Goal: Task Accomplishment & Management: Manage account settings

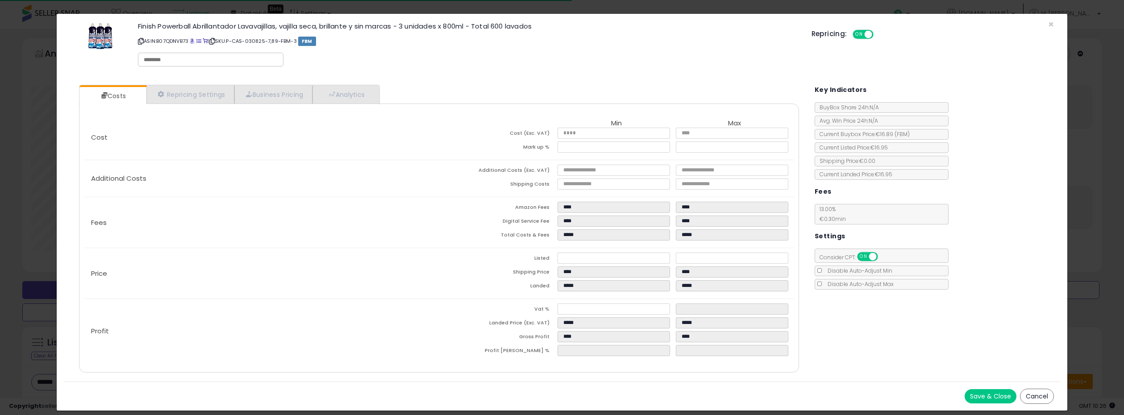
select select "**"
click at [1051, 25] on span "×" at bounding box center [1051, 24] width 6 height 13
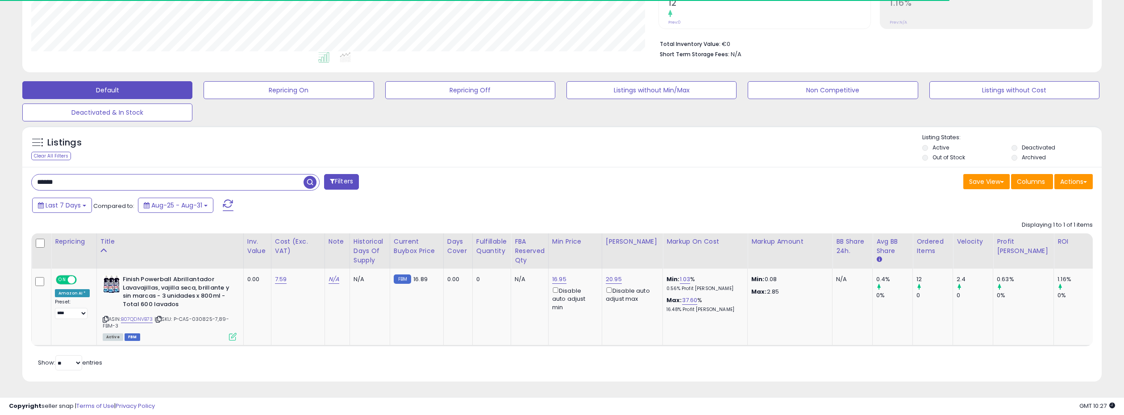
drag, startPoint x: 76, startPoint y: 184, endPoint x: 25, endPoint y: 183, distance: 50.9
click at [25, 183] on div "****** Filters" at bounding box center [293, 183] width 537 height 18
paste input "****"
type input "**********"
click at [308, 179] on span "button" at bounding box center [309, 182] width 13 height 13
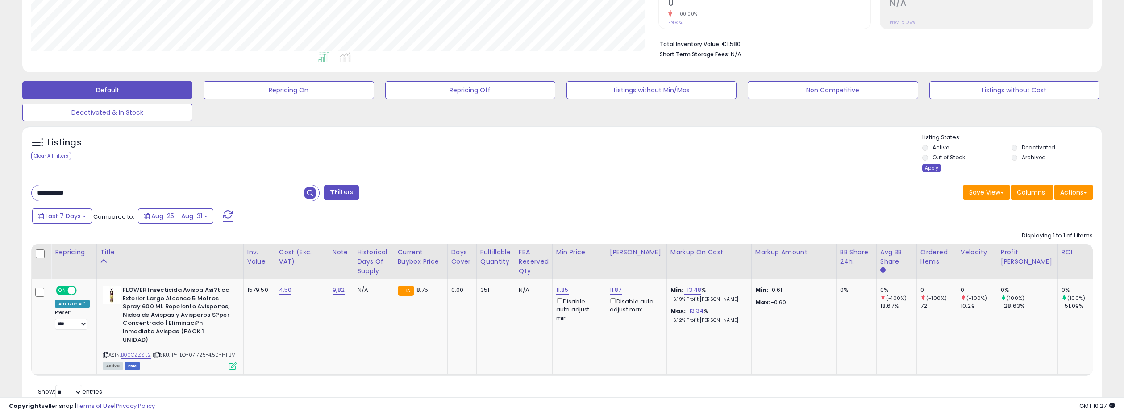
click at [929, 167] on div "Apply" at bounding box center [931, 168] width 19 height 8
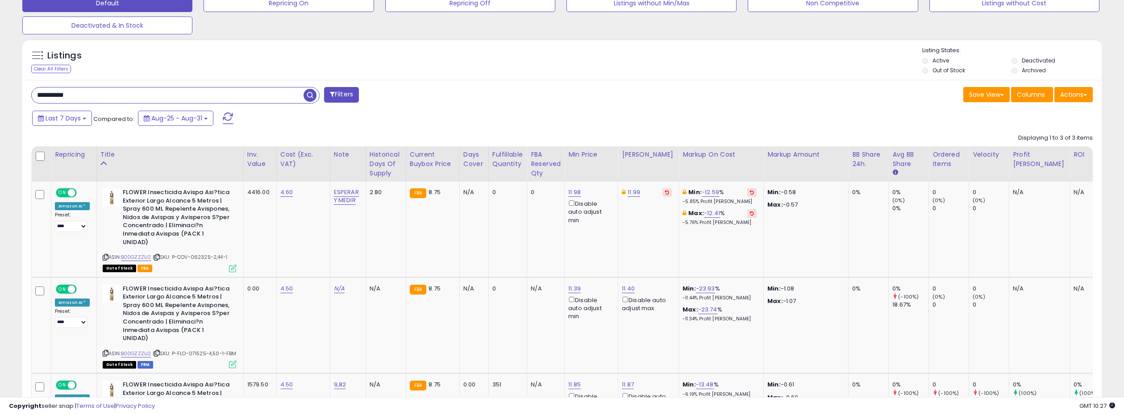
scroll to position [288, 0]
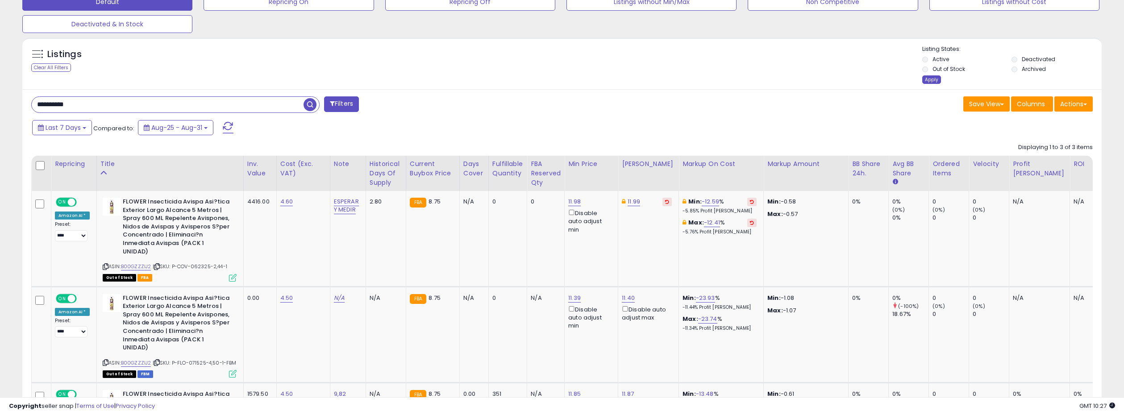
click at [927, 77] on div "Apply" at bounding box center [931, 79] width 19 height 8
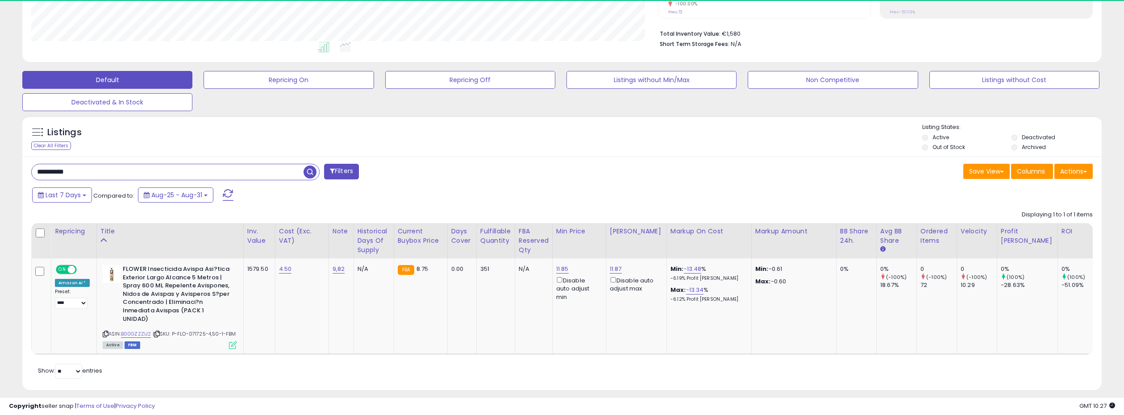
scroll to position [183, 626]
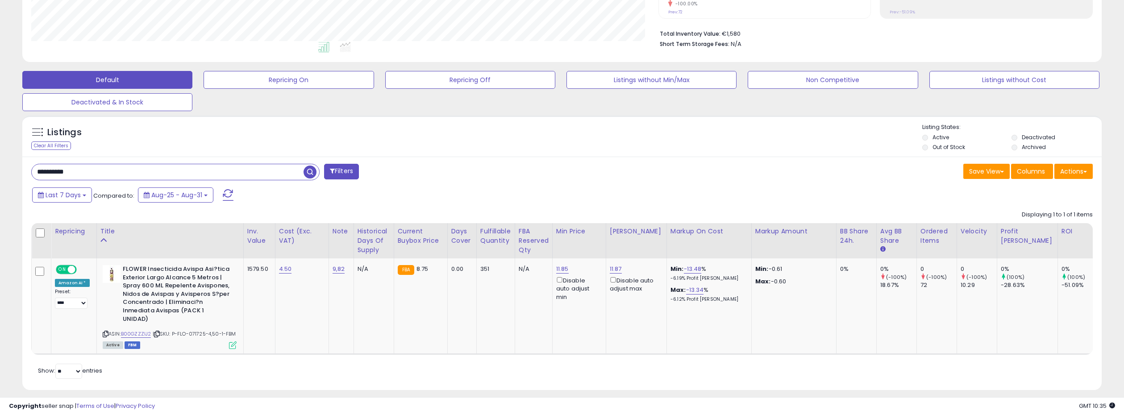
drag, startPoint x: 83, startPoint y: 171, endPoint x: 23, endPoint y: 161, distance: 61.6
click at [23, 161] on div "**********" at bounding box center [561, 273] width 1079 height 233
click at [309, 171] on span "button" at bounding box center [309, 172] width 13 height 13
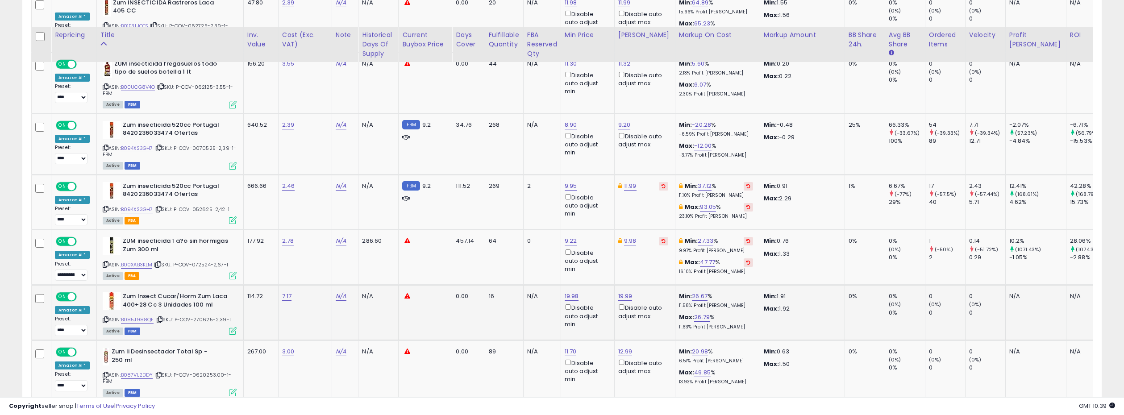
scroll to position [868, 0]
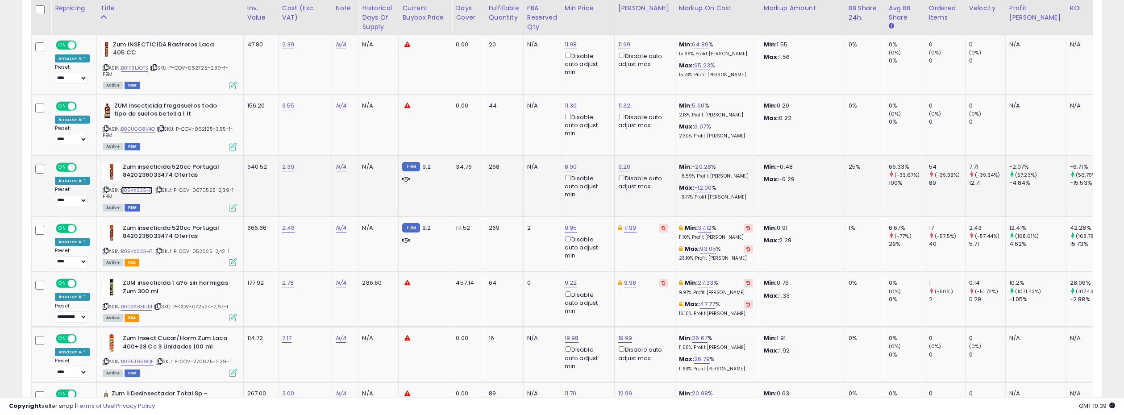
click at [137, 194] on link "B094XS3GH7" at bounding box center [137, 191] width 32 height 8
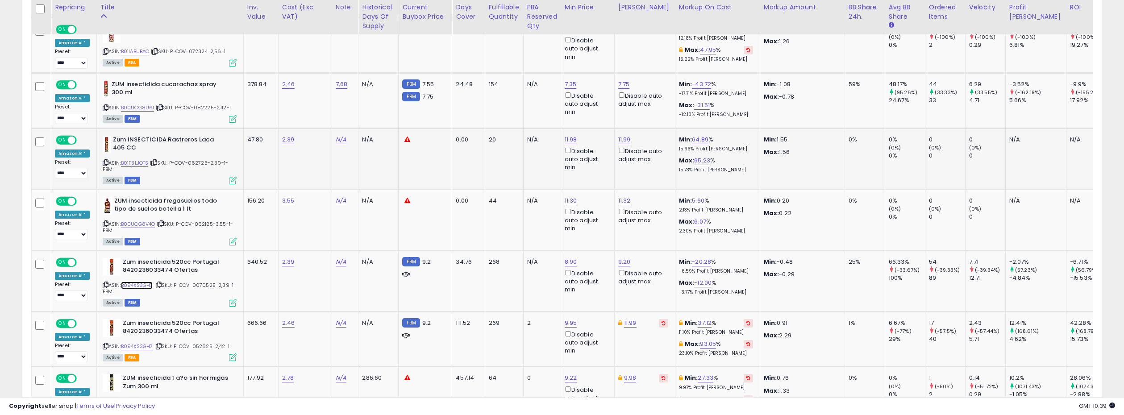
scroll to position [751, 0]
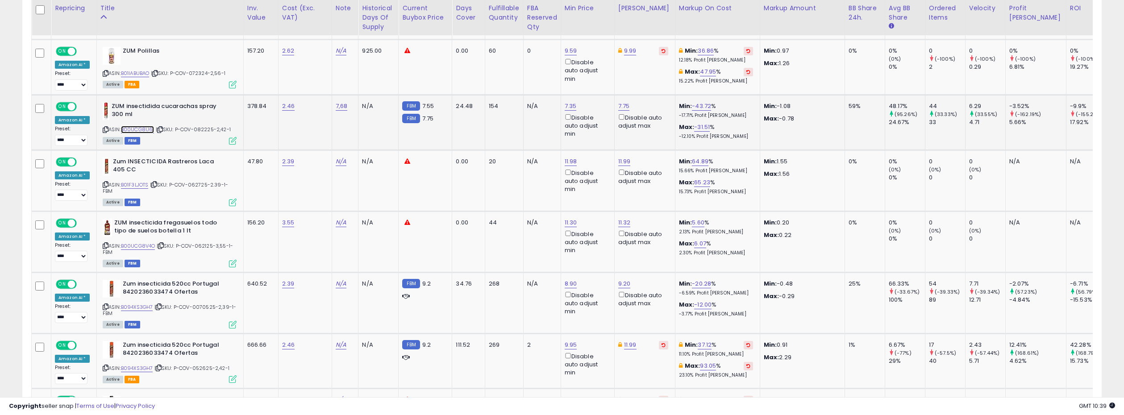
click at [136, 133] on link "B00UCG8U6I" at bounding box center [137, 130] width 33 height 8
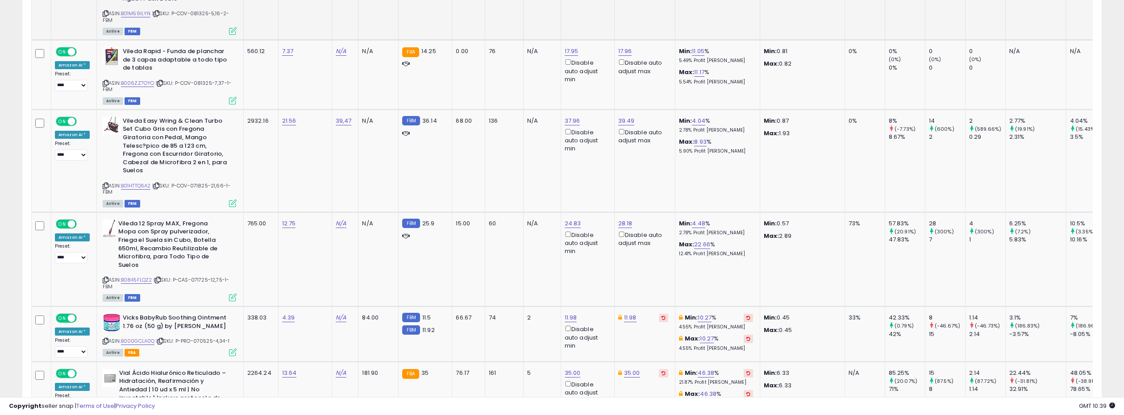
scroll to position [3745, 0]
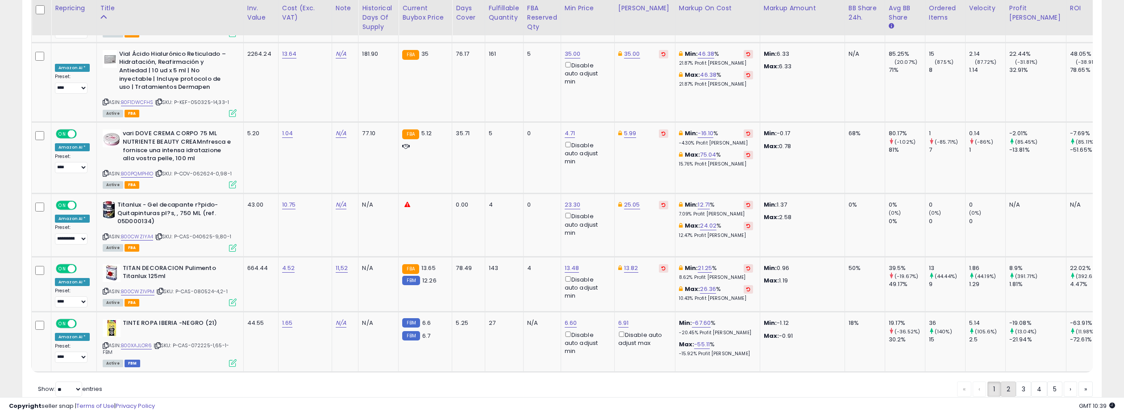
click at [1008, 382] on link "2" at bounding box center [1007, 389] width 15 height 15
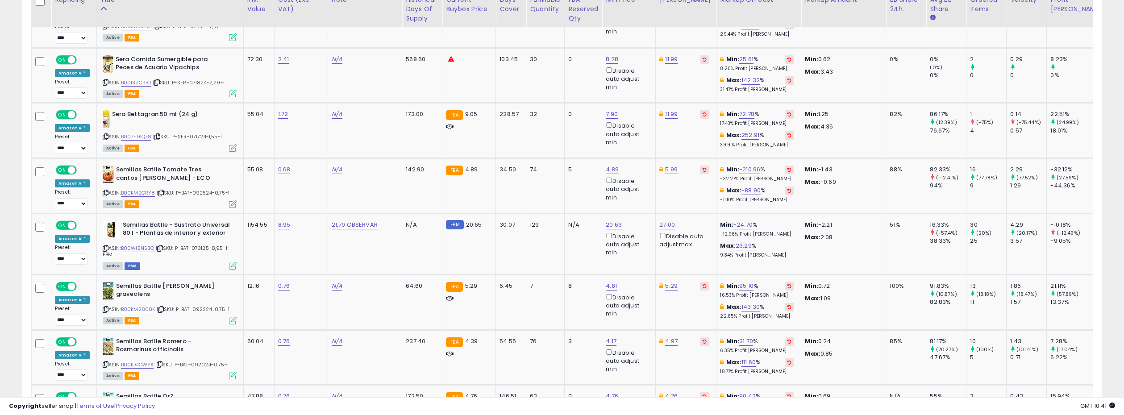
scroll to position [2491, 0]
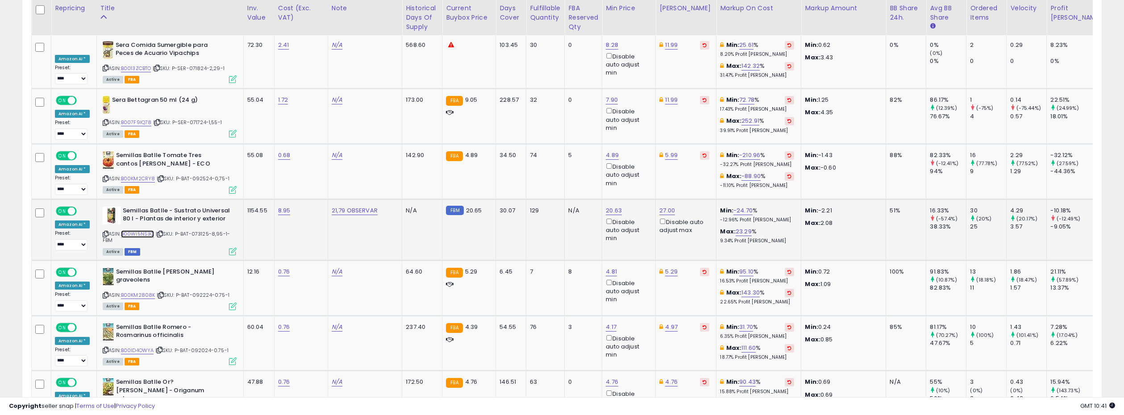
click at [141, 230] on link "B00WI5NS3Q" at bounding box center [137, 234] width 33 height 8
click at [606, 206] on link "20.63" at bounding box center [614, 210] width 16 height 9
click at [586, 148] on input "*****" at bounding box center [556, 146] width 79 height 15
type input "****"
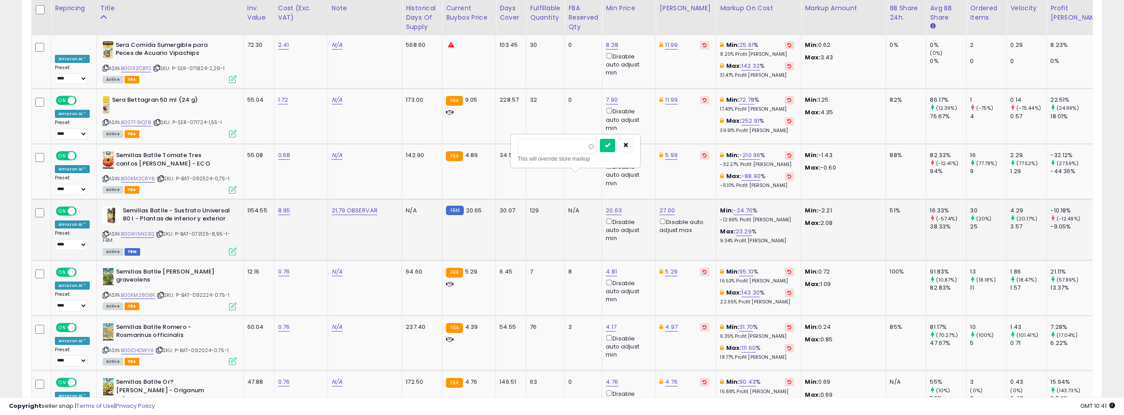
click at [586, 148] on input "****" at bounding box center [556, 146] width 79 height 15
click at [608, 144] on button "submit" at bounding box center [607, 145] width 15 height 13
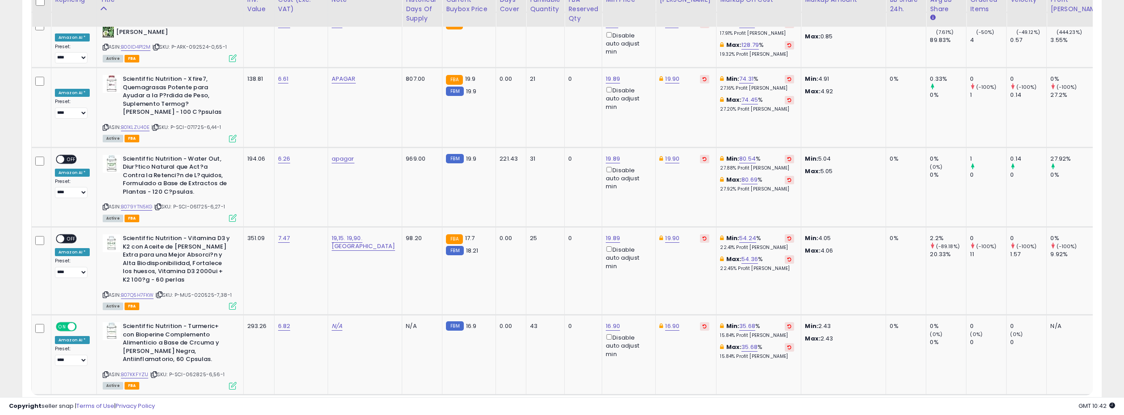
scroll to position [3482, 0]
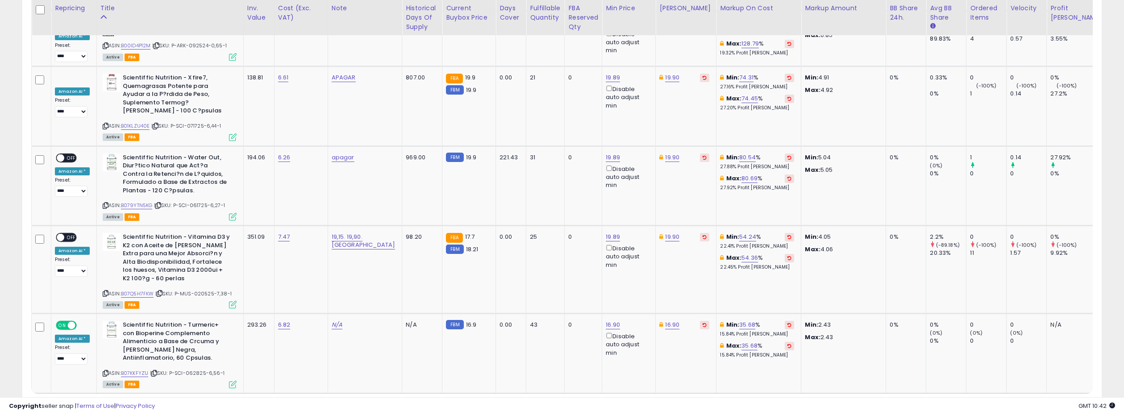
click at [1022, 403] on link "3" at bounding box center [1023, 410] width 15 height 15
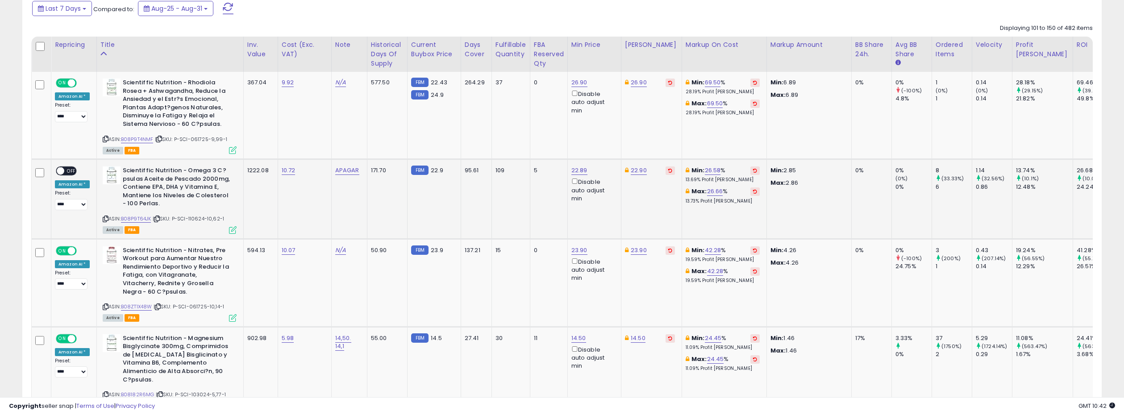
scroll to position [413, 0]
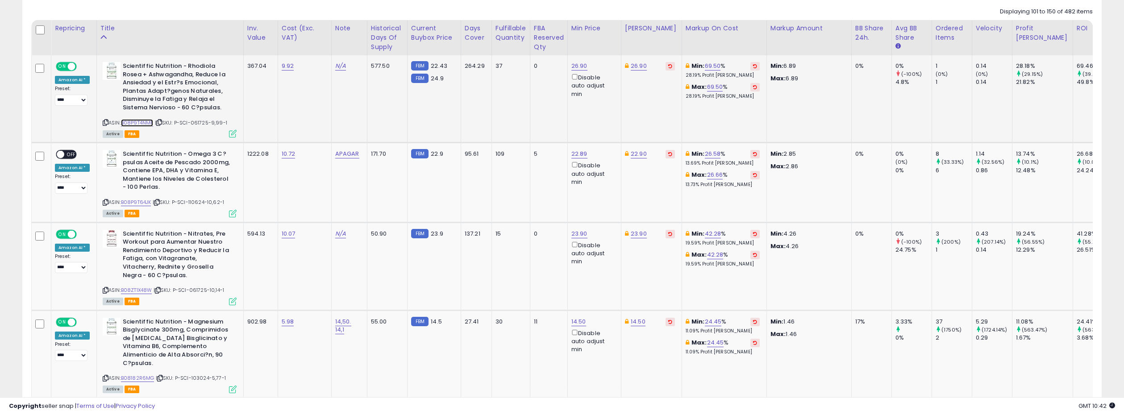
click at [137, 121] on link "B08P9T4NMF" at bounding box center [137, 123] width 33 height 8
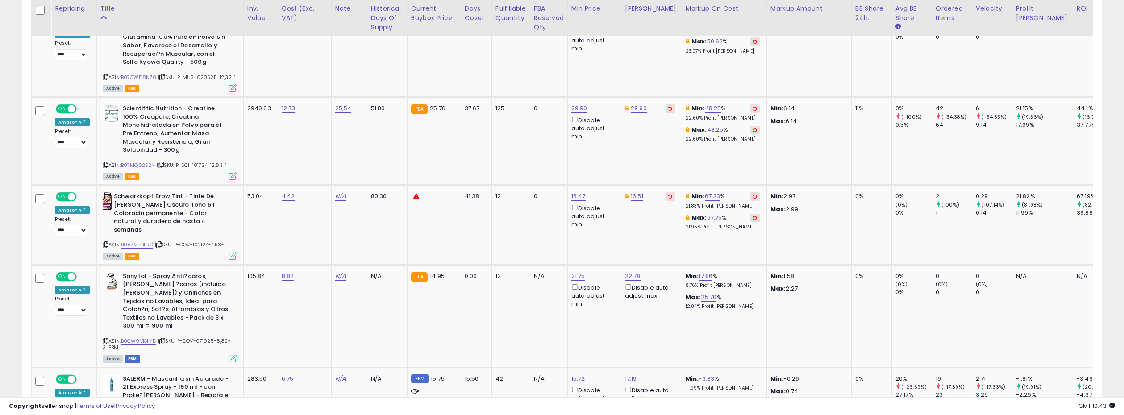
scroll to position [883, 0]
click at [145, 162] on link "B07MQ62S2N" at bounding box center [138, 165] width 34 height 8
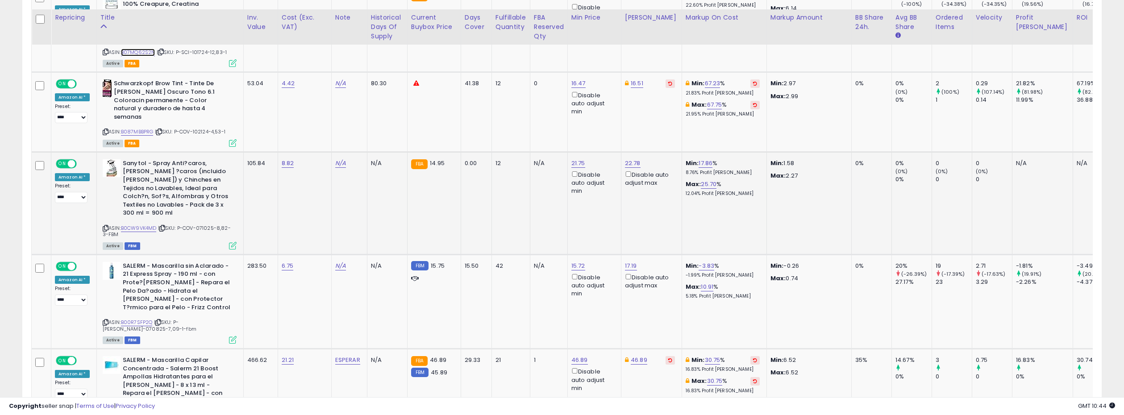
scroll to position [1009, 0]
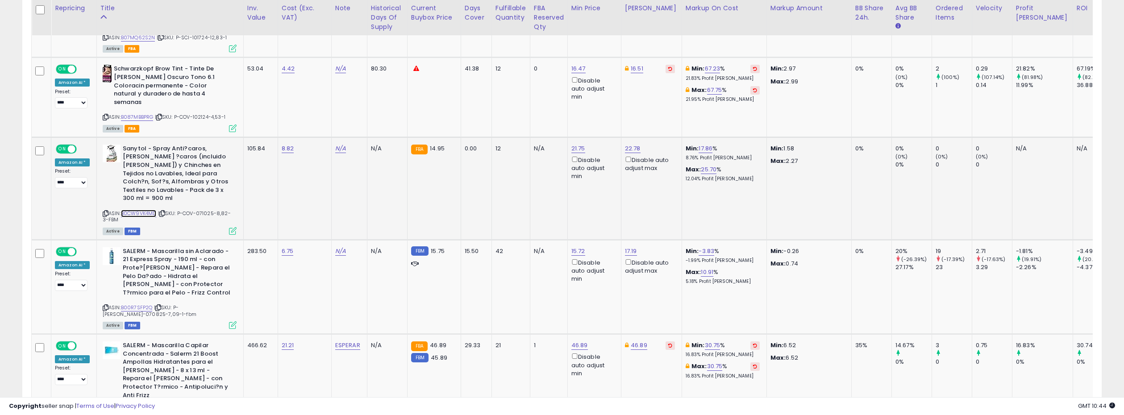
click at [137, 210] on link "B0CW9VK4MD" at bounding box center [139, 214] width 36 height 8
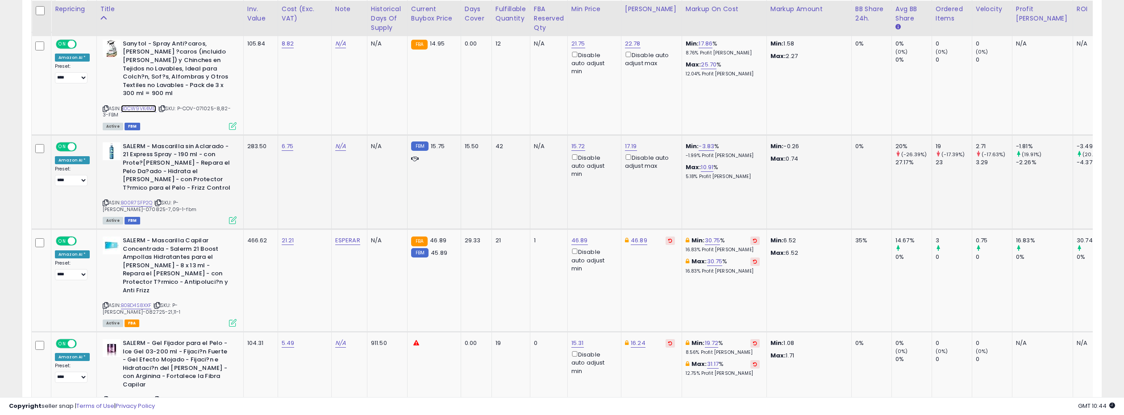
scroll to position [1116, 0]
click at [141, 198] on link "B00R7SFP2Q" at bounding box center [137, 202] width 32 height 8
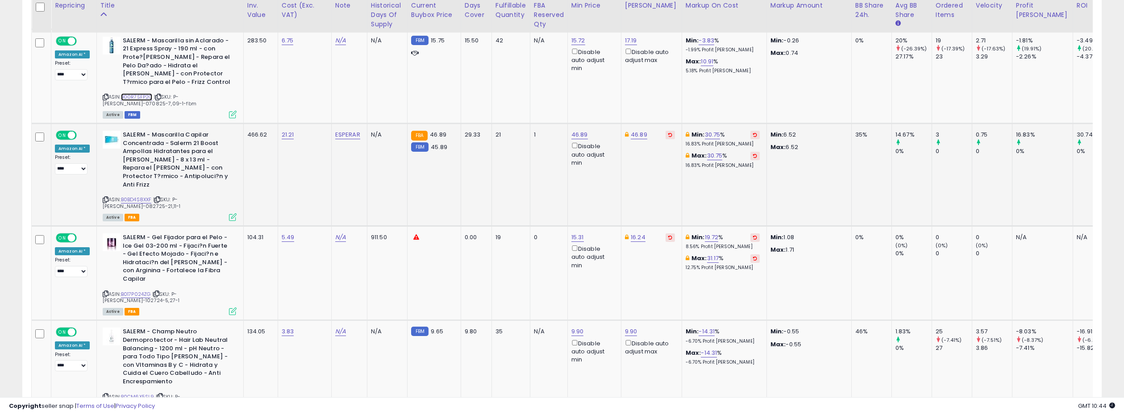
scroll to position [1221, 0]
click at [135, 195] on link "B0BD4S8XXF" at bounding box center [136, 199] width 31 height 8
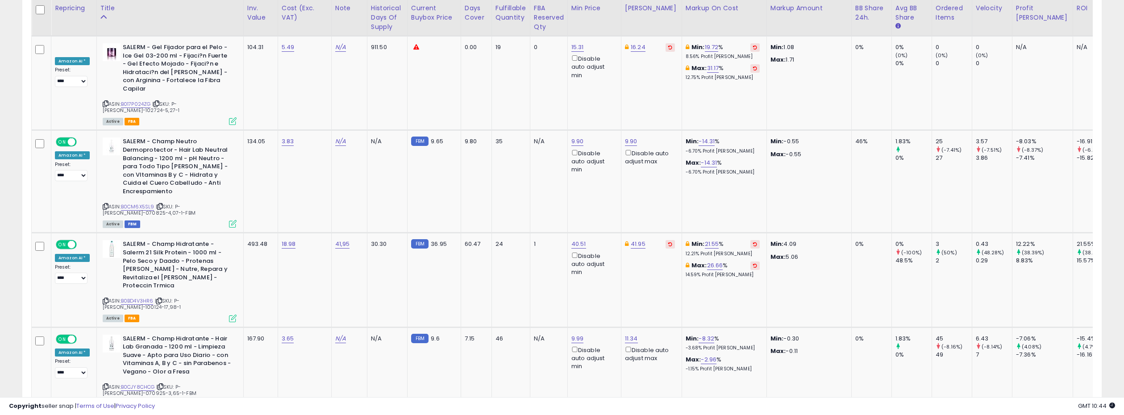
scroll to position [1422, 0]
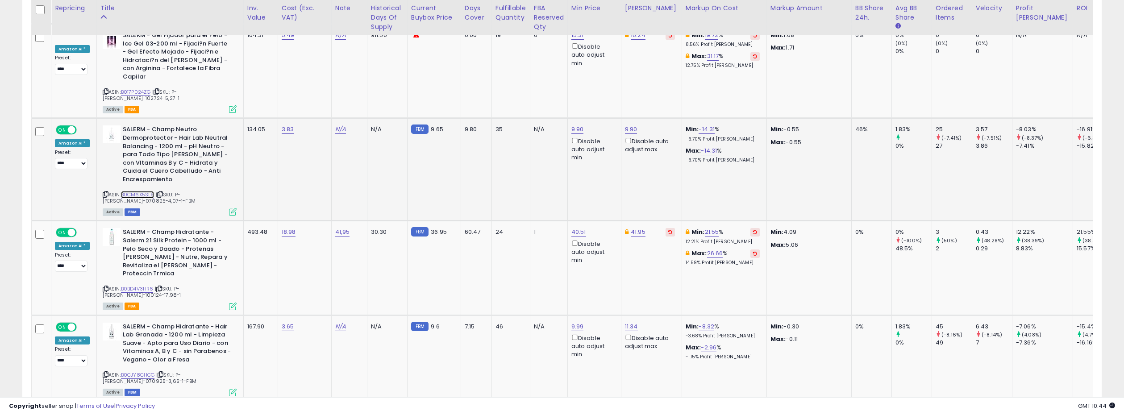
click at [138, 191] on link "B0CM6X5SL9" at bounding box center [137, 195] width 33 height 8
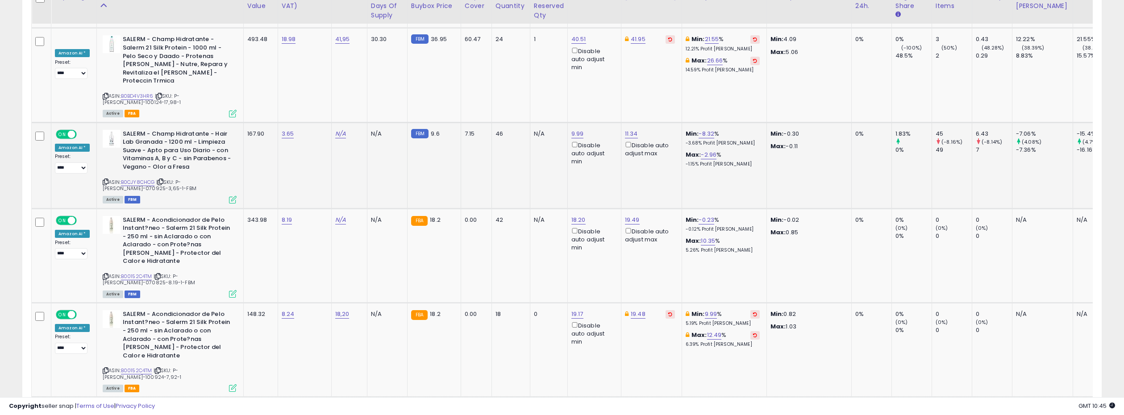
scroll to position [1620, 0]
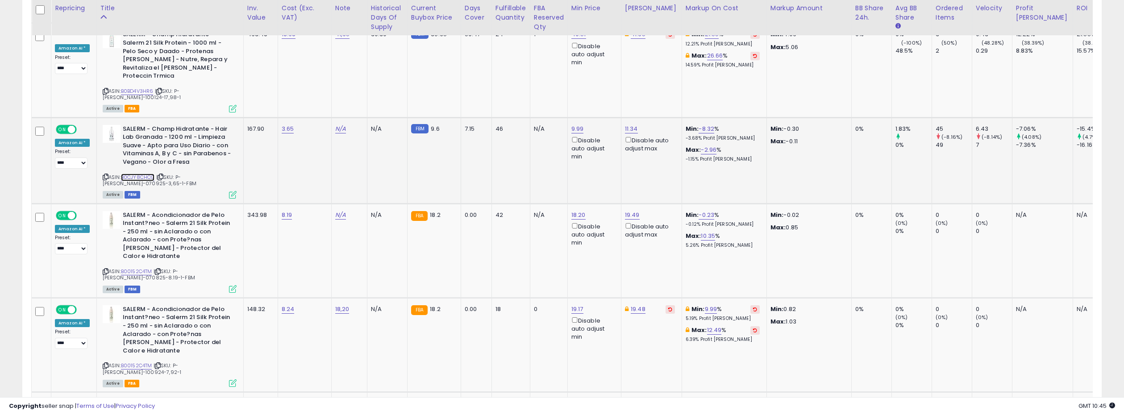
click at [137, 174] on link "B0CJY8CHCG" at bounding box center [138, 178] width 34 height 8
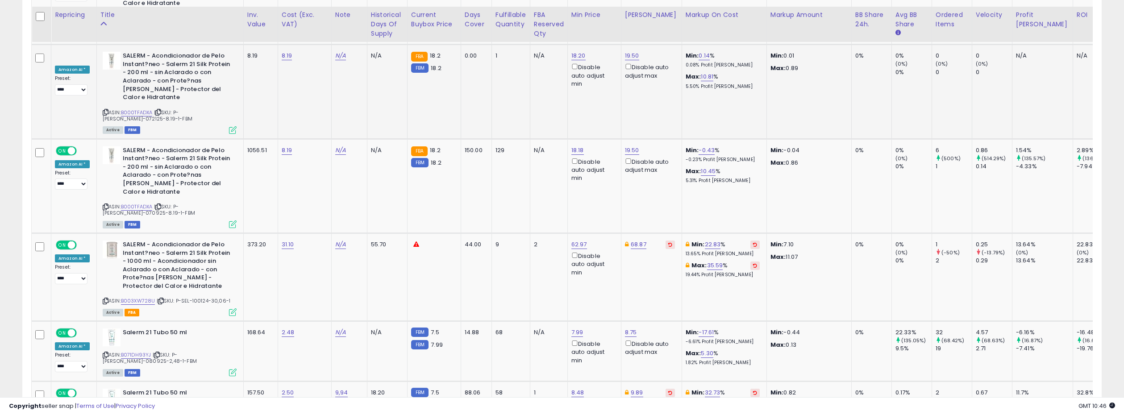
scroll to position [1974, 0]
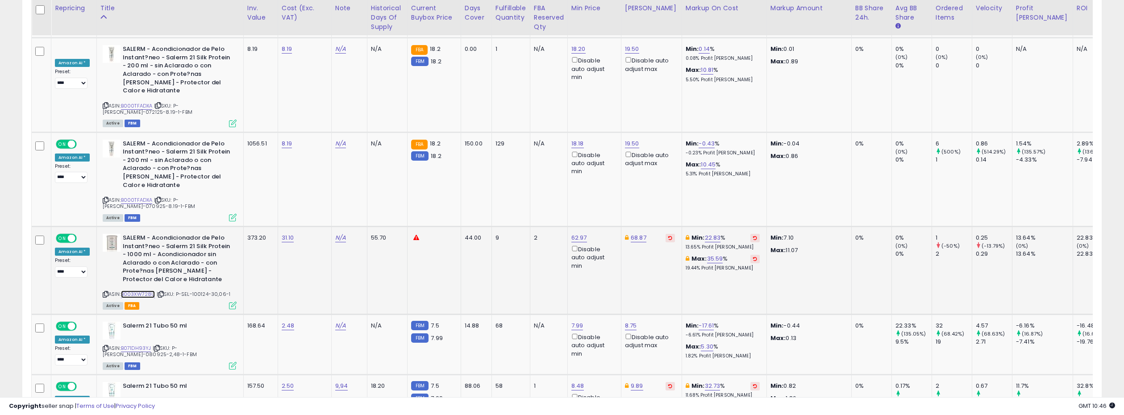
click at [132, 290] on link "B003XW728U" at bounding box center [138, 294] width 34 height 8
click at [580, 233] on link "62.97" at bounding box center [579, 237] width 16 height 9
type input "*****"
click at [607, 121] on icon "submit" at bounding box center [604, 122] width 5 height 5
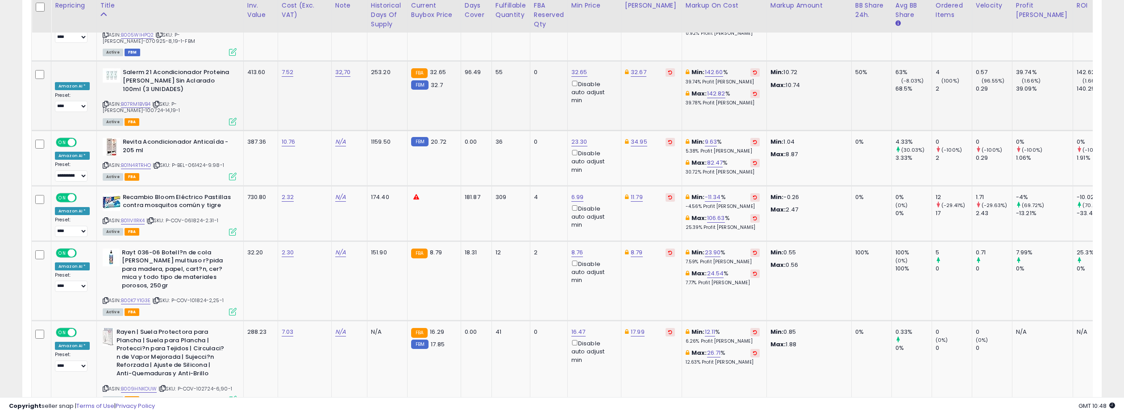
scroll to position [2420, 0]
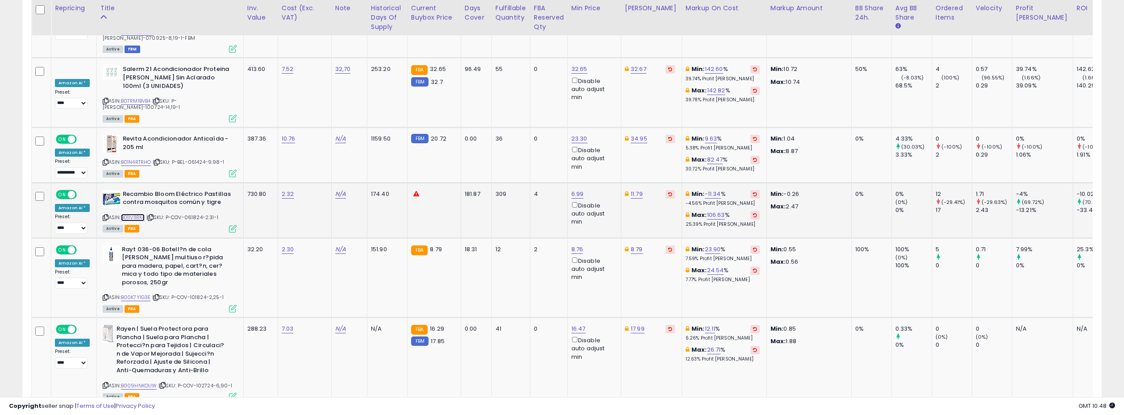
click at [133, 214] on link "B01IVI1RK4" at bounding box center [133, 218] width 24 height 8
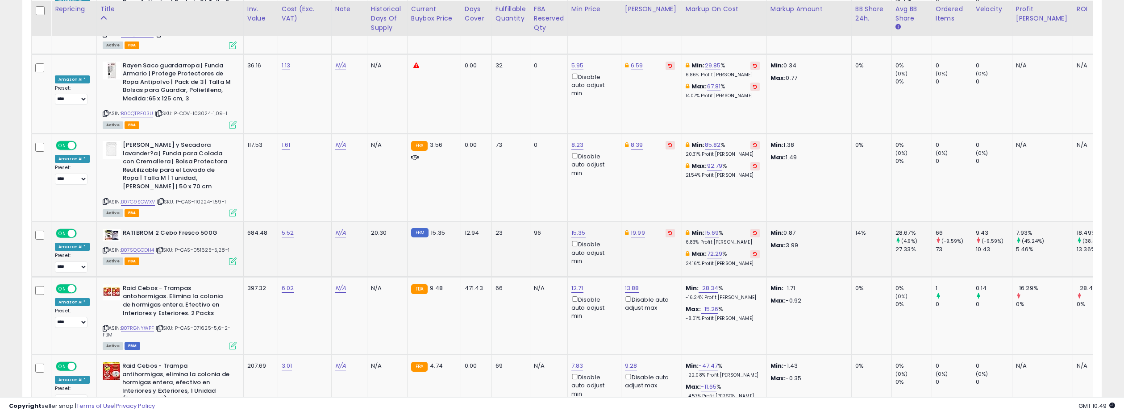
scroll to position [2853, 0]
click at [141, 245] on link "B07SQGGDH4" at bounding box center [137, 249] width 33 height 8
click at [634, 227] on link "19.99" at bounding box center [638, 231] width 14 height 9
drag, startPoint x: 596, startPoint y: 105, endPoint x: 560, endPoint y: 105, distance: 36.1
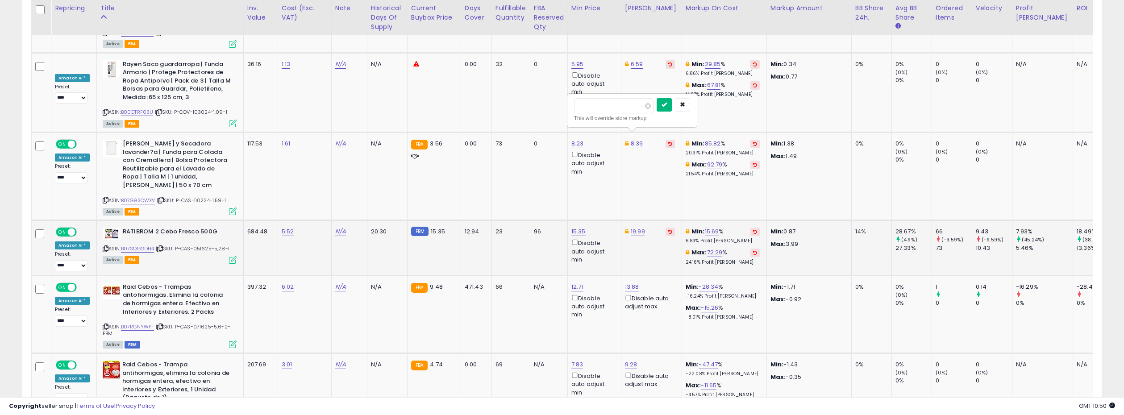
type input "*****"
click at [667, 105] on icon "submit" at bounding box center [663, 104] width 5 height 5
click at [340, 227] on link "N/A" at bounding box center [340, 231] width 11 height 9
type input "*****"
click at [375, 114] on button "submit" at bounding box center [367, 113] width 15 height 13
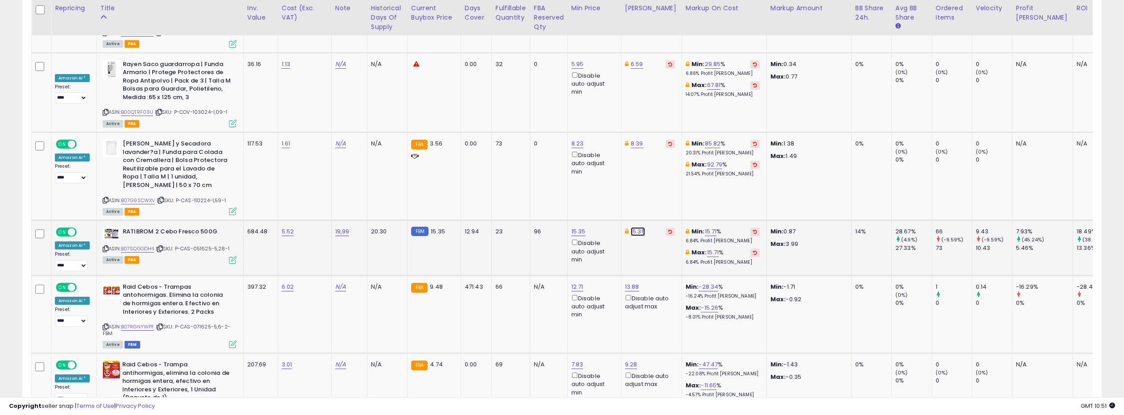
click at [632, 227] on link "15.35" at bounding box center [638, 231] width 14 height 9
drag, startPoint x: 597, startPoint y: 104, endPoint x: 572, endPoint y: 104, distance: 25.9
click at [572, 104] on div "***** This will override store markup" at bounding box center [631, 110] width 129 height 33
drag, startPoint x: 598, startPoint y: 107, endPoint x: 568, endPoint y: 105, distance: 30.0
click at [568, 105] on div "***** This will override store markup" at bounding box center [631, 110] width 129 height 33
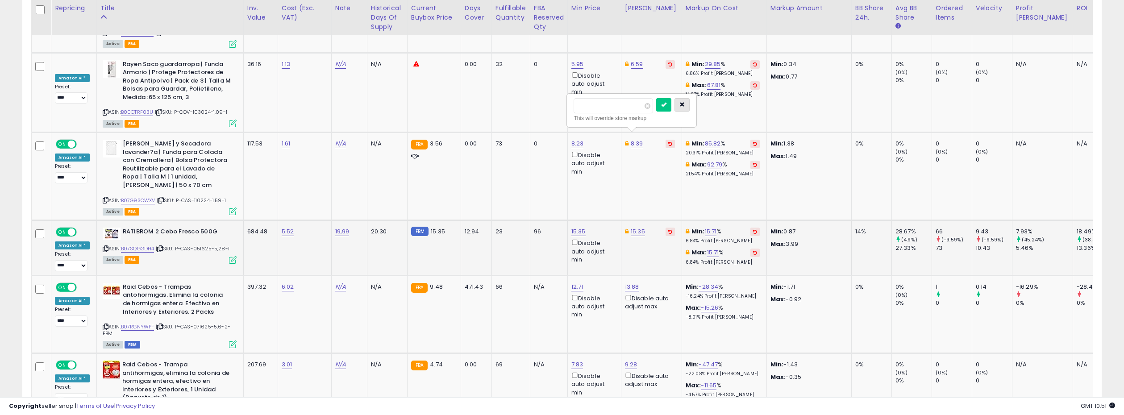
click at [689, 102] on button "button" at bounding box center [681, 104] width 15 height 13
click at [634, 227] on link "15.35" at bounding box center [638, 231] width 14 height 9
drag, startPoint x: 621, startPoint y: 106, endPoint x: 557, endPoint y: 99, distance: 64.2
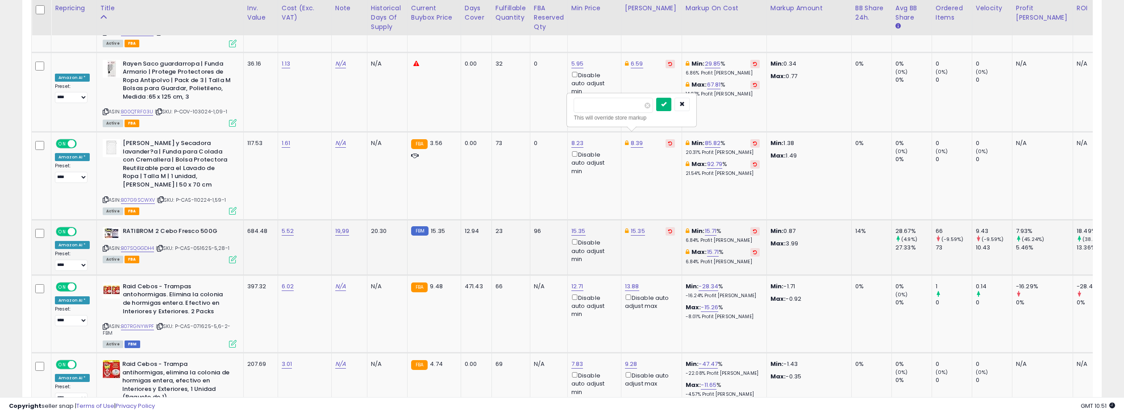
type input "*****"
click at [665, 104] on button "submit" at bounding box center [663, 104] width 15 height 13
click at [632, 227] on link "16.02" at bounding box center [638, 231] width 14 height 9
drag, startPoint x: 601, startPoint y: 106, endPoint x: 589, endPoint y: 107, distance: 11.2
click at [589, 107] on input "*****" at bounding box center [612, 105] width 79 height 15
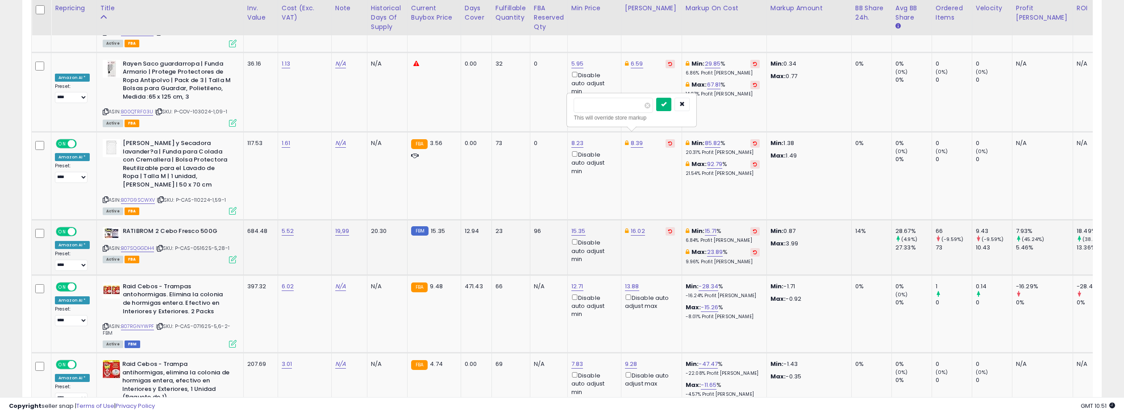
type input "*****"
click at [666, 105] on icon "submit" at bounding box center [663, 103] width 5 height 5
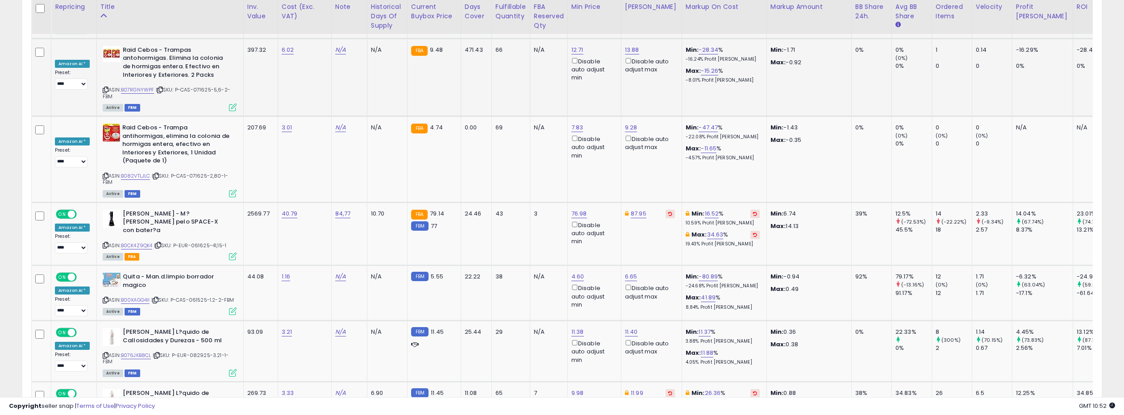
scroll to position [3090, 0]
click at [141, 241] on link "B0CK4Z9QK4" at bounding box center [137, 245] width 32 height 8
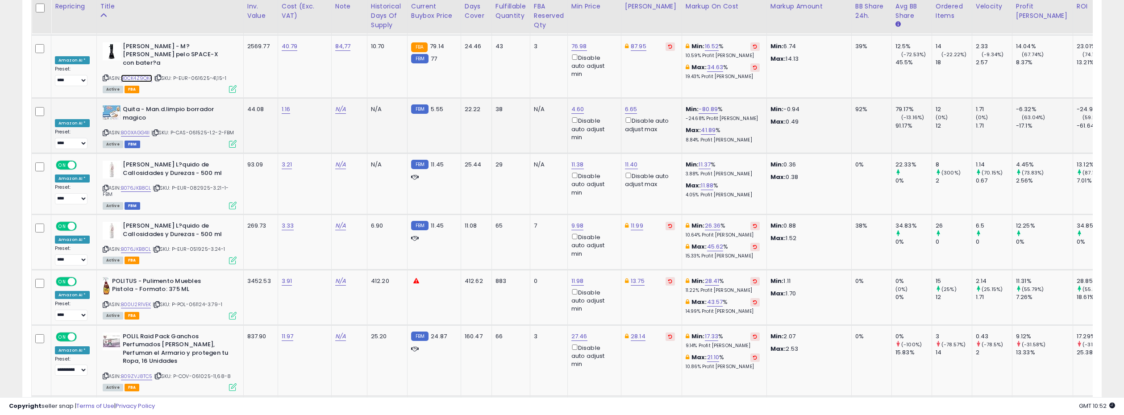
scroll to position [3258, 0]
click at [140, 300] on link "B00U2R1VEK" at bounding box center [136, 304] width 30 height 8
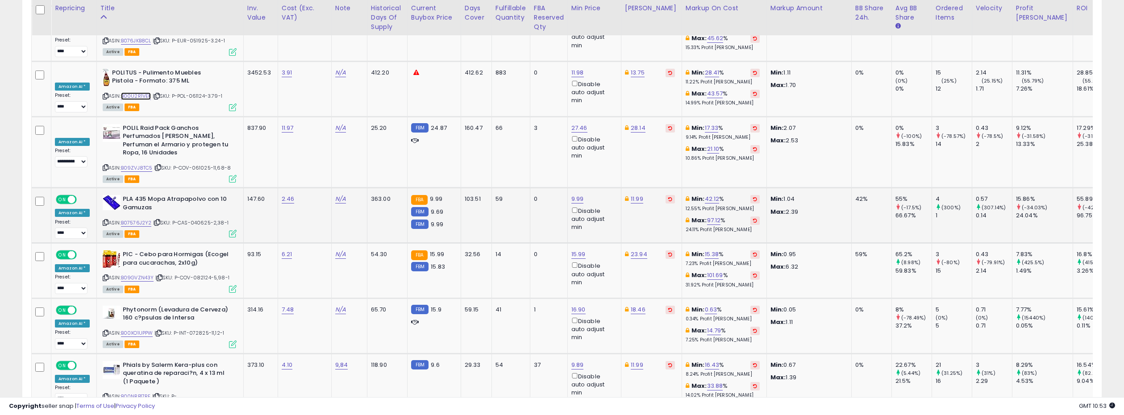
scroll to position [3471, 0]
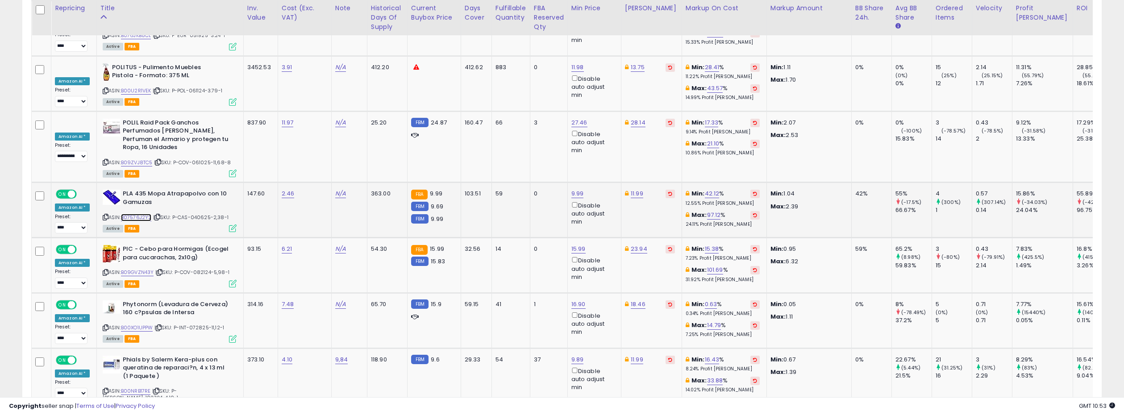
click at [144, 214] on link "B07576J2Y2" at bounding box center [136, 218] width 31 height 8
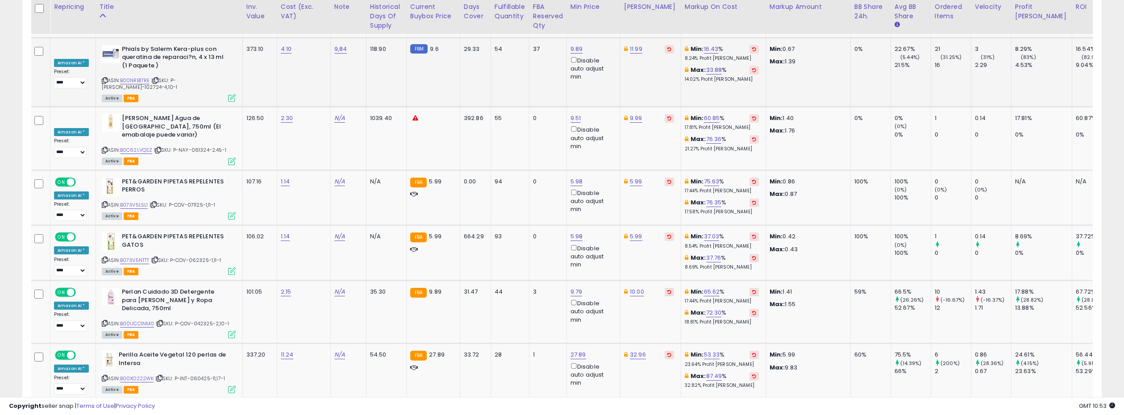
scroll to position [3784, 0]
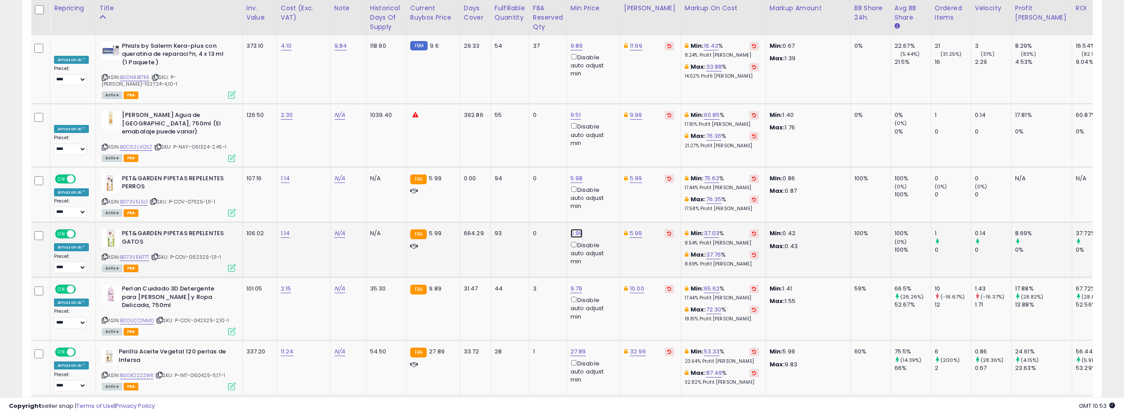
click at [576, 229] on link "5.98" at bounding box center [576, 233] width 12 height 9
drag, startPoint x: 538, startPoint y: 87, endPoint x: 515, endPoint y: 86, distance: 22.3
click at [515, 86] on input "****" at bounding box center [551, 85] width 79 height 15
type input "****"
click at [605, 84] on icon "submit" at bounding box center [602, 84] width 5 height 5
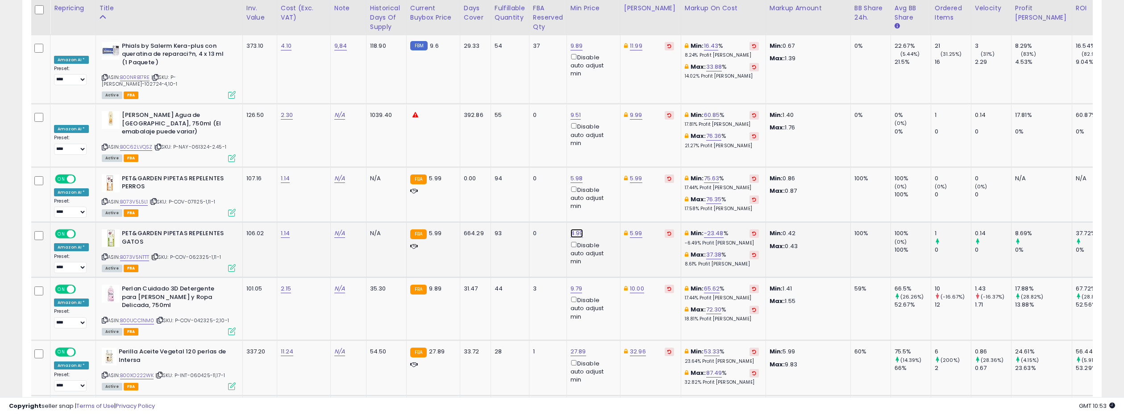
click at [573, 229] on link "4.99" at bounding box center [576, 233] width 13 height 9
drag, startPoint x: 534, startPoint y: 90, endPoint x: 507, endPoint y: 87, distance: 27.4
click at [507, 87] on div "**** This will override store markup" at bounding box center [570, 90] width 129 height 33
type input "****"
click at [610, 87] on button "submit" at bounding box center [602, 84] width 15 height 13
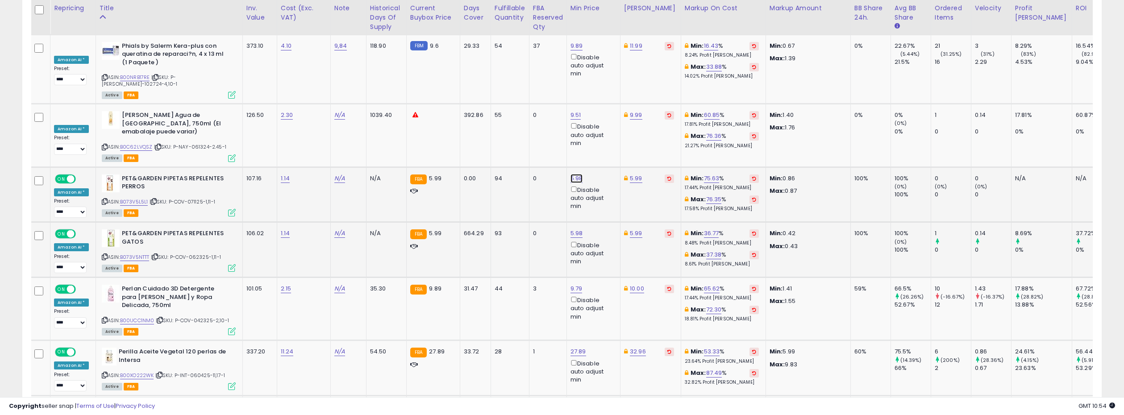
click at [576, 174] on link "5.98" at bounding box center [576, 178] width 12 height 9
drag, startPoint x: 538, startPoint y: 33, endPoint x: 505, endPoint y: 30, distance: 33.2
click at [505, 30] on div "**** This will override store markup" at bounding box center [570, 35] width 130 height 34
type input "****"
click at [605, 29] on icon "submit" at bounding box center [602, 28] width 5 height 5
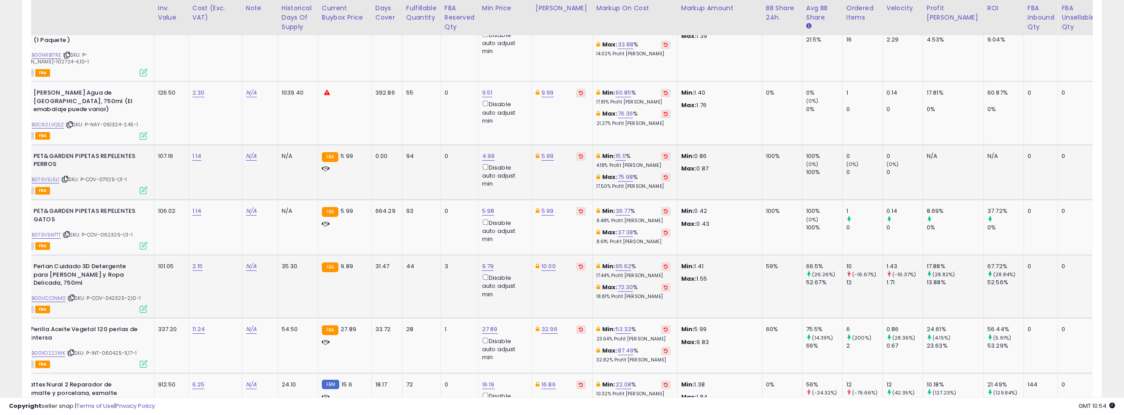
scroll to position [0, 0]
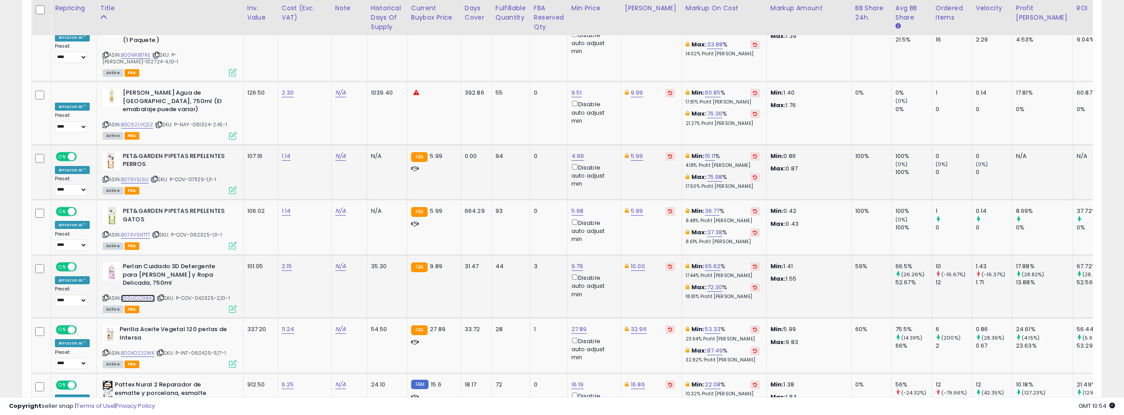
click at [141, 295] on link "B00UCC1NM0" at bounding box center [138, 299] width 34 height 8
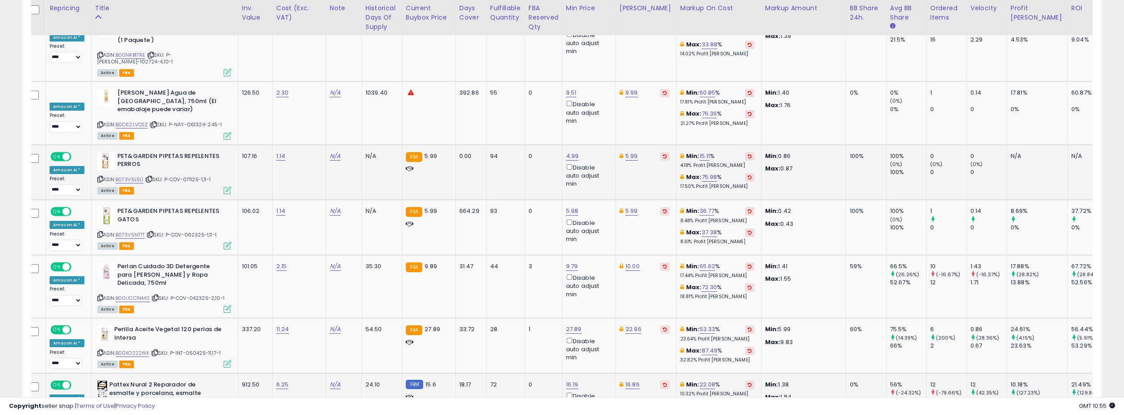
click at [566, 380] on link "16.19" at bounding box center [572, 384] width 12 height 9
drag, startPoint x: 534, startPoint y: 229, endPoint x: 499, endPoint y: 226, distance: 35.4
type input "*****"
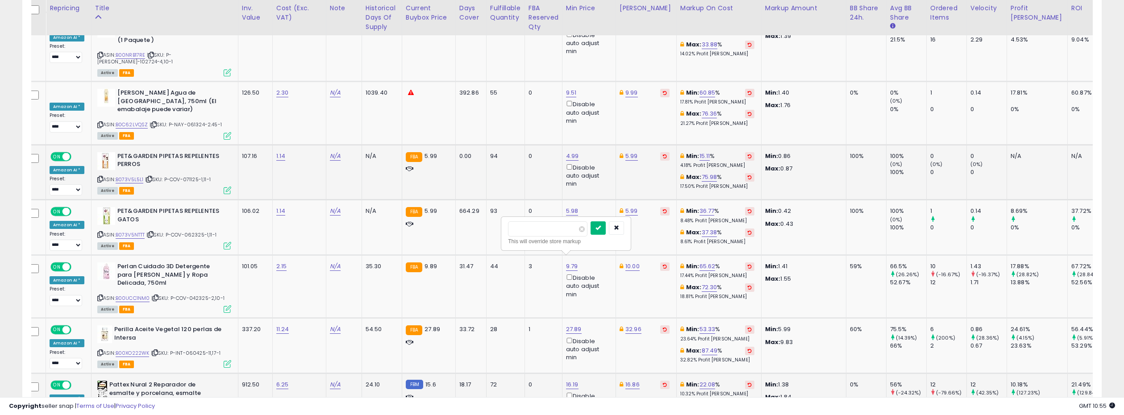
click at [606, 225] on button "submit" at bounding box center [597, 227] width 15 height 13
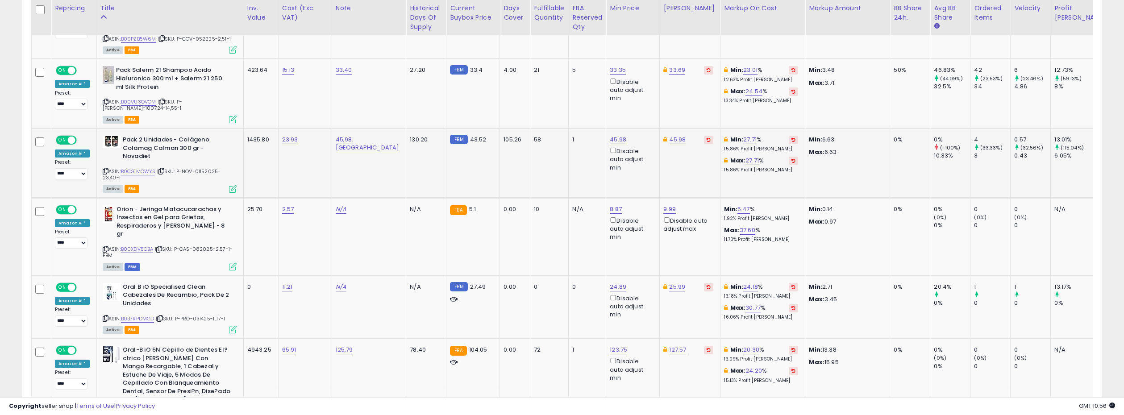
scroll to position [0, 3]
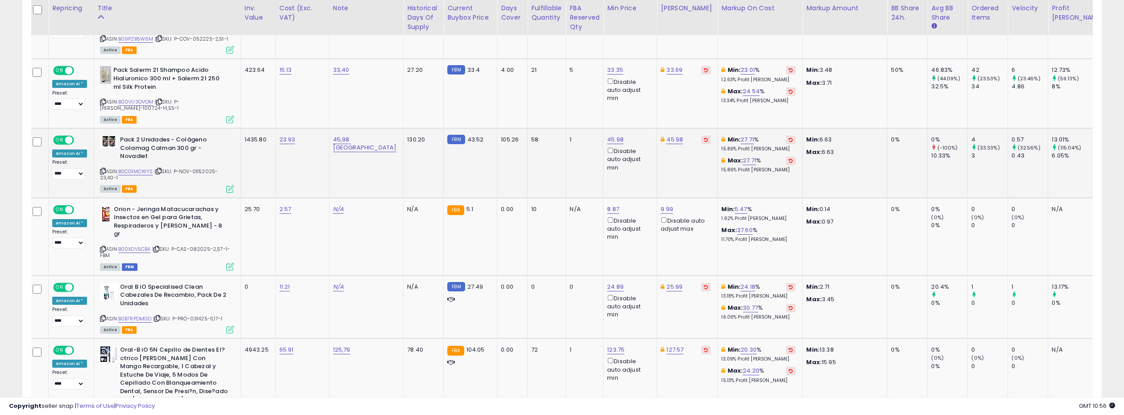
click at [65, 137] on span at bounding box center [69, 141] width 8 height 8
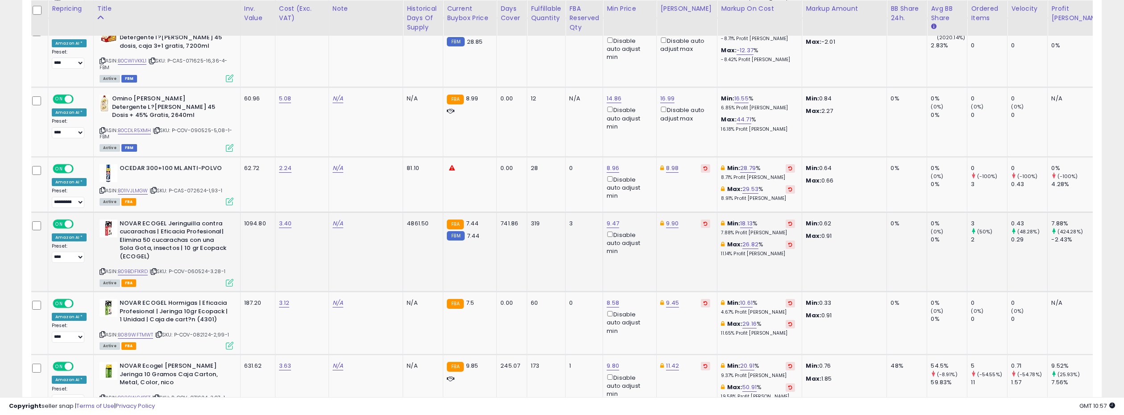
scroll to position [1207, 0]
click at [142, 186] on link "B01IVJLMGW" at bounding box center [133, 190] width 30 height 8
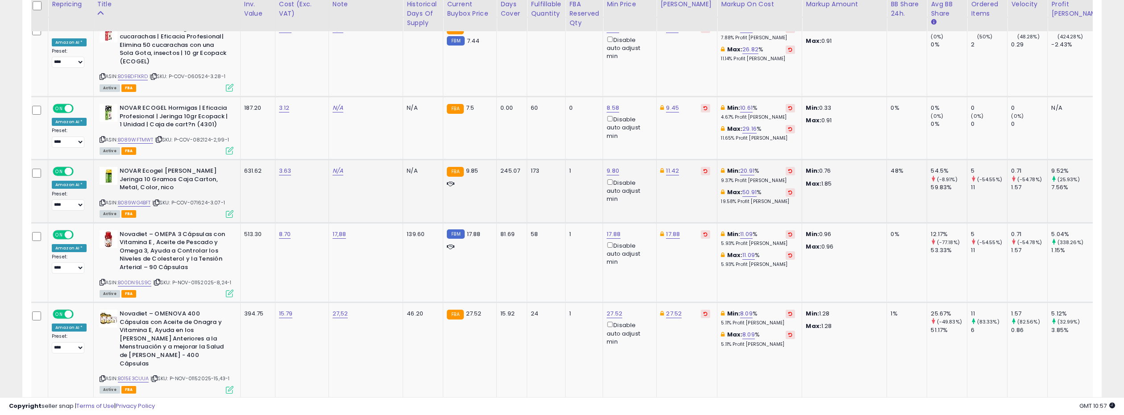
scroll to position [1411, 0]
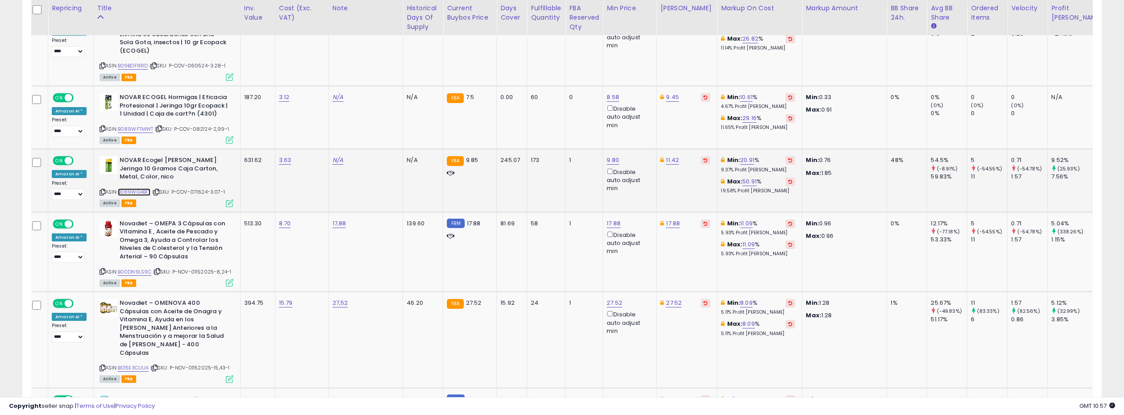
click at [143, 188] on link "B089WG4BFT" at bounding box center [134, 192] width 33 height 8
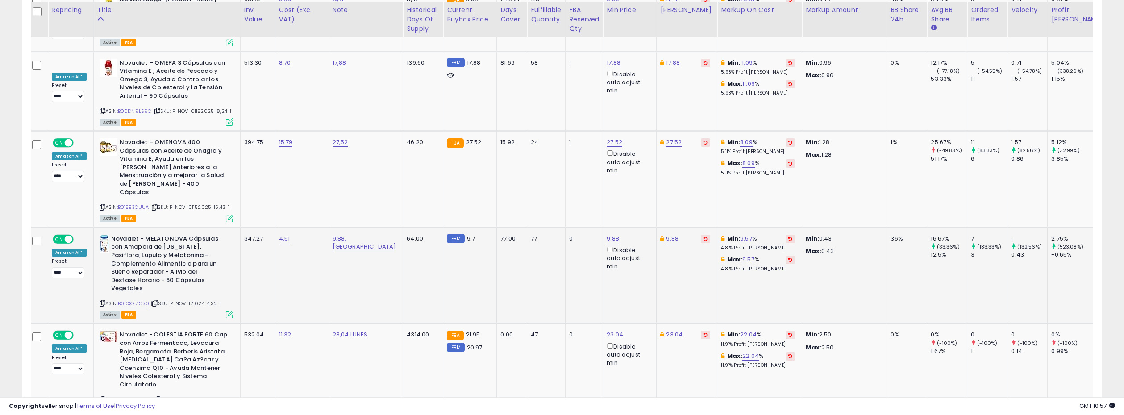
scroll to position [1571, 0]
click at [66, 236] on span at bounding box center [69, 240] width 8 height 8
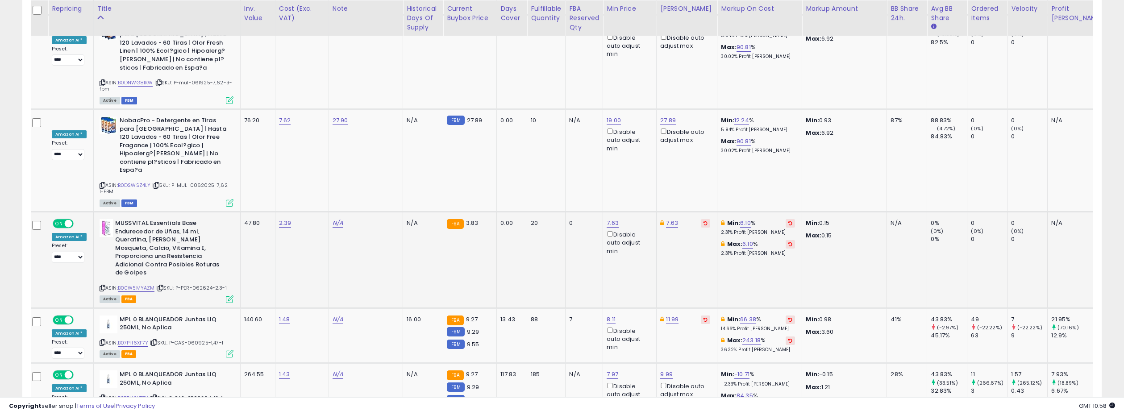
scroll to position [3160, 0]
click at [138, 339] on link "B07PH6XF7Y" at bounding box center [133, 343] width 31 height 8
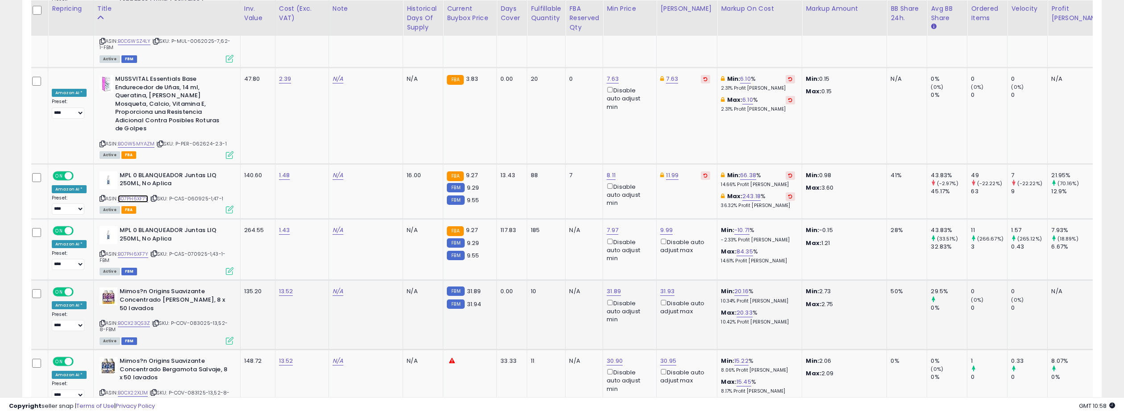
scroll to position [3304, 0]
click at [140, 319] on link "B0CX23QS3Z" at bounding box center [134, 323] width 33 height 8
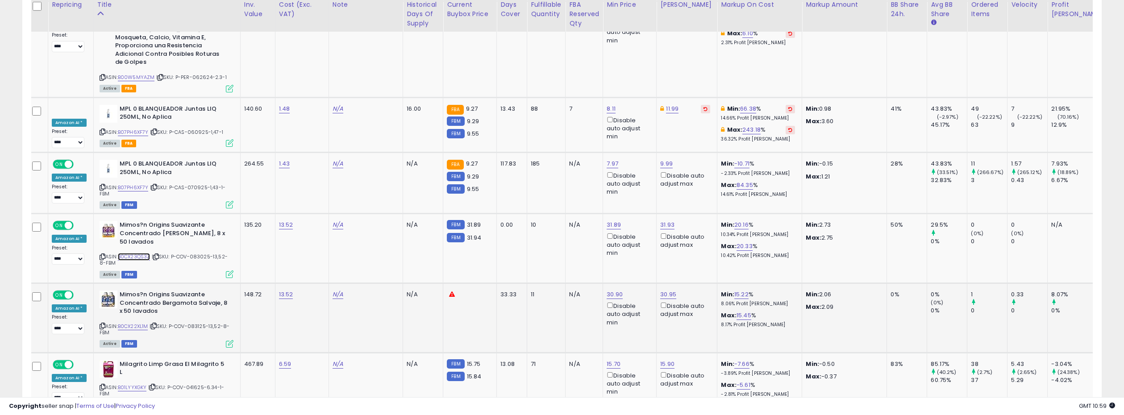
scroll to position [3372, 0]
click at [606, 219] on link "31.89" at bounding box center [613, 223] width 14 height 9
type input "*****"
click at [601, 62] on icon "submit" at bounding box center [598, 60] width 5 height 5
click at [132, 321] on link "B0CX22XL1M" at bounding box center [133, 325] width 30 height 8
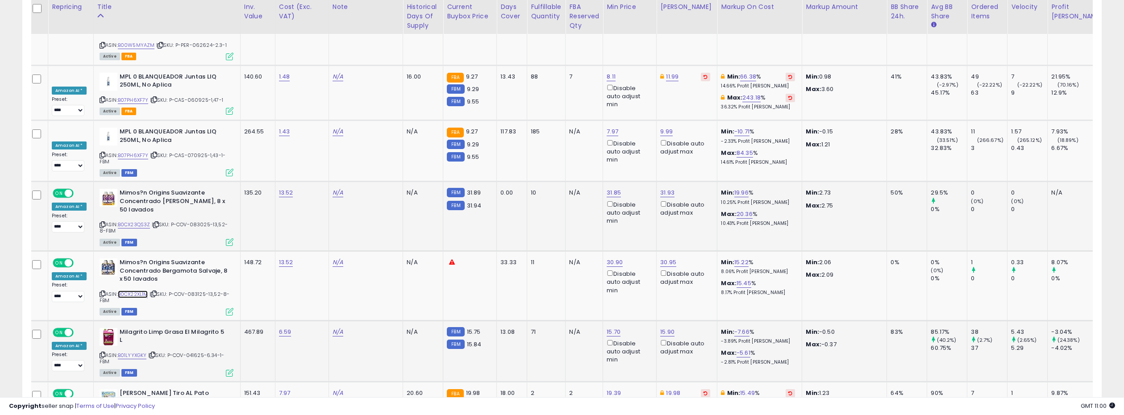
scroll to position [3406, 0]
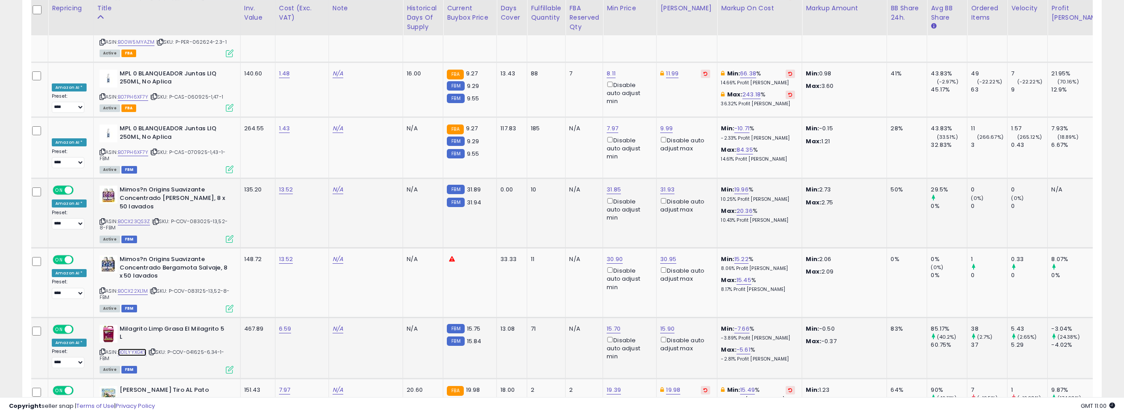
click at [134, 349] on link "B01LYYXGKY" at bounding box center [132, 353] width 29 height 8
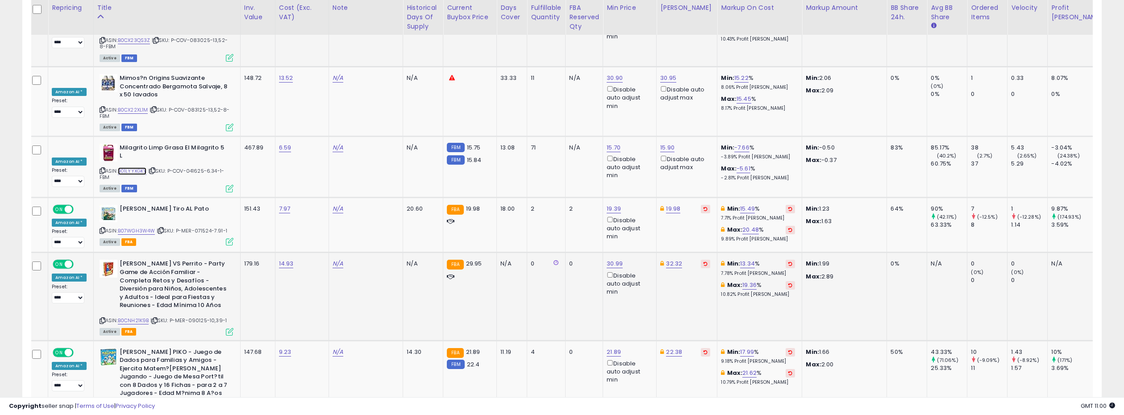
scroll to position [3588, 0]
click at [606, 258] on link "30.99" at bounding box center [614, 262] width 16 height 9
drag, startPoint x: 539, startPoint y: 104, endPoint x: 502, endPoint y: 99, distance: 36.4
click at [503, 100] on div "***** This will override store markup" at bounding box center [567, 104] width 129 height 33
type input "*****"
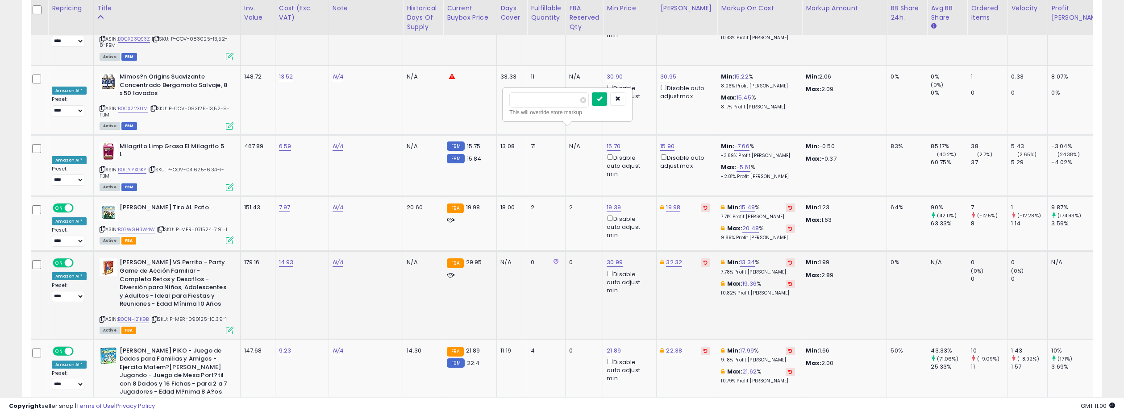
click at [598, 98] on button "submit" at bounding box center [599, 98] width 15 height 13
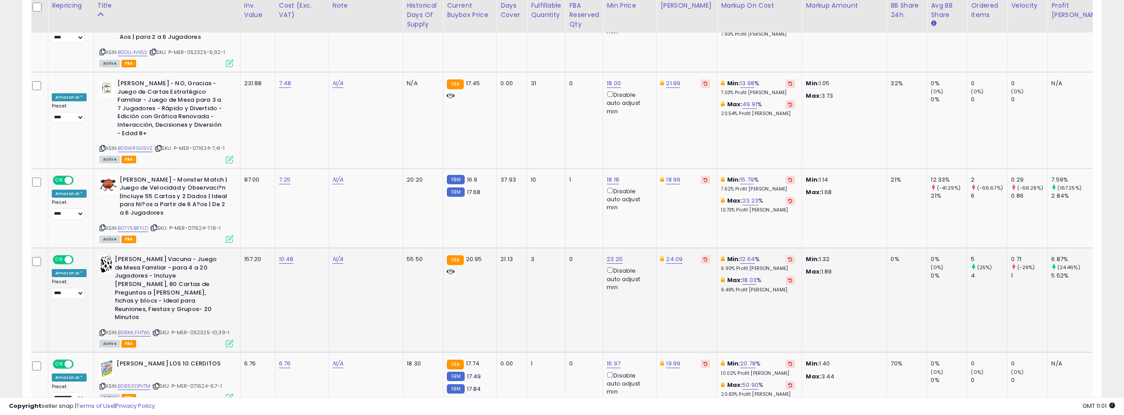
scroll to position [4113, 0]
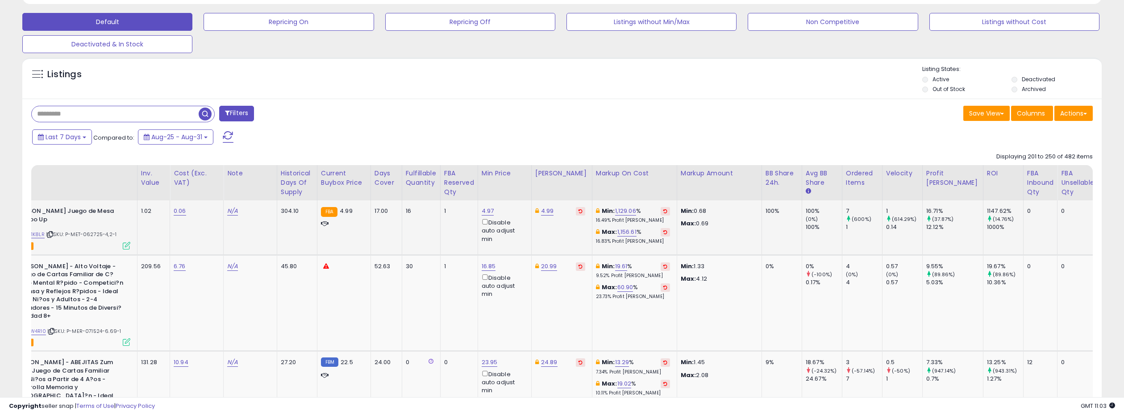
scroll to position [0, 0]
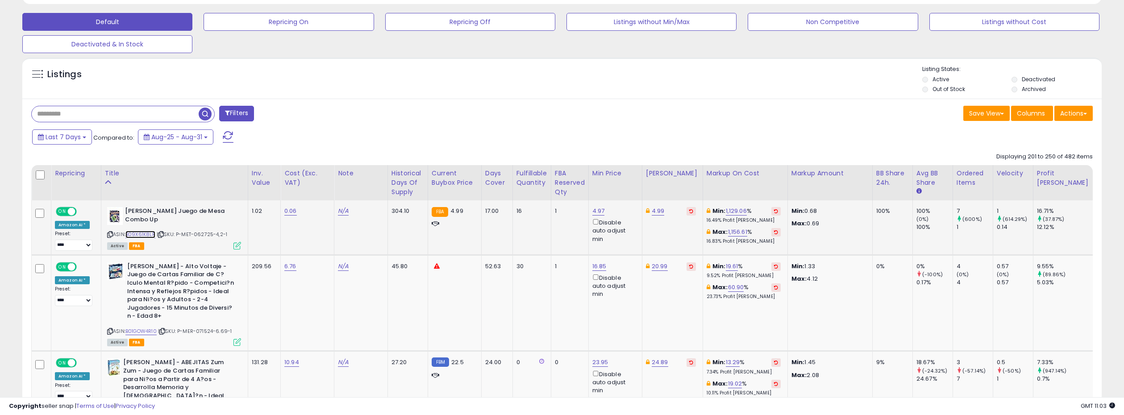
click at [137, 232] on link "B09X61K8LR" at bounding box center [140, 235] width 30 height 8
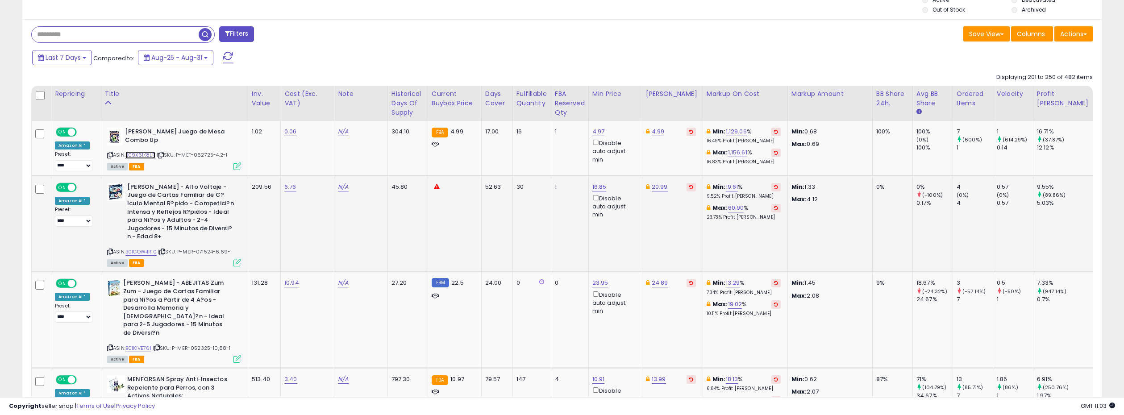
scroll to position [348, 0]
click at [149, 248] on link "B01GOW4R10" at bounding box center [140, 252] width 31 height 8
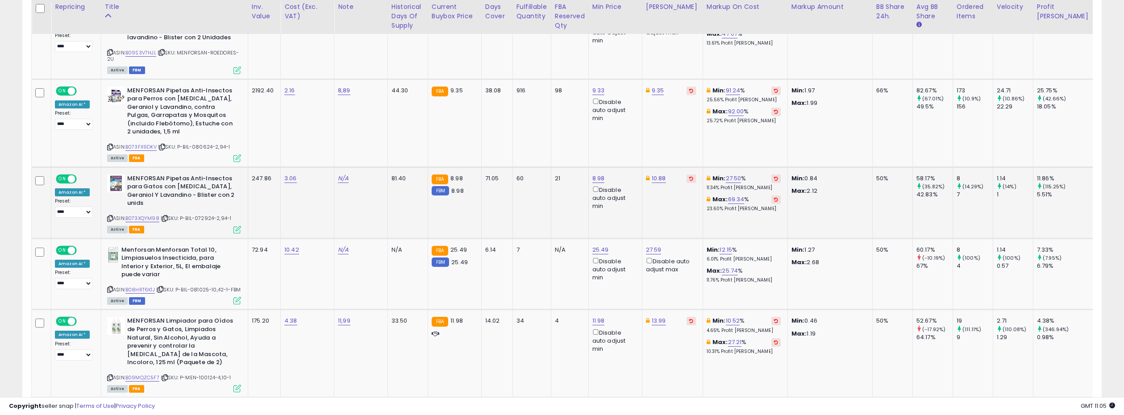
scroll to position [1009, 0]
click at [141, 142] on link "B073FX9DKV" at bounding box center [140, 146] width 31 height 8
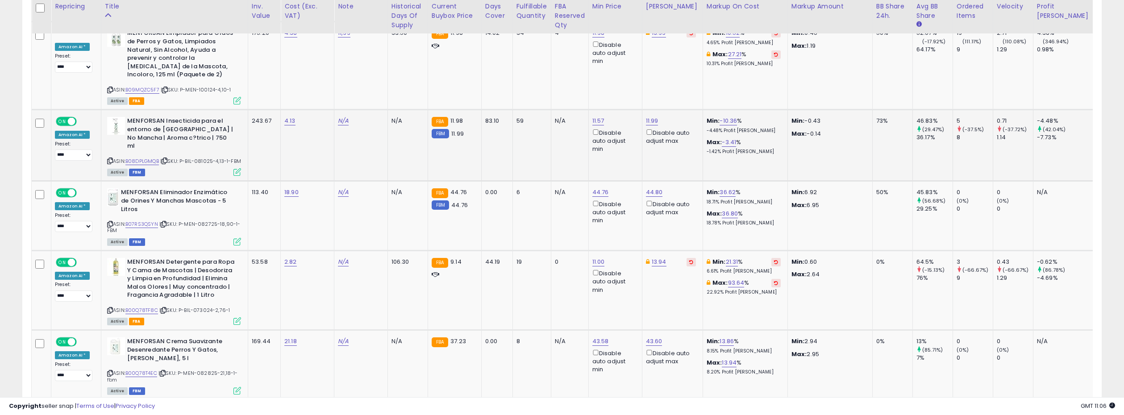
scroll to position [1297, 0]
click at [143, 157] on link "B08DPLGMQB" at bounding box center [141, 161] width 33 height 8
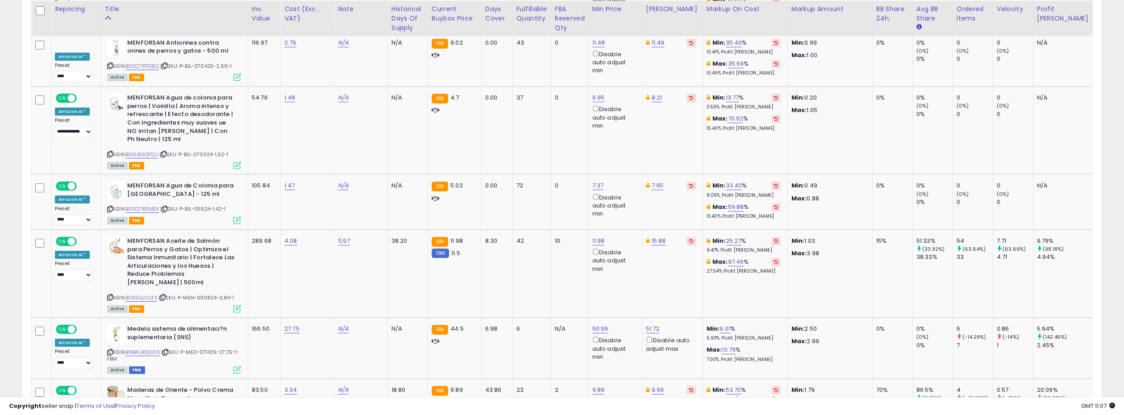
scroll to position [2228, 0]
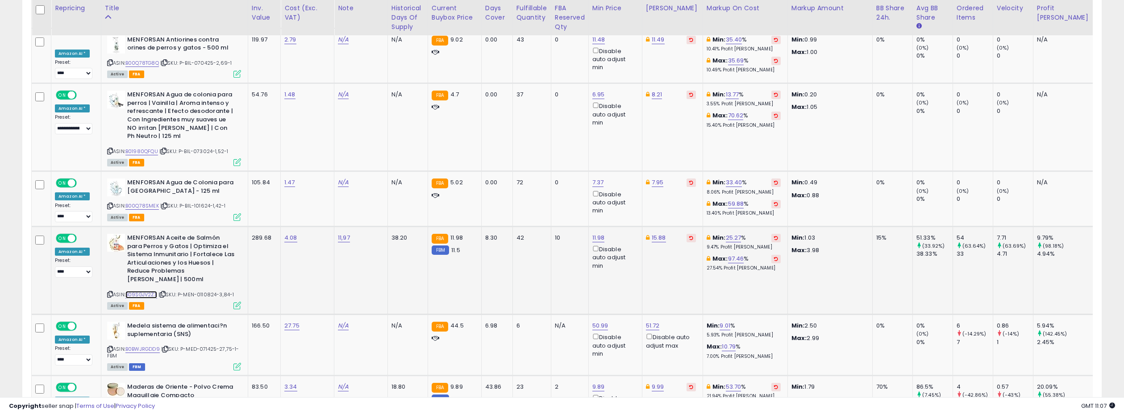
click at [142, 291] on link "B09SGJV2ZX" at bounding box center [141, 295] width 32 height 8
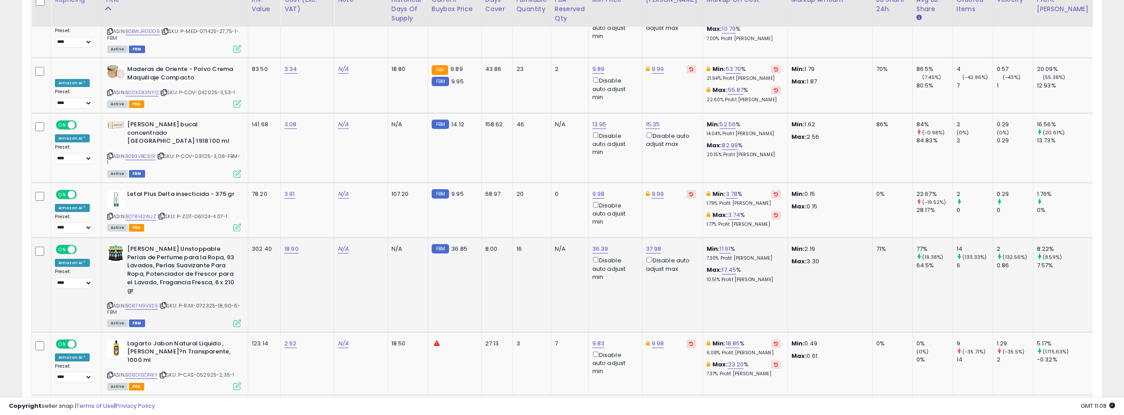
scroll to position [2548, 0]
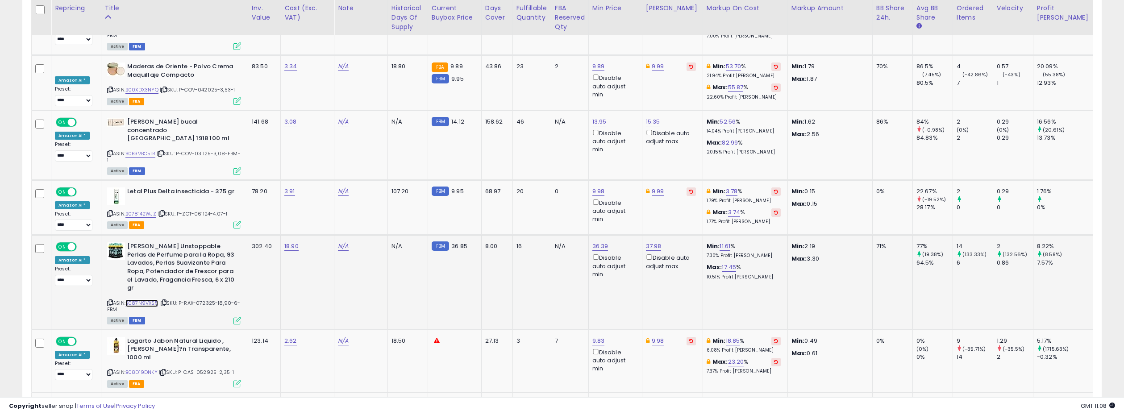
click at [145, 299] on link "B087N9VXS5" at bounding box center [141, 303] width 33 height 8
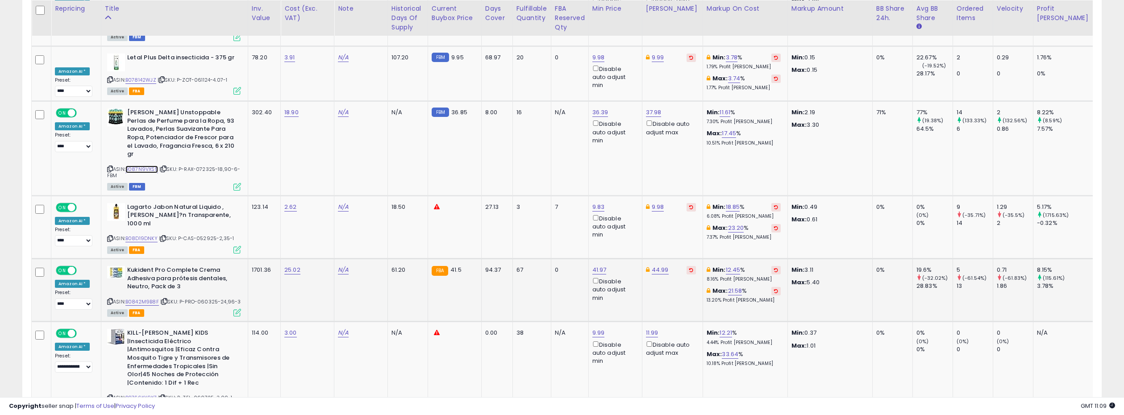
scroll to position [2683, 0]
click at [136, 234] on link "B08D19DNKY" at bounding box center [141, 238] width 32 height 8
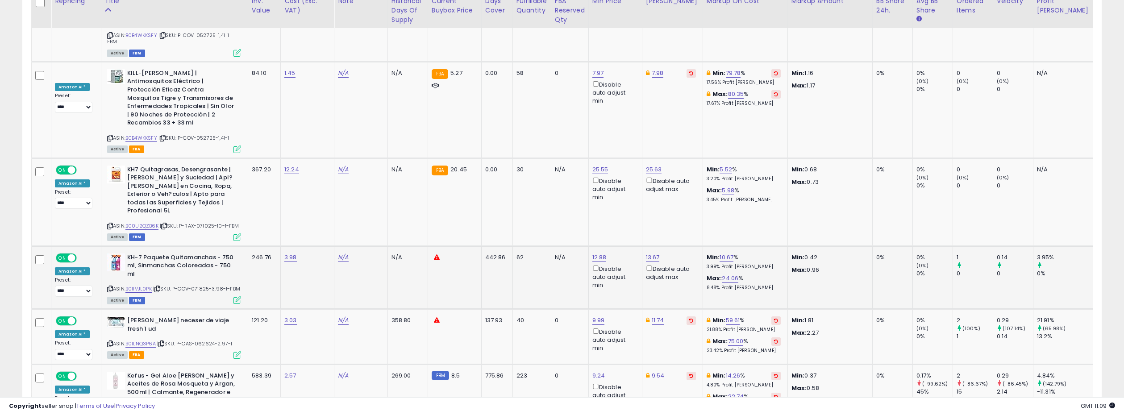
scroll to position [3333, 0]
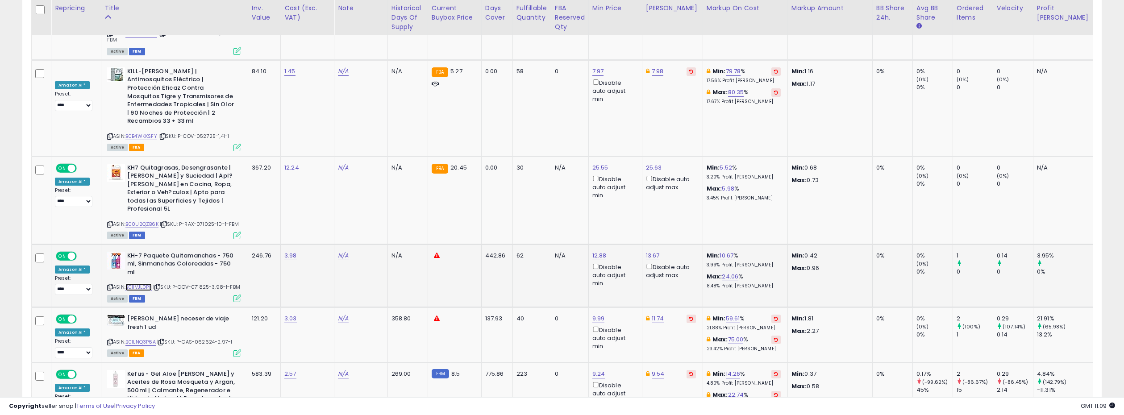
click at [144, 283] on link "B01IVJL0PK" at bounding box center [138, 287] width 26 height 8
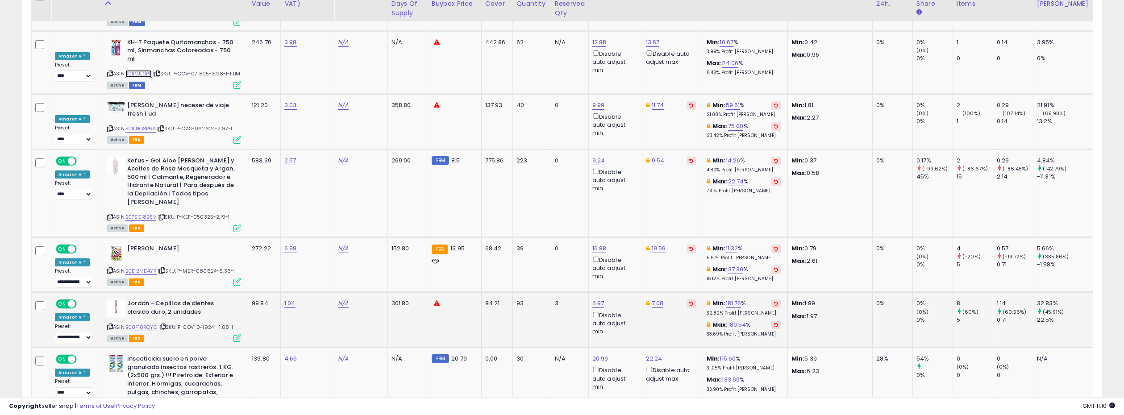
scroll to position [3548, 0]
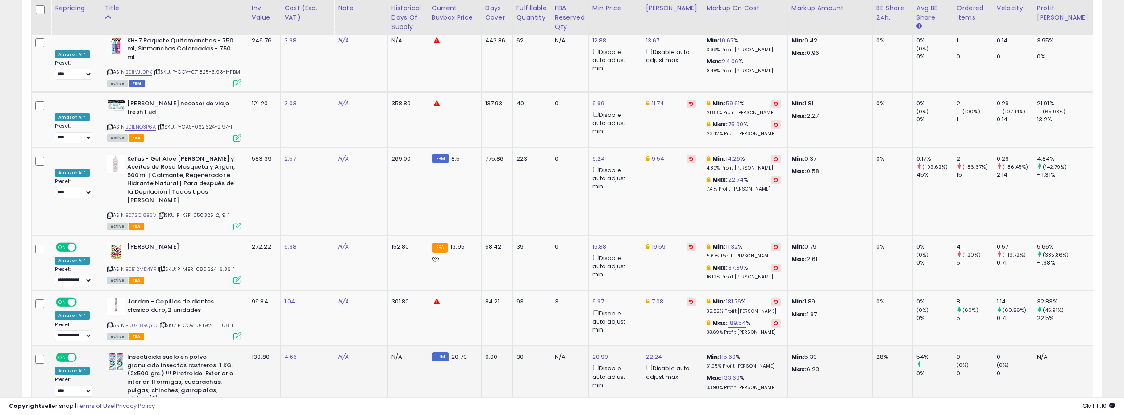
click at [150, 410] on link "B0C8G4N3VH" at bounding box center [142, 414] width 34 height 8
click at [597, 353] on link "20.99" at bounding box center [600, 357] width 16 height 9
drag, startPoint x: 568, startPoint y: 194, endPoint x: 523, endPoint y: 190, distance: 44.4
type input "**"
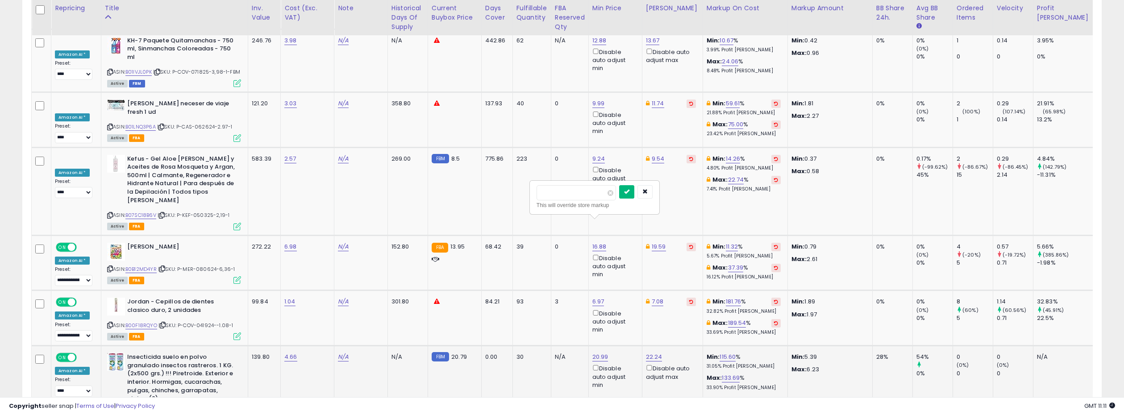
click at [629, 192] on icon "submit" at bounding box center [626, 191] width 5 height 5
click at [647, 353] on link "22.24" at bounding box center [654, 357] width 17 height 9
drag, startPoint x: 621, startPoint y: 196, endPoint x: 546, endPoint y: 187, distance: 76.0
type input "**"
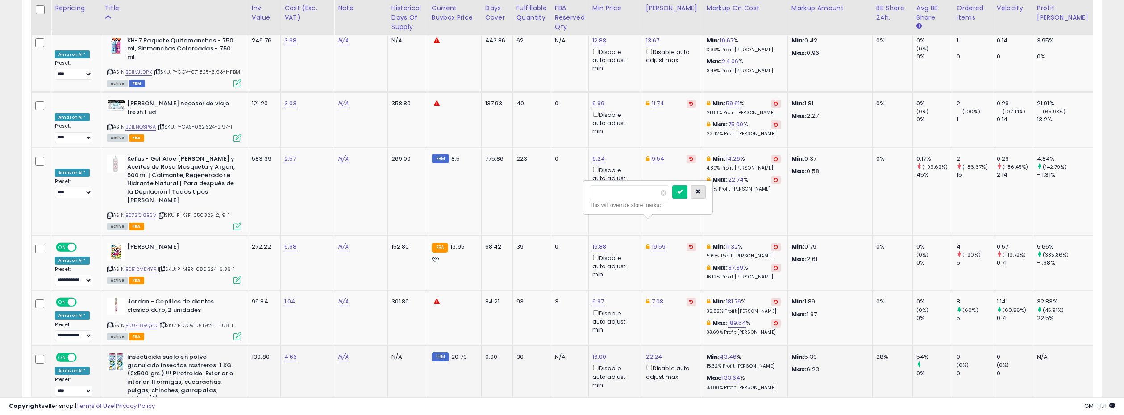
click at [701, 191] on icon "button" at bounding box center [697, 191] width 5 height 5
click at [595, 353] on link "16.00" at bounding box center [599, 357] width 14 height 9
drag, startPoint x: 564, startPoint y: 193, endPoint x: 503, endPoint y: 188, distance: 61.3
type input "*****"
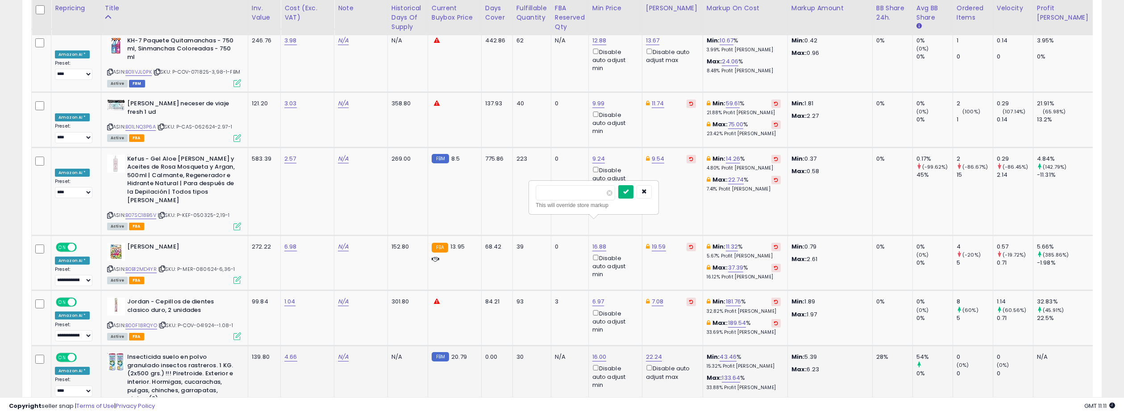
click at [628, 191] on icon "submit" at bounding box center [625, 191] width 5 height 5
click at [647, 353] on link "22.24" at bounding box center [654, 357] width 17 height 9
drag, startPoint x: 618, startPoint y: 195, endPoint x: 570, endPoint y: 189, distance: 49.0
type input "*****"
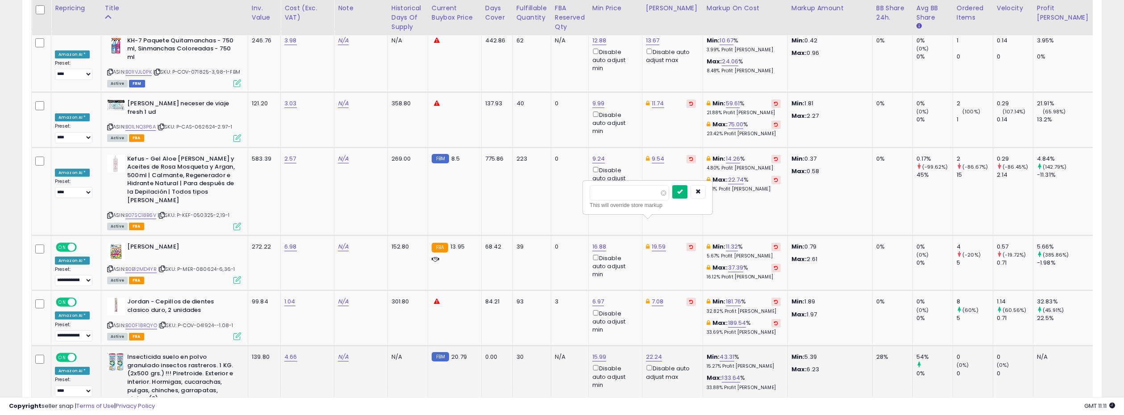
click at [682, 191] on icon "submit" at bounding box center [679, 191] width 5 height 5
click at [597, 353] on link "15.99" at bounding box center [599, 357] width 14 height 9
type input "*****"
click button "submit" at bounding box center [625, 191] width 15 height 13
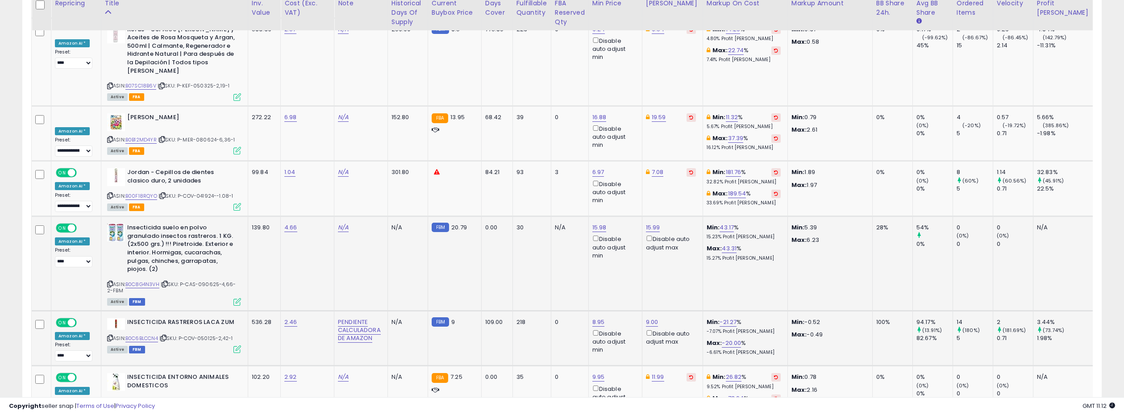
scroll to position [3681, 0]
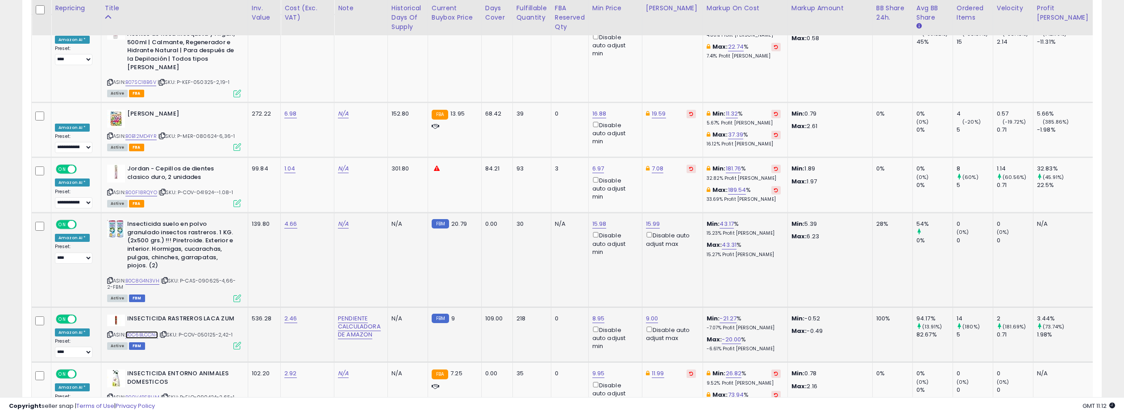
click at [150, 331] on link "B0C6BLCCN4" at bounding box center [141, 335] width 33 height 8
click at [108, 332] on icon at bounding box center [110, 334] width 6 height 5
click at [646, 314] on link "9.00" at bounding box center [652, 318] width 12 height 9
type input "****"
click button "submit" at bounding box center [678, 152] width 15 height 13
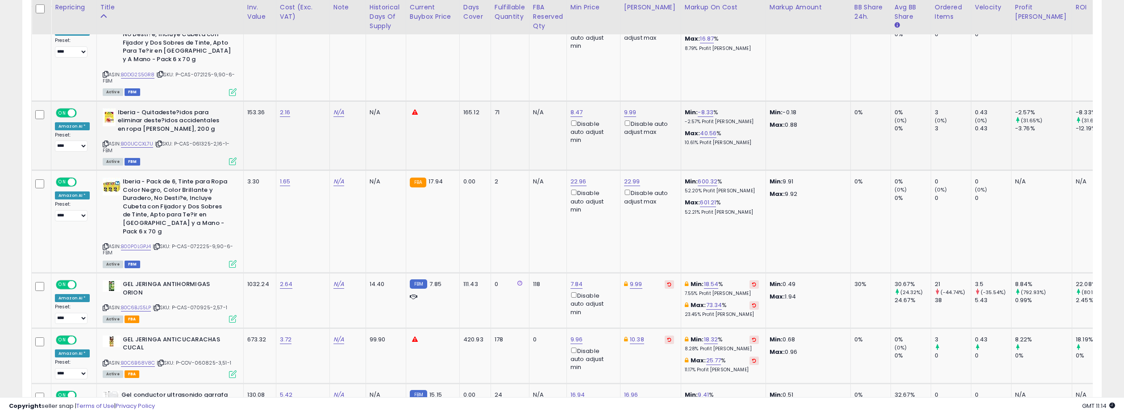
scroll to position [523, 0]
click at [132, 141] on link "B00UCCXL7U" at bounding box center [137, 143] width 33 height 8
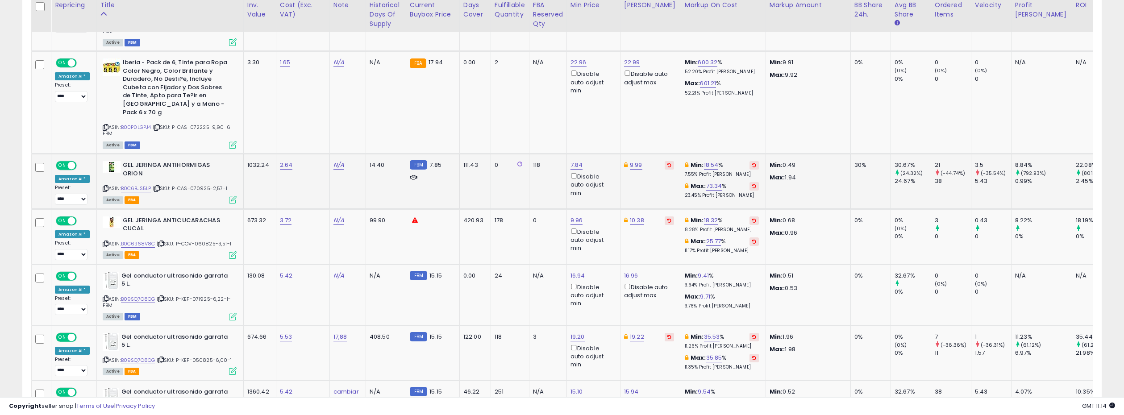
scroll to position [643, 0]
click at [141, 184] on link "B0C6BJS5LP" at bounding box center [136, 188] width 30 height 8
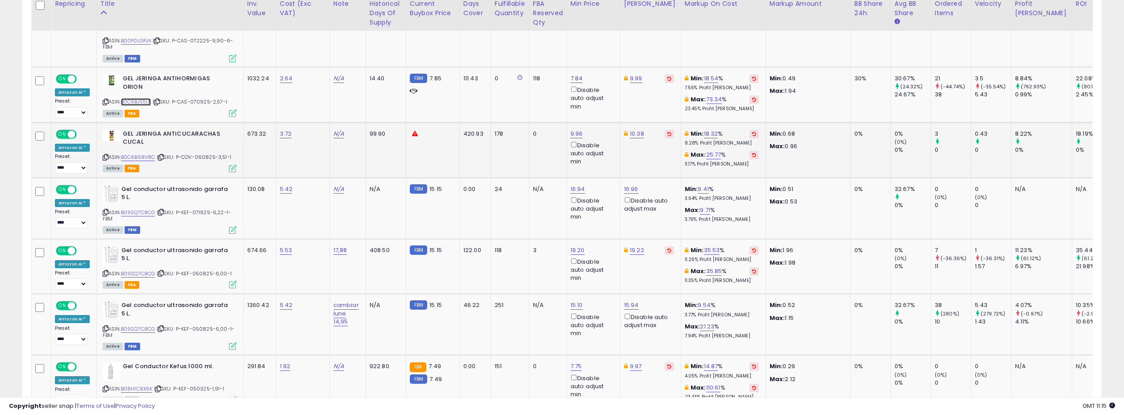
scroll to position [730, 0]
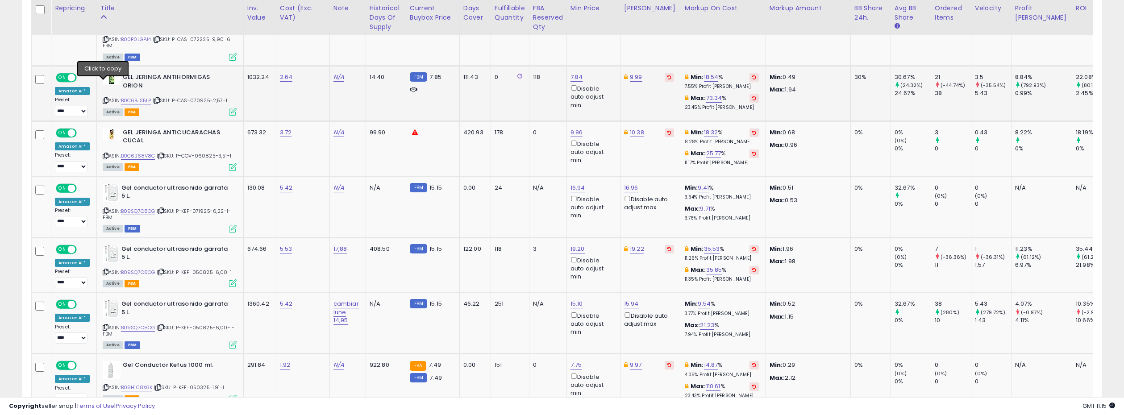
click at [103, 98] on icon at bounding box center [106, 100] width 6 height 5
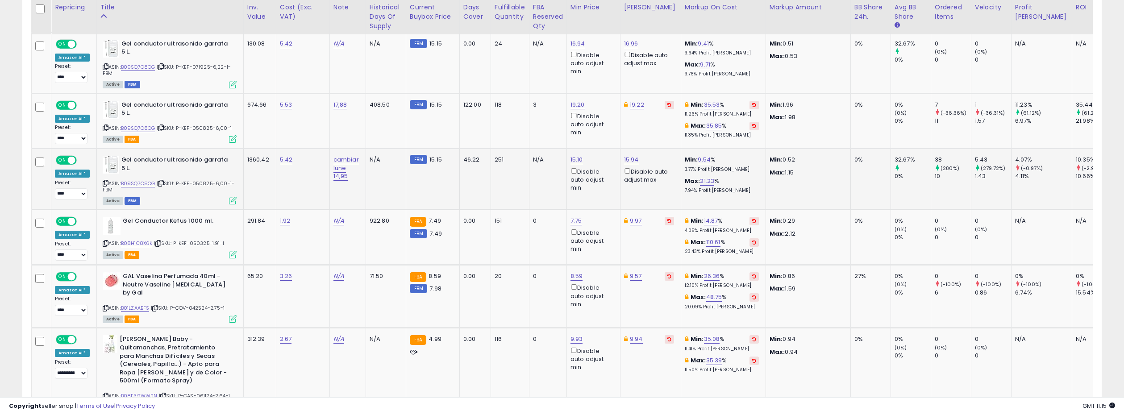
scroll to position [874, 0]
click at [142, 179] on link "B09SQ7C8CG" at bounding box center [138, 183] width 34 height 8
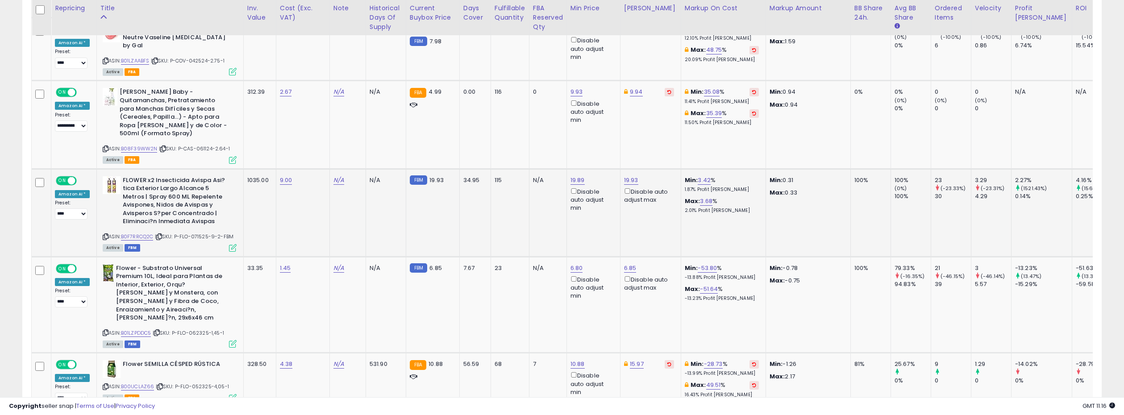
scroll to position [1122, 0]
click at [138, 232] on link "B0F7RRCQ2C" at bounding box center [137, 236] width 33 height 8
click at [134, 328] on link "B01LZPDDC5" at bounding box center [136, 332] width 30 height 8
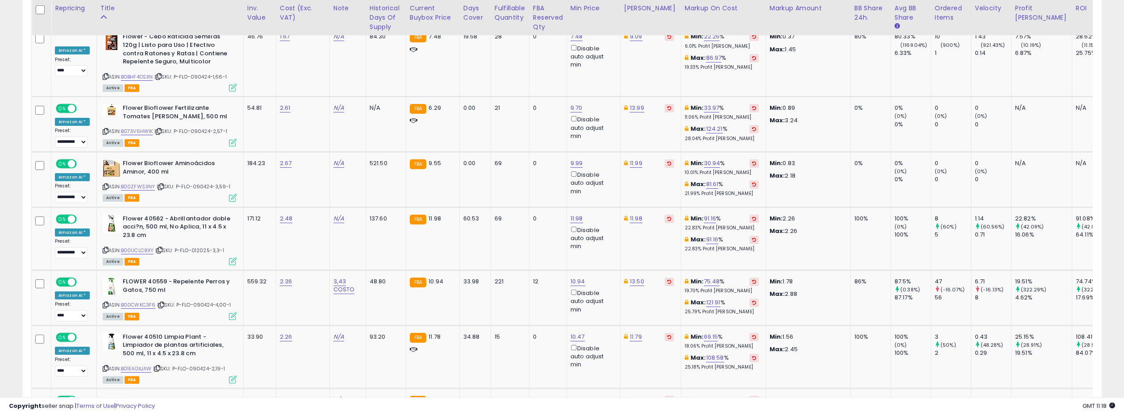
scroll to position [2443, 0]
drag, startPoint x: 104, startPoint y: 262, endPoint x: 177, endPoint y: 160, distance: 125.7
click at [104, 302] on icon at bounding box center [106, 304] width 6 height 5
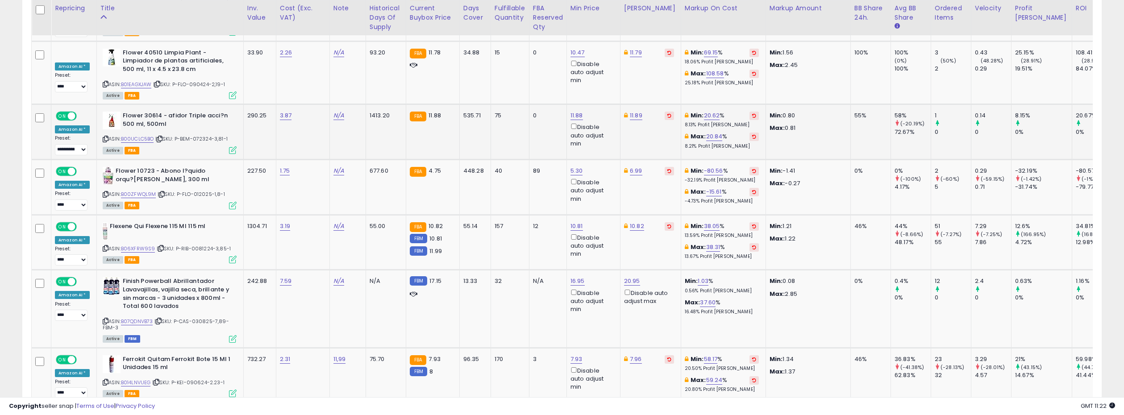
scroll to position [2727, 0]
click at [146, 317] on link "B07QDNVB73" at bounding box center [137, 321] width 32 height 8
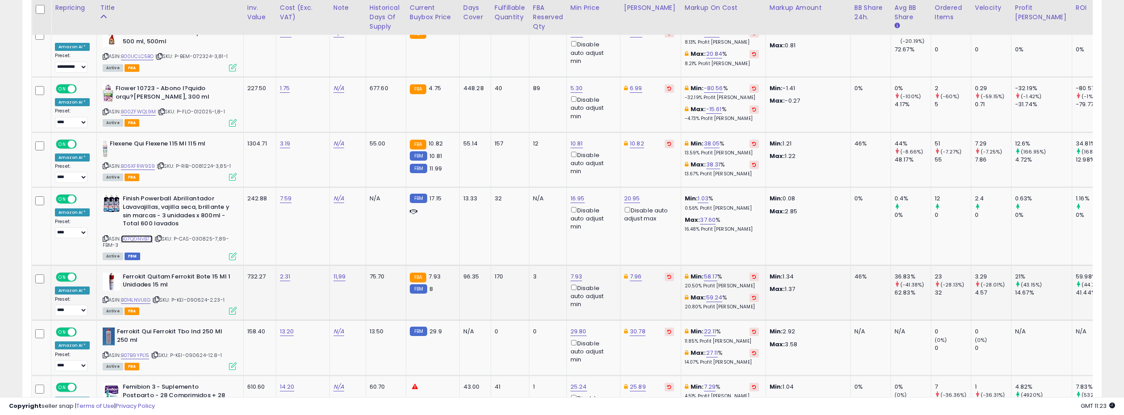
scroll to position [2810, 0]
click at [139, 295] on link "B014LNVUEG" at bounding box center [136, 299] width 30 height 8
click at [634, 271] on link "7.96" at bounding box center [636, 275] width 12 height 9
click at [641, 205] on input "****" at bounding box center [611, 203] width 79 height 15
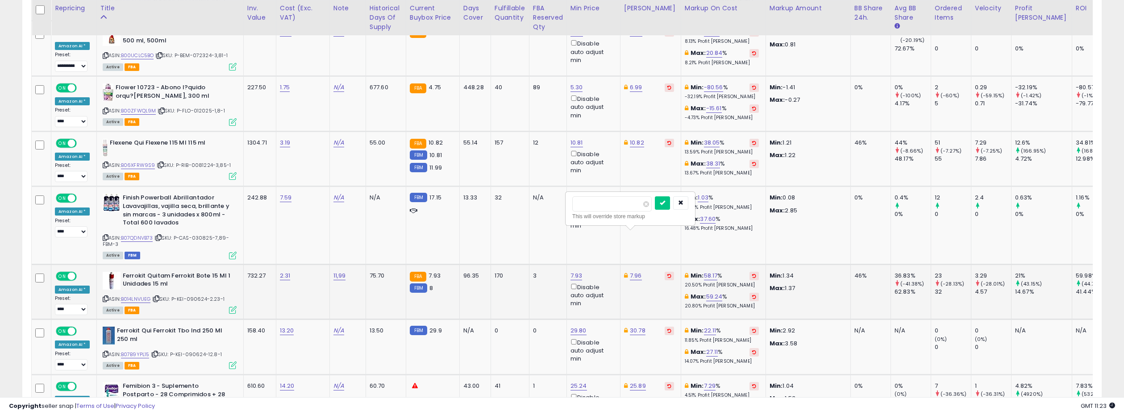
type input "****"
click at [641, 205] on input "****" at bounding box center [611, 203] width 79 height 15
click at [665, 200] on icon "submit" at bounding box center [662, 202] width 5 height 5
click at [576, 271] on link "7.93" at bounding box center [576, 275] width 12 height 9
click at [576, 272] on div "7.93 **** This will override store markup Disable auto adjust min" at bounding box center [591, 290] width 43 height 36
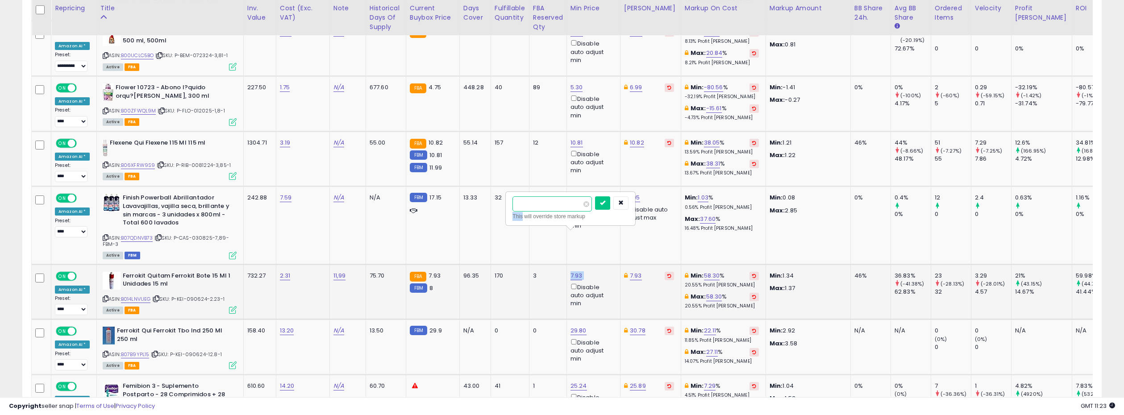
click at [583, 208] on input "****" at bounding box center [551, 203] width 79 height 15
click at [583, 207] on input "****" at bounding box center [551, 203] width 79 height 15
type input "***"
click at [583, 207] on input "***" at bounding box center [551, 203] width 79 height 15
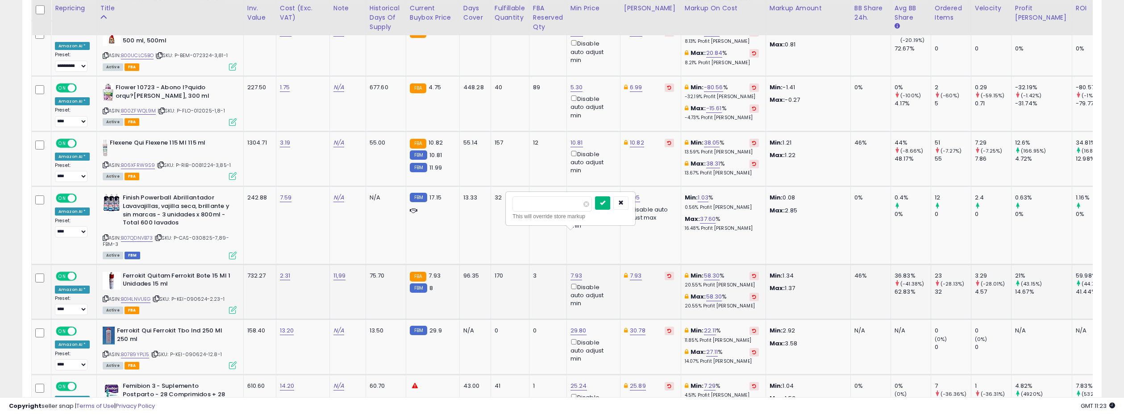
click at [605, 201] on icon "submit" at bounding box center [602, 202] width 5 height 5
click at [631, 271] on link "7.93" at bounding box center [636, 275] width 12 height 9
click at [641, 204] on input "****" at bounding box center [611, 203] width 79 height 15
type input "****"
click at [641, 204] on input "****" at bounding box center [611, 203] width 79 height 15
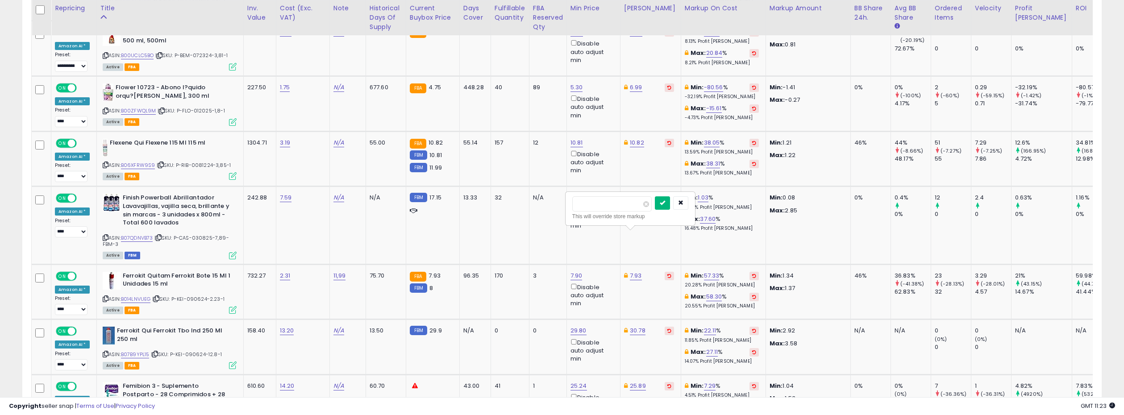
click at [665, 202] on icon "submit" at bounding box center [662, 202] width 5 height 5
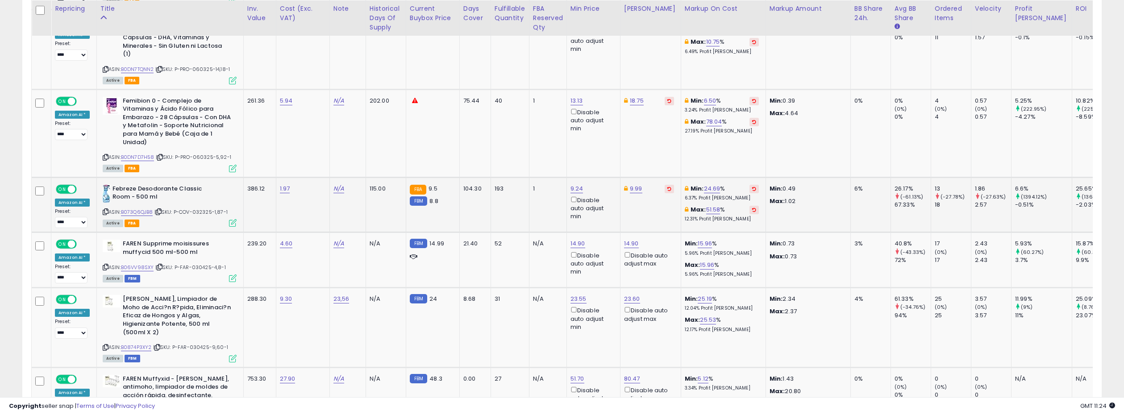
scroll to position [3175, 0]
click at [135, 208] on link "B073Q6QJB8" at bounding box center [137, 212] width 32 height 8
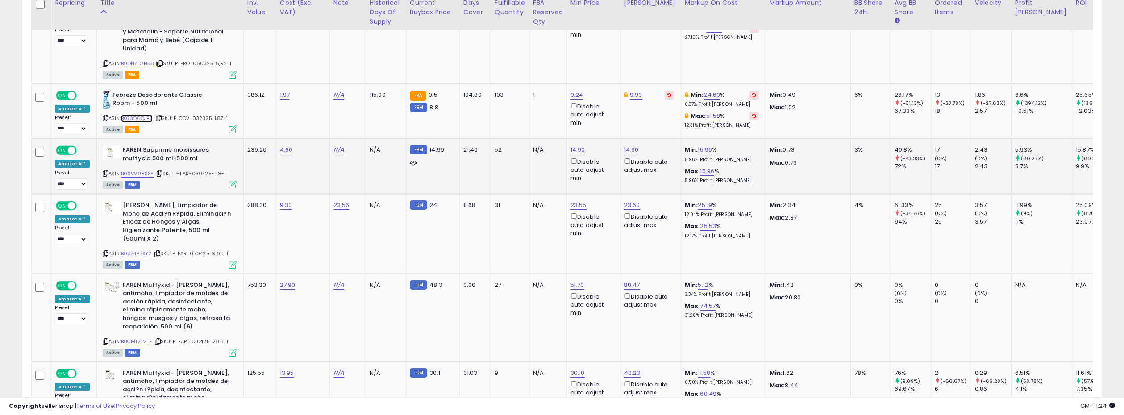
scroll to position [3272, 0]
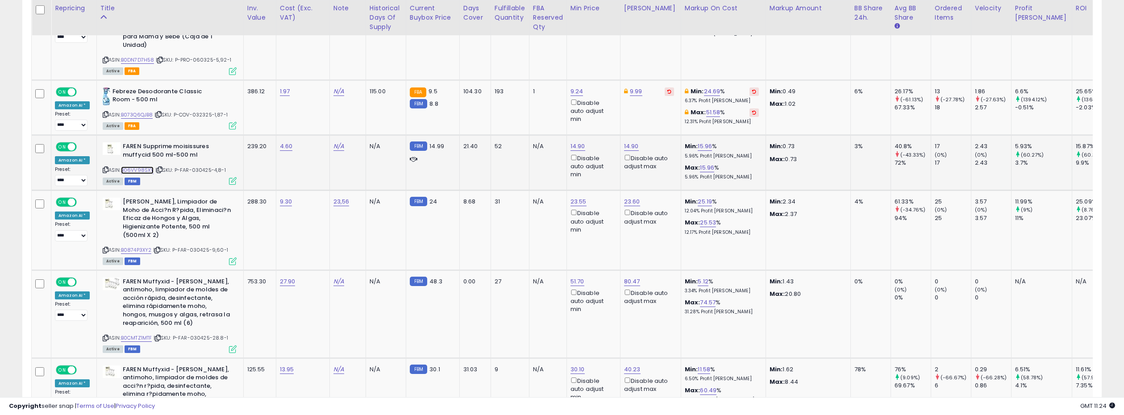
click at [145, 166] on link "B06VV98SXY" at bounding box center [137, 170] width 33 height 8
click at [143, 166] on link "B06VV98SXY" at bounding box center [137, 170] width 33 height 8
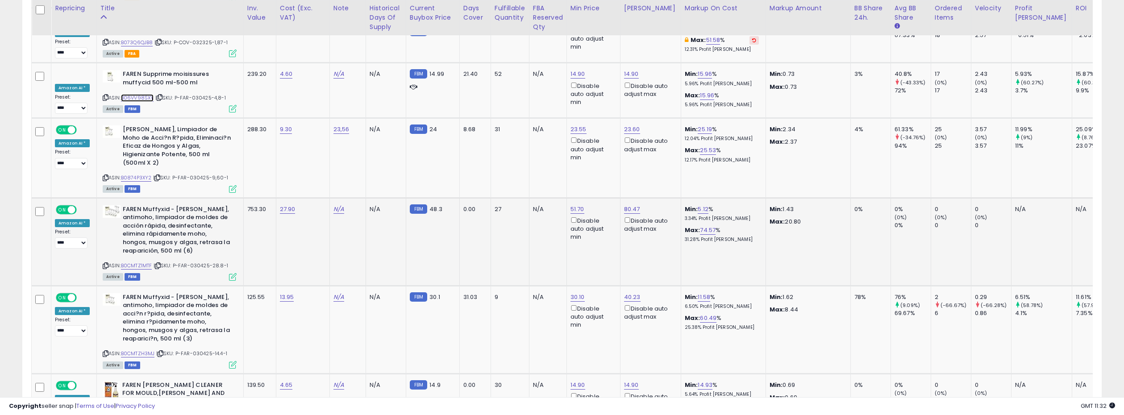
scroll to position [3346, 0]
click at [132, 173] on link "B0874P3XY2" at bounding box center [136, 177] width 31 height 8
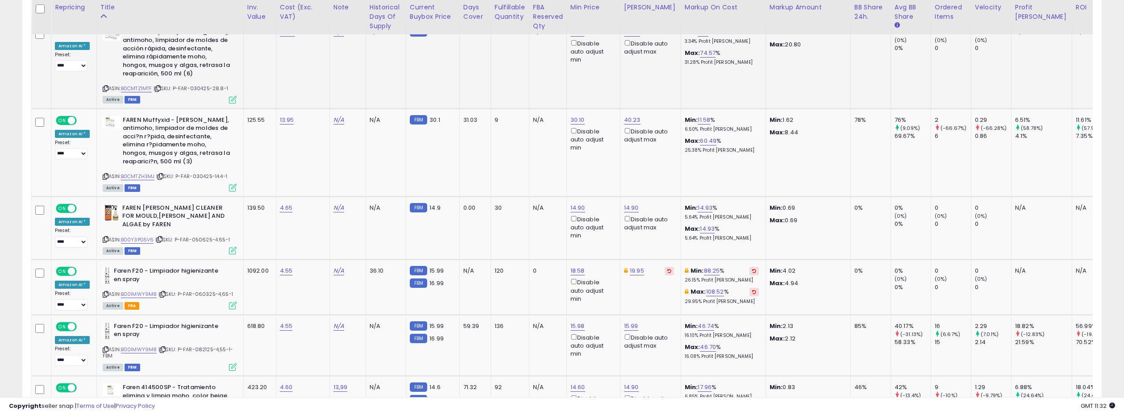
scroll to position [3522, 0]
click at [137, 172] on link "B0CMTZH3MJ" at bounding box center [138, 176] width 34 height 8
click at [572, 115] on link "30.10" at bounding box center [577, 119] width 14 height 9
type input "*****"
click button "submit" at bounding box center [603, 37] width 15 height 13
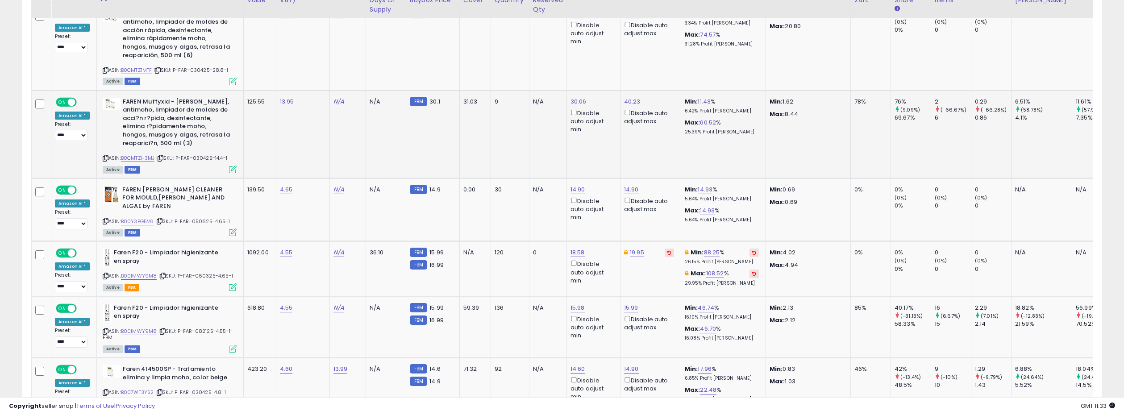
scroll to position [3559, 0]
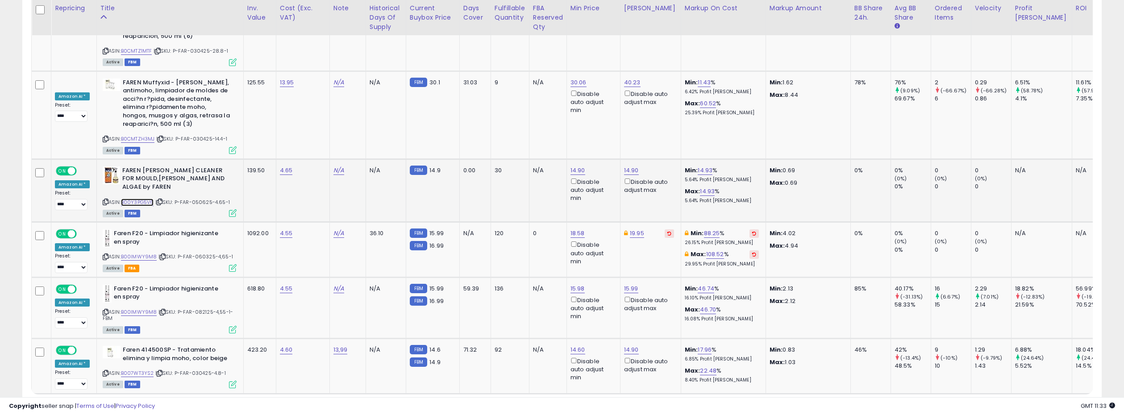
click at [143, 199] on link "B00Y3PG5V6" at bounding box center [137, 203] width 33 height 8
click at [141, 308] on link "B00IMWY9M8" at bounding box center [139, 312] width 36 height 8
click at [576, 229] on link "18.58" at bounding box center [577, 233] width 14 height 9
drag, startPoint x: 548, startPoint y: 148, endPoint x: 516, endPoint y: 146, distance: 31.8
click at [516, 146] on input "*****" at bounding box center [553, 145] width 79 height 15
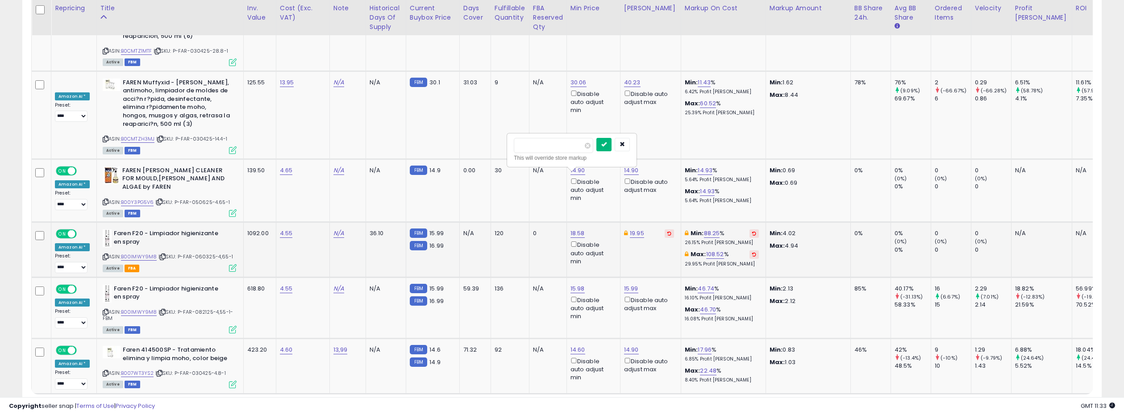
type input "*****"
click at [606, 144] on icon "submit" at bounding box center [603, 143] width 5 height 5
click at [577, 284] on link "15.98" at bounding box center [577, 288] width 14 height 9
drag, startPoint x: 558, startPoint y: 206, endPoint x: 506, endPoint y: 200, distance: 52.5
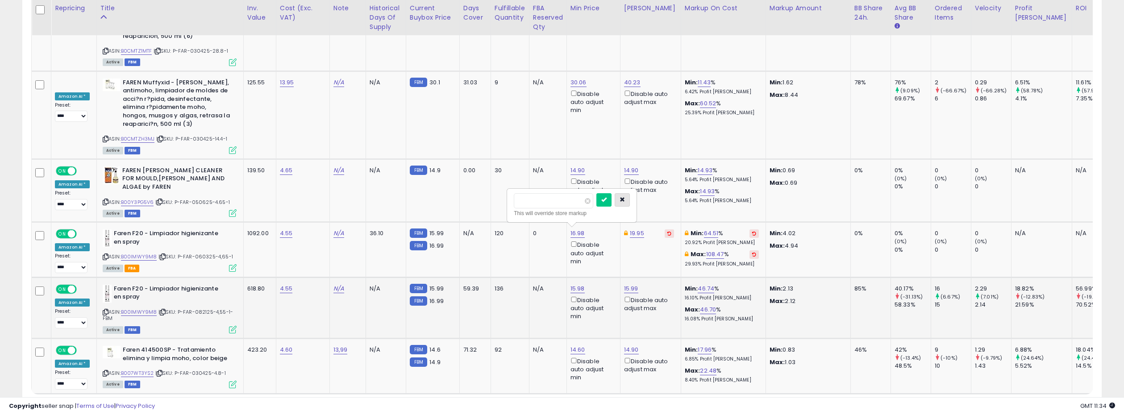
type input "*****"
click at [625, 197] on icon "button" at bounding box center [621, 199] width 5 height 5
click at [629, 284] on link "15.99" at bounding box center [631, 288] width 14 height 9
drag, startPoint x: 595, startPoint y: 204, endPoint x: 560, endPoint y: 200, distance: 35.1
click at [561, 200] on div "***** This will override store markup" at bounding box center [625, 205] width 129 height 33
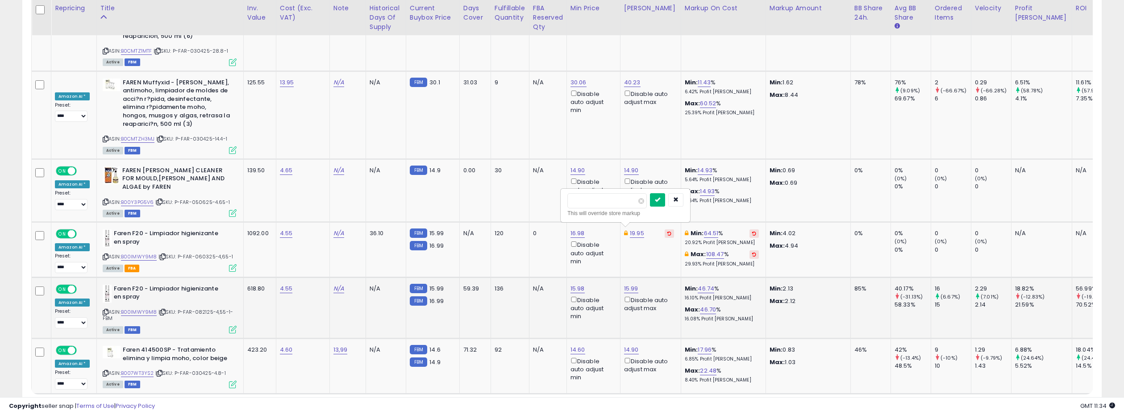
type input "*****"
click at [665, 200] on button "submit" at bounding box center [657, 199] width 15 height 13
click at [577, 284] on link "15.98" at bounding box center [577, 288] width 14 height 9
drag, startPoint x: 558, startPoint y: 200, endPoint x: 494, endPoint y: 199, distance: 64.3
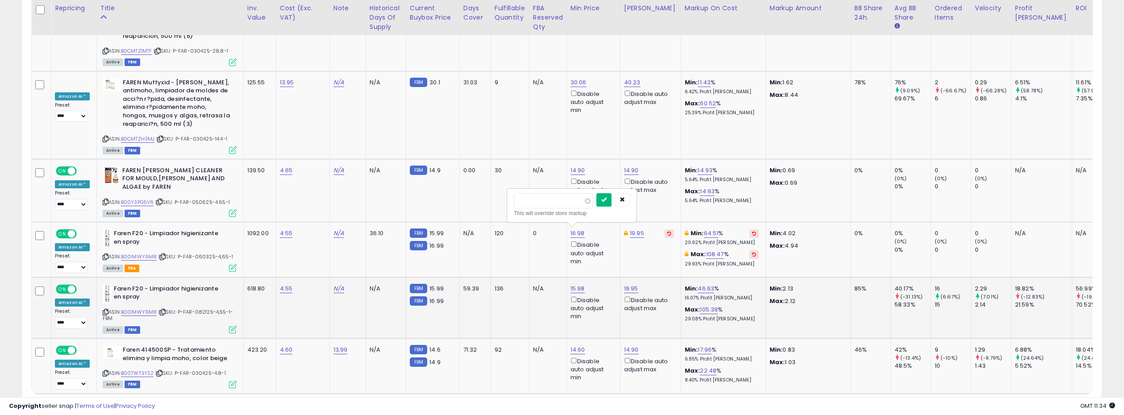
type input "*****"
click at [606, 199] on icon "submit" at bounding box center [603, 199] width 5 height 5
click at [137, 369] on link "B007WT3YS2" at bounding box center [137, 373] width 33 height 8
click at [1040, 403] on link "7" at bounding box center [1039, 410] width 16 height 15
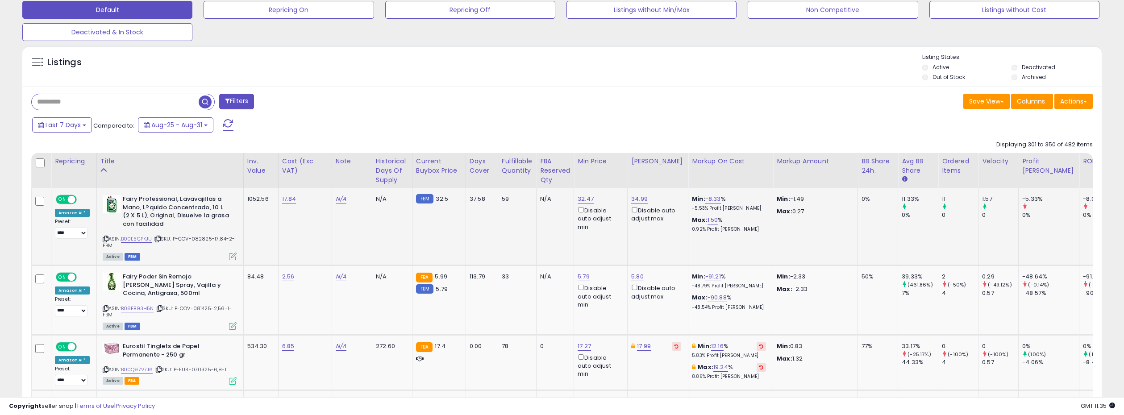
scroll to position [281, 0]
click at [143, 238] on link "B00E5CPKJU" at bounding box center [136, 239] width 31 height 8
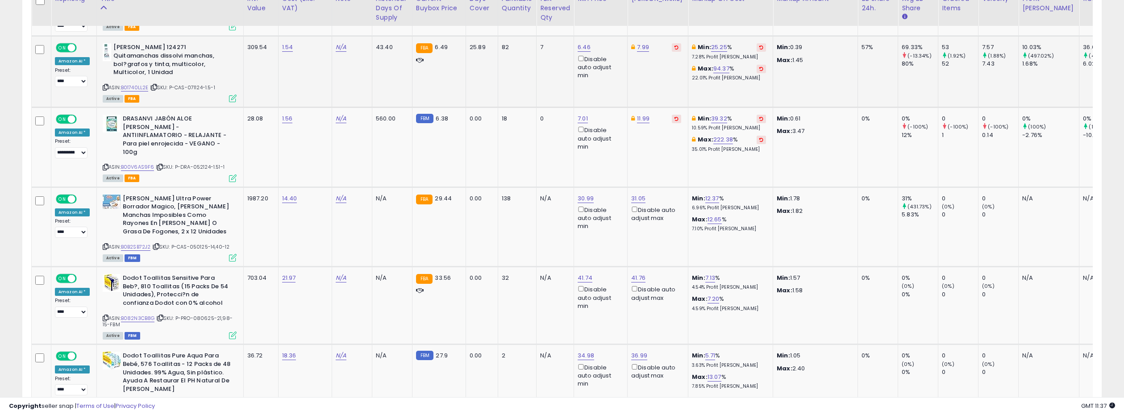
scroll to position [1372, 0]
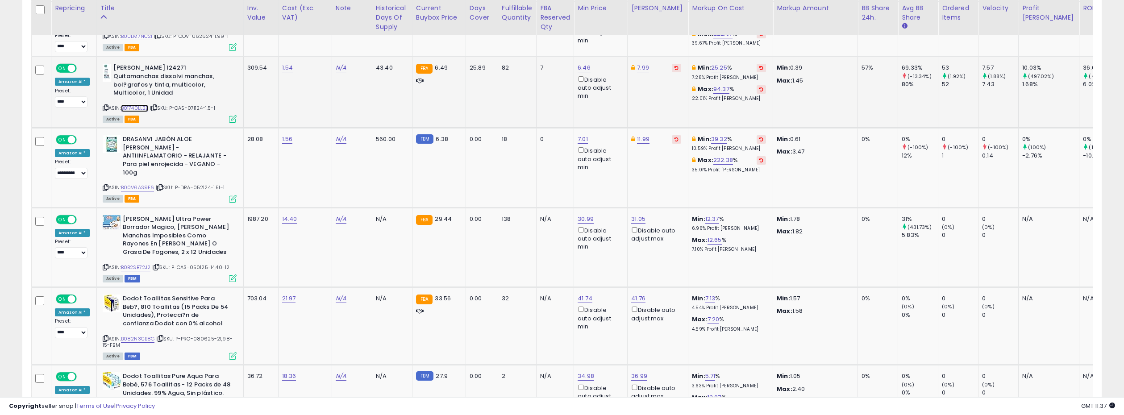
click at [138, 104] on link "B01740LL2E" at bounding box center [135, 108] width 28 height 8
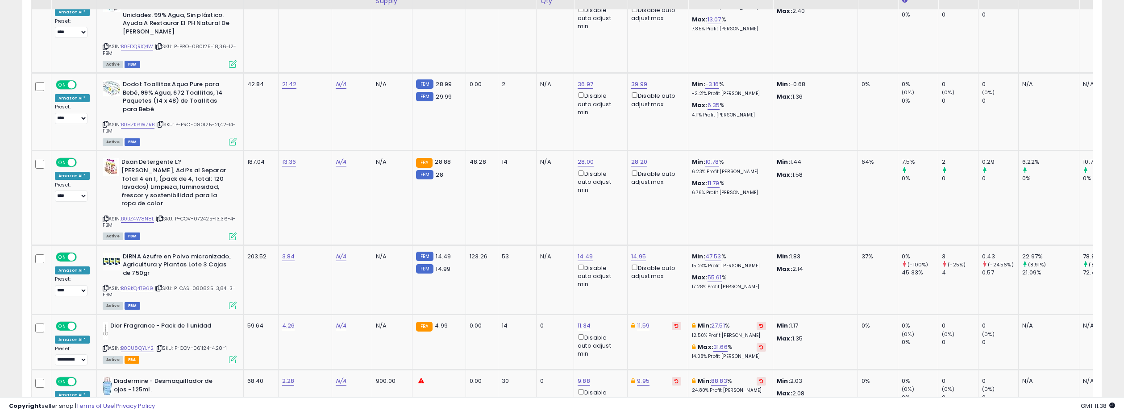
scroll to position [1759, 0]
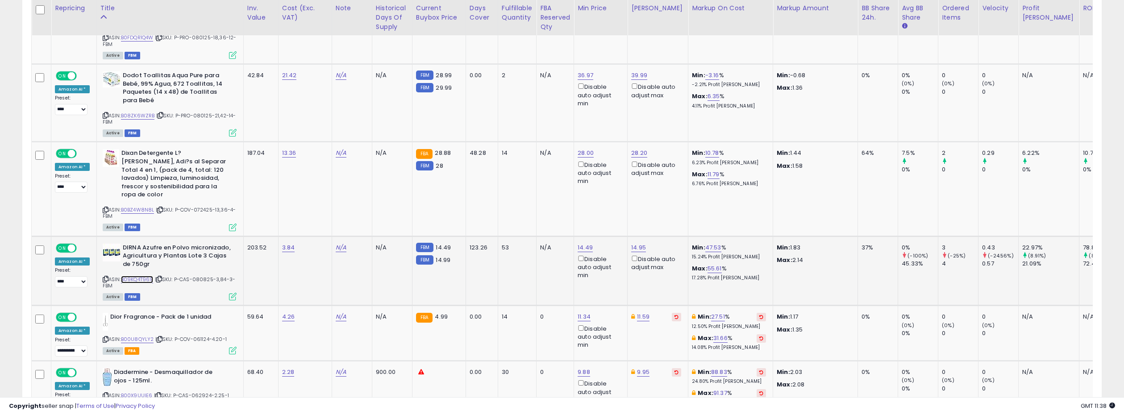
click at [139, 276] on link "B09KQ4T969" at bounding box center [137, 280] width 33 height 8
click at [580, 243] on link "14.49" at bounding box center [584, 247] width 15 height 9
type input "*****"
click at [590, 178] on input "*****" at bounding box center [560, 175] width 79 height 15
click at [610, 175] on button "submit" at bounding box center [610, 174] width 15 height 13
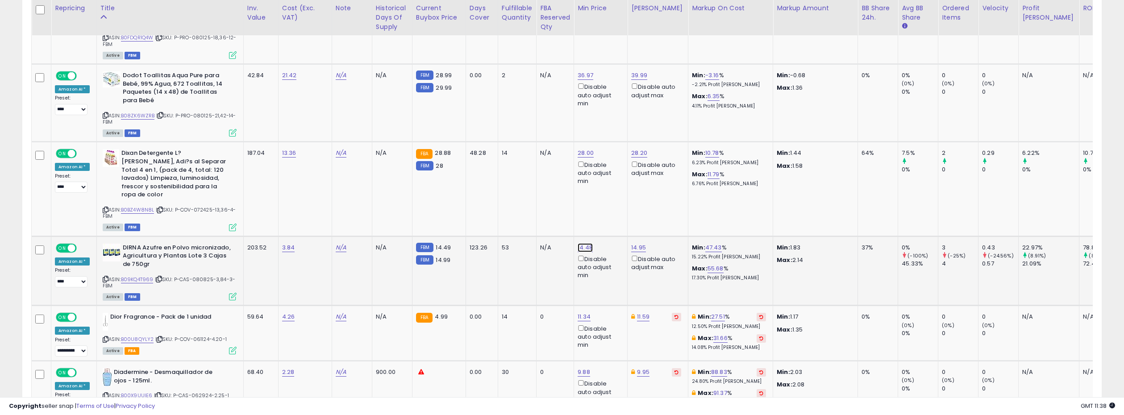
click at [581, 243] on link "14.48" at bounding box center [584, 247] width 15 height 9
type input "*****"
click at [590, 178] on input "*****" at bounding box center [560, 175] width 79 height 15
click at [612, 177] on button "submit" at bounding box center [610, 174] width 15 height 13
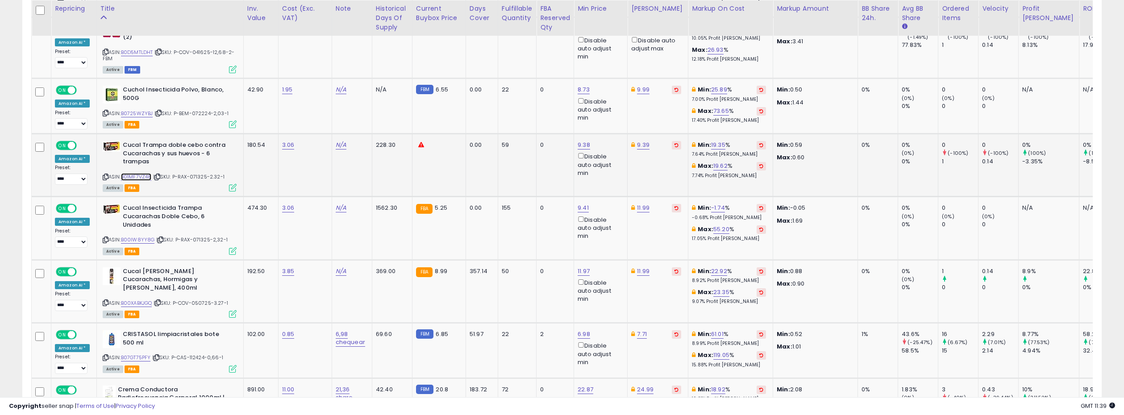
scroll to position [2404, 0]
click at [138, 173] on link "B01MF7VZ48" at bounding box center [136, 177] width 31 height 8
click at [577, 140] on link "9.38" at bounding box center [583, 144] width 12 height 9
type input "****"
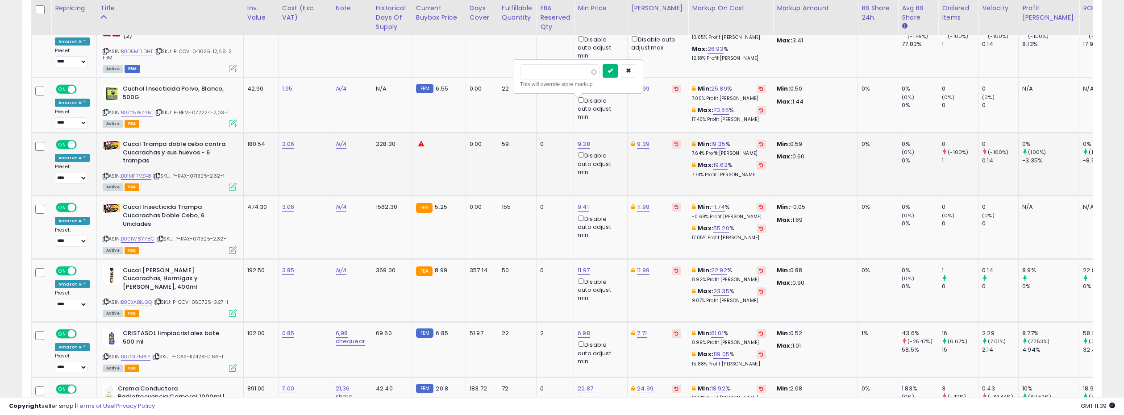
click at [613, 73] on icon "submit" at bounding box center [609, 70] width 5 height 5
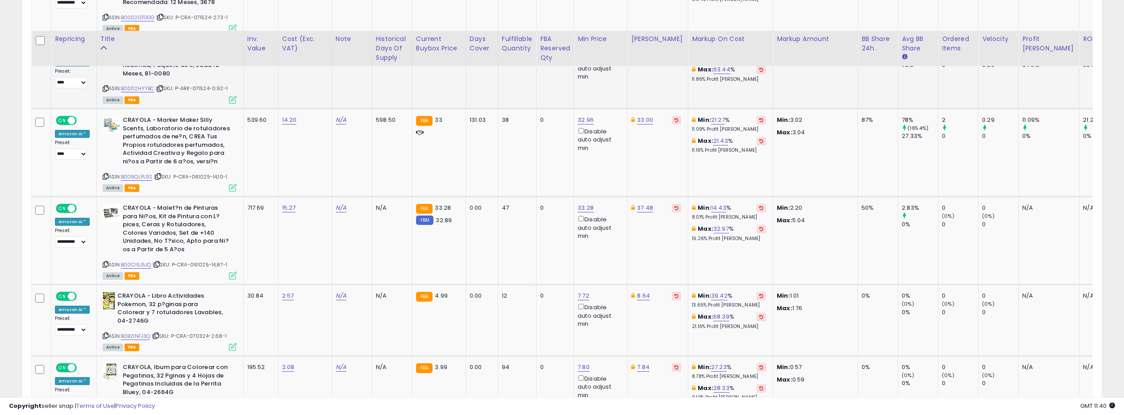
scroll to position [3596, 0]
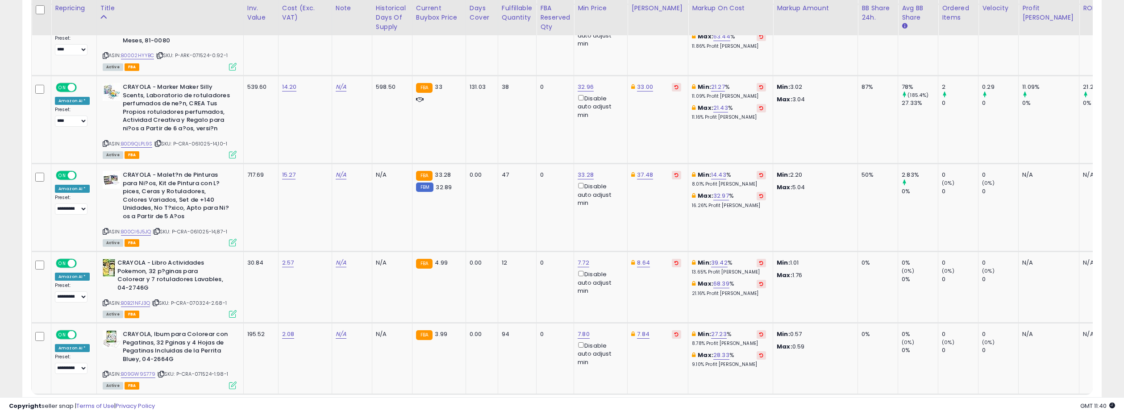
drag, startPoint x: 1036, startPoint y: 353, endPoint x: 508, endPoint y: 162, distance: 561.8
click at [1036, 404] on link "8" at bounding box center [1039, 411] width 16 height 15
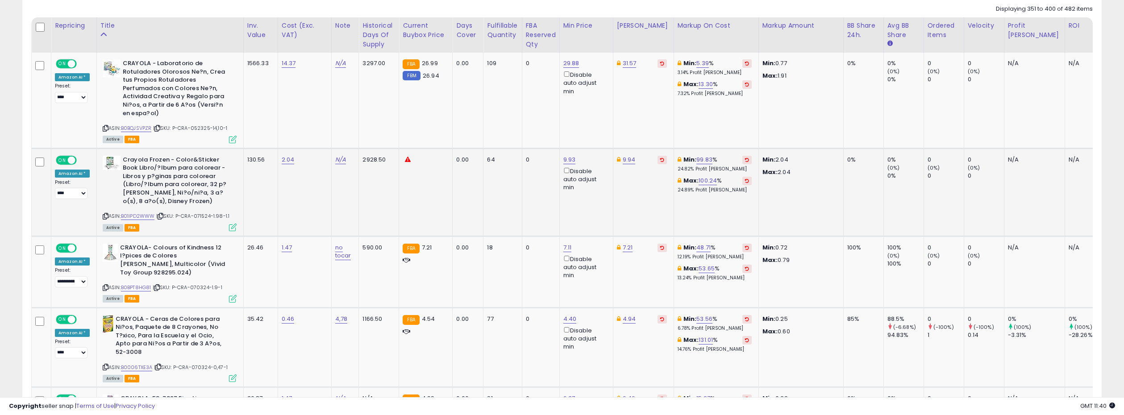
scroll to position [417, 0]
click at [139, 216] on link "B01IPD2WWW" at bounding box center [138, 216] width 34 height 8
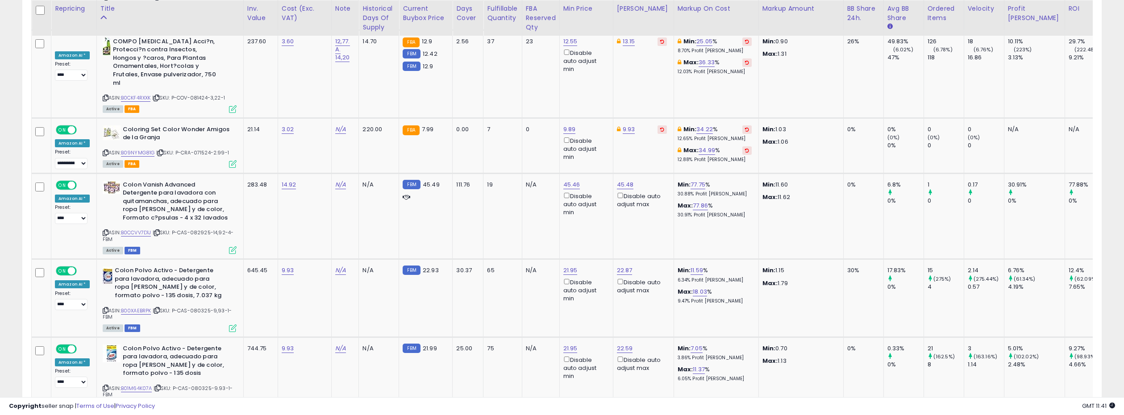
scroll to position [1325, 0]
click at [140, 228] on link "B0CCVV7D1J" at bounding box center [136, 232] width 30 height 8
click at [574, 180] on link "45.46" at bounding box center [571, 184] width 17 height 9
type input "****"
click at [601, 121] on icon "submit" at bounding box center [597, 118] width 5 height 5
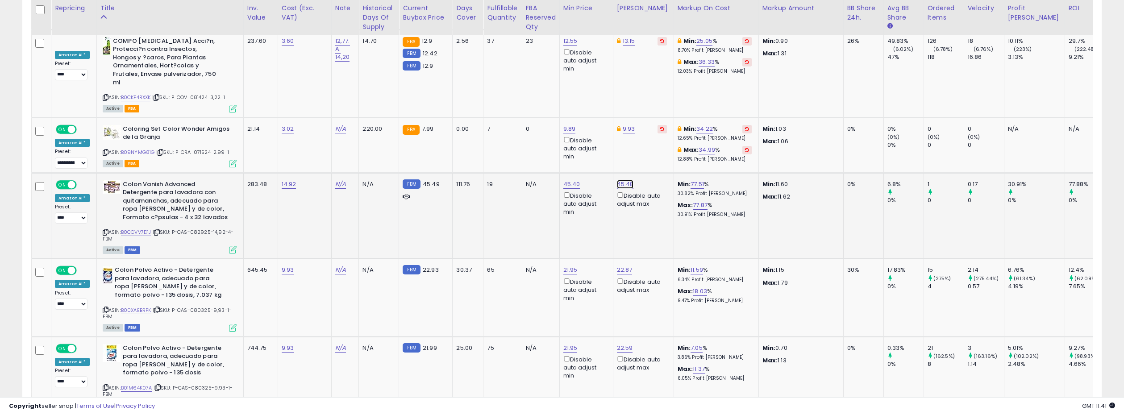
click at [622, 180] on link "45.48" at bounding box center [625, 184] width 17 height 9
type input "*****"
click at [654, 121] on icon "submit" at bounding box center [651, 118] width 5 height 5
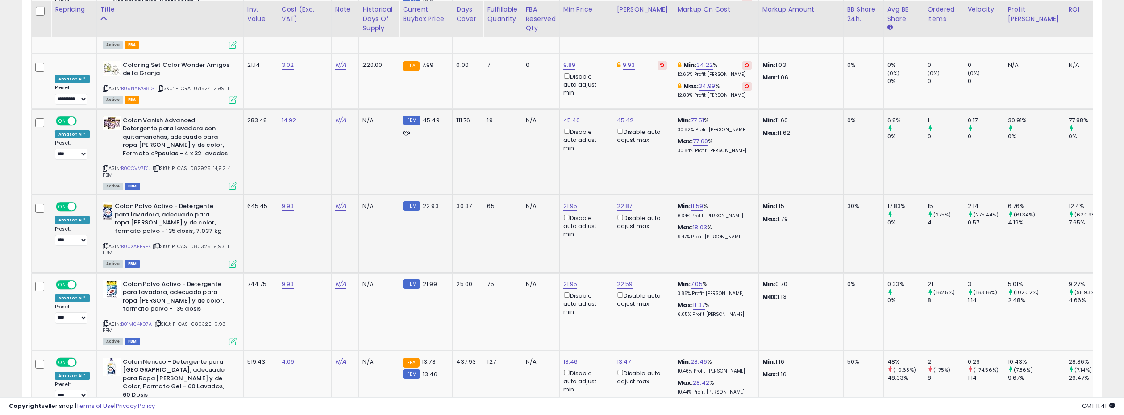
scroll to position [1392, 0]
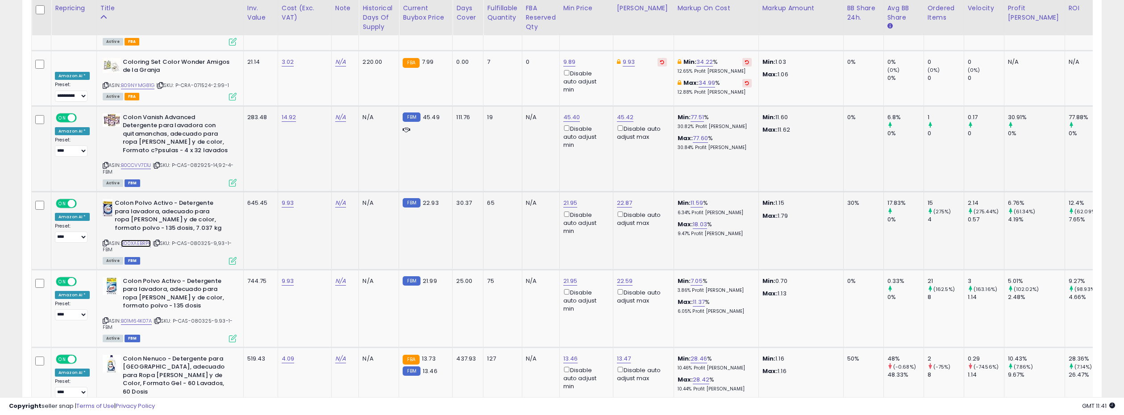
click at [141, 240] on link "B00XAEBRPK" at bounding box center [136, 244] width 30 height 8
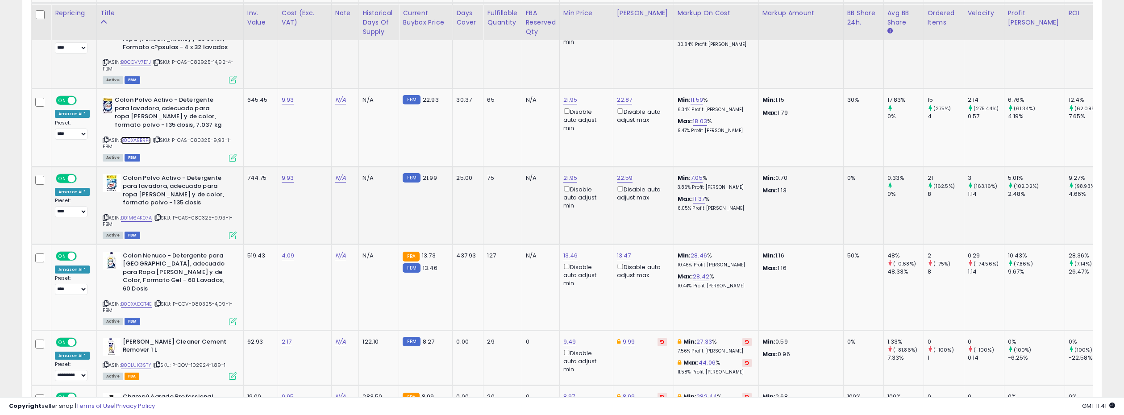
scroll to position [1502, 0]
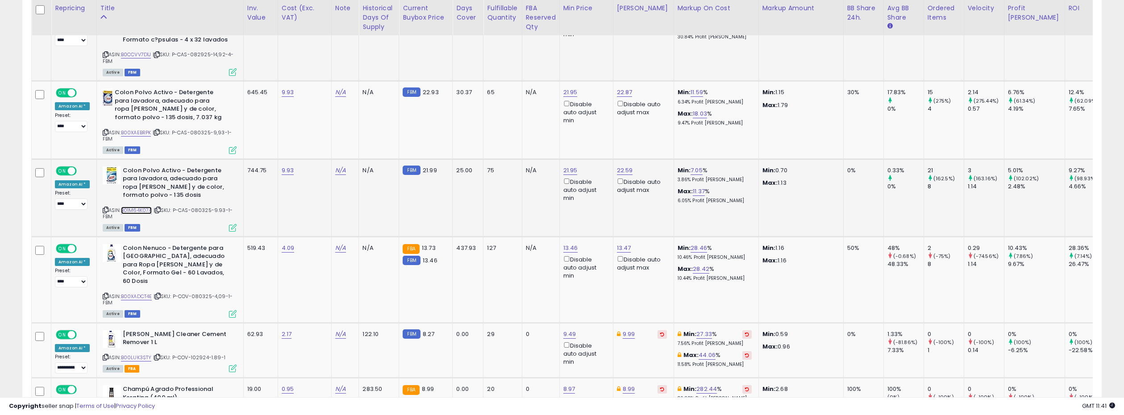
click at [133, 207] on link "B01M64K07A" at bounding box center [136, 211] width 31 height 8
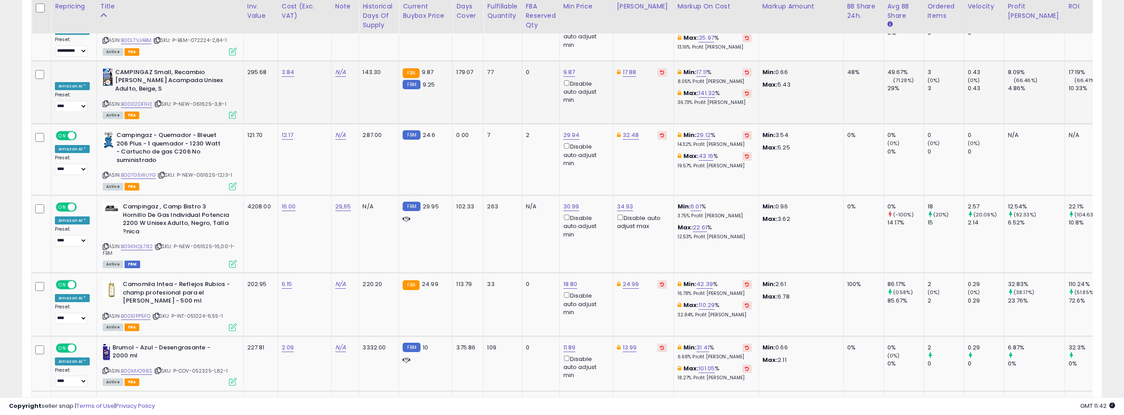
scroll to position [2459, 0]
click at [140, 242] on link "B09KNQL782" at bounding box center [137, 246] width 32 height 8
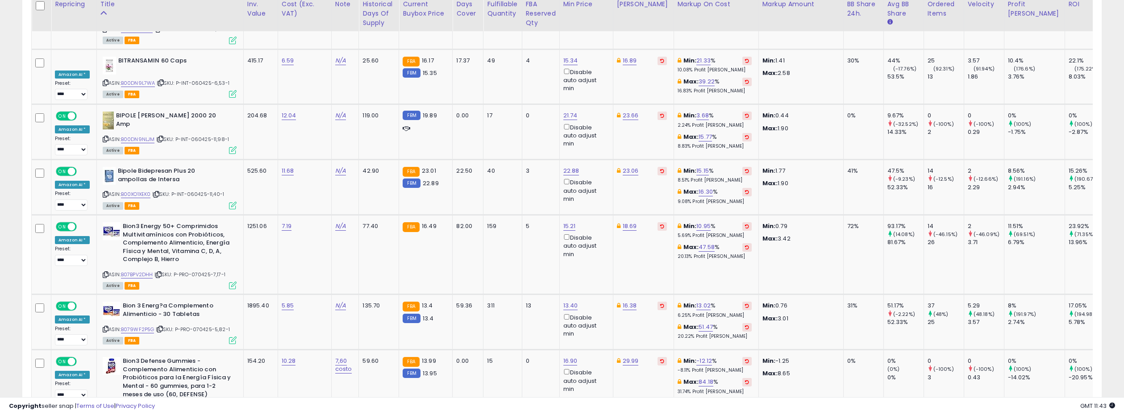
scroll to position [3538, 0]
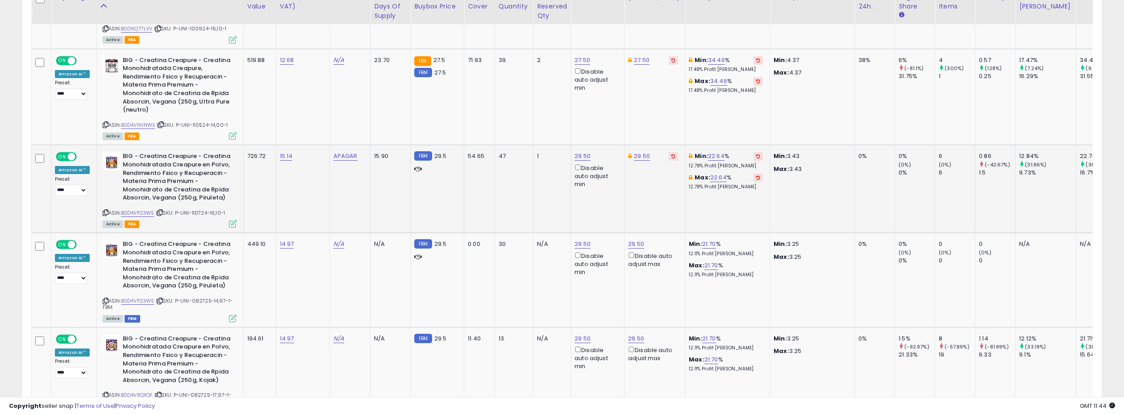
scroll to position [1280, 0]
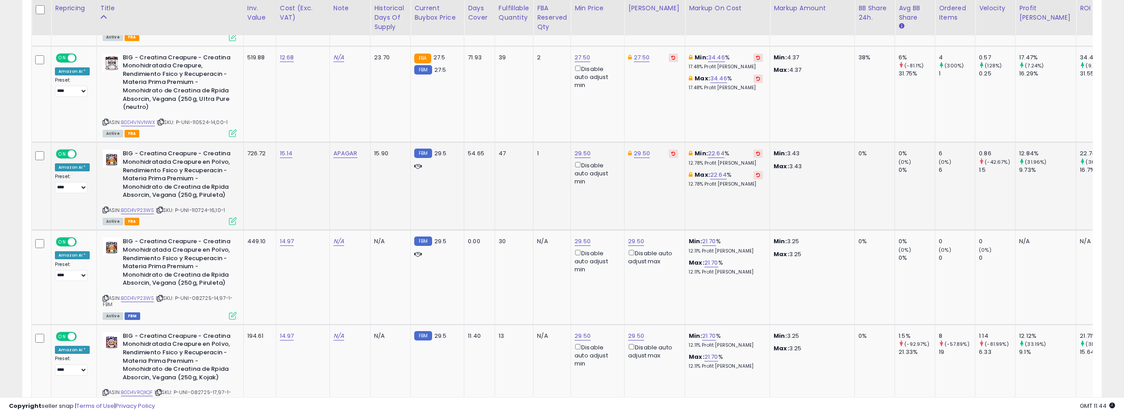
click at [71, 153] on span at bounding box center [72, 154] width 8 height 8
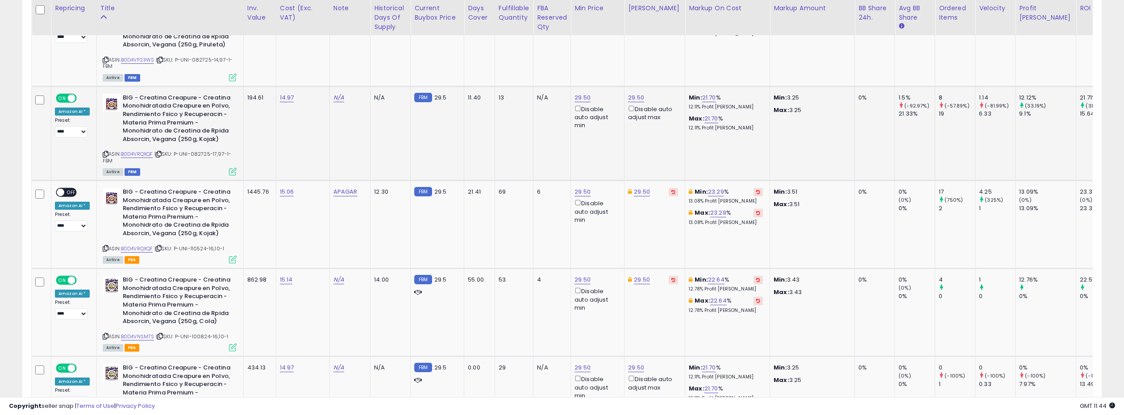
scroll to position [1510, 0]
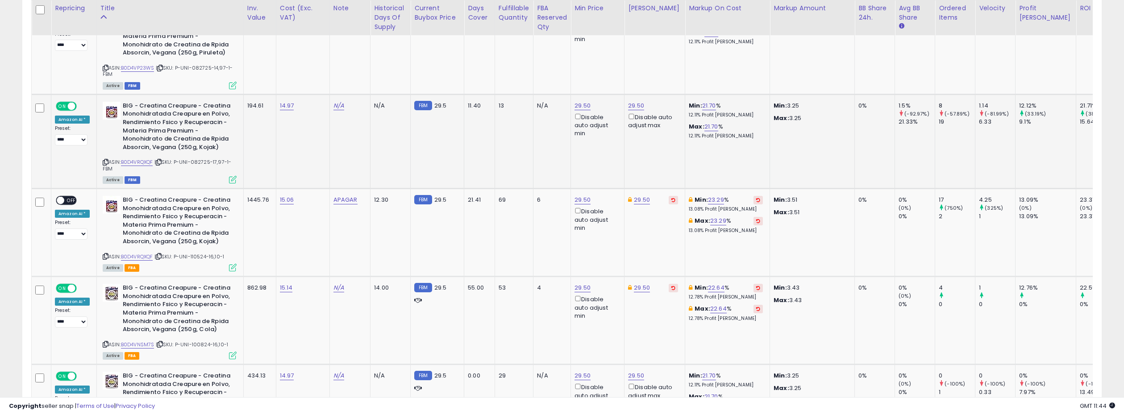
click at [74, 106] on span at bounding box center [72, 106] width 8 height 8
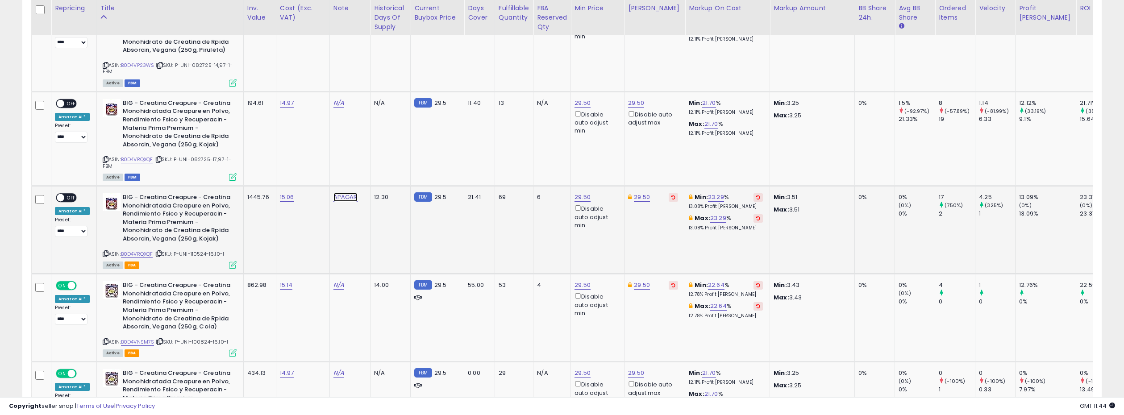
click at [344, 196] on link "APAGAR" at bounding box center [345, 197] width 24 height 9
drag, startPoint x: 320, startPoint y: 174, endPoint x: 290, endPoint y: 171, distance: 30.5
click at [287, 172] on input "******" at bounding box center [321, 174] width 79 height 13
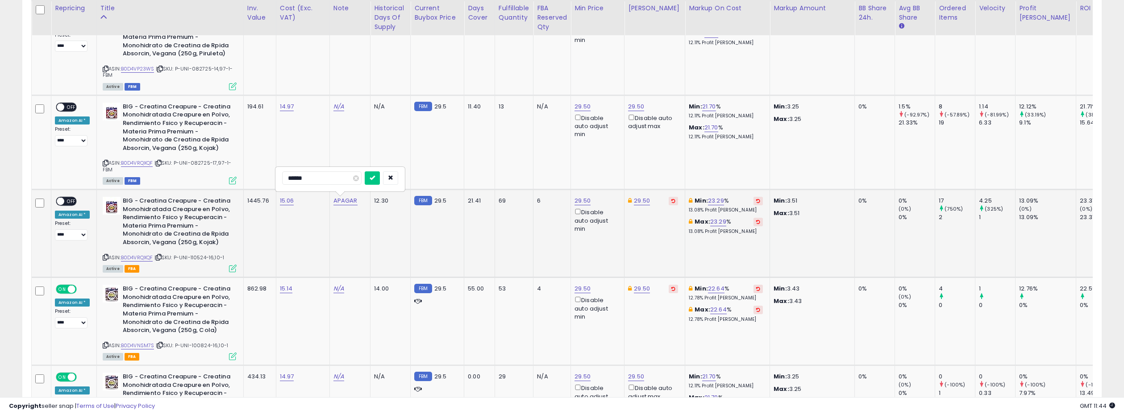
scroll to position [1510, 0]
click at [375, 177] on icon "submit" at bounding box center [371, 176] width 5 height 5
click at [336, 106] on link "N/A" at bounding box center [338, 106] width 11 height 9
click at [320, 84] on input "text" at bounding box center [315, 83] width 79 height 13
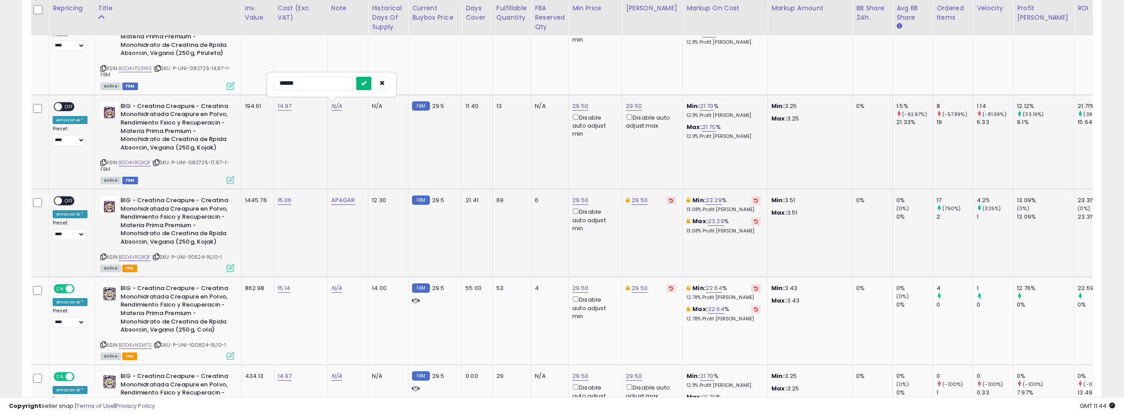
type input "******"
click at [370, 86] on button "submit" at bounding box center [363, 83] width 15 height 13
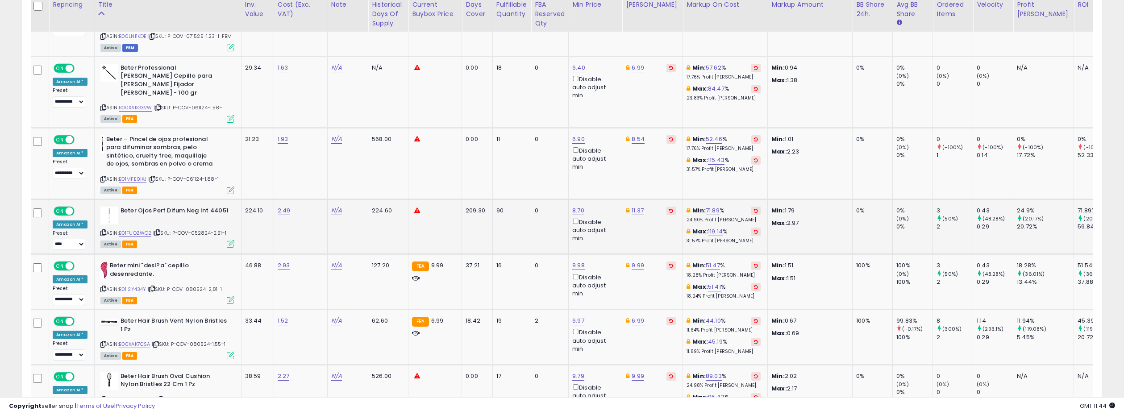
scroll to position [2217, 0]
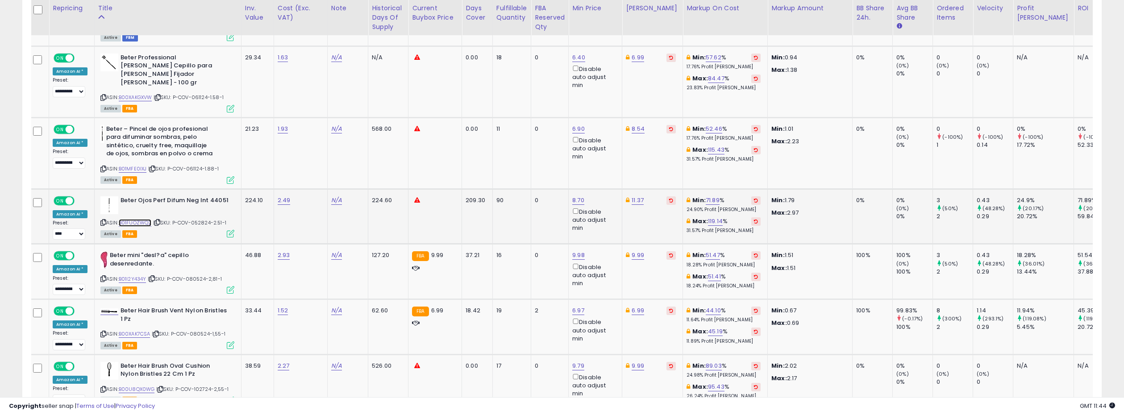
click at [139, 219] on link "B01FUOZWQ2" at bounding box center [135, 223] width 33 height 8
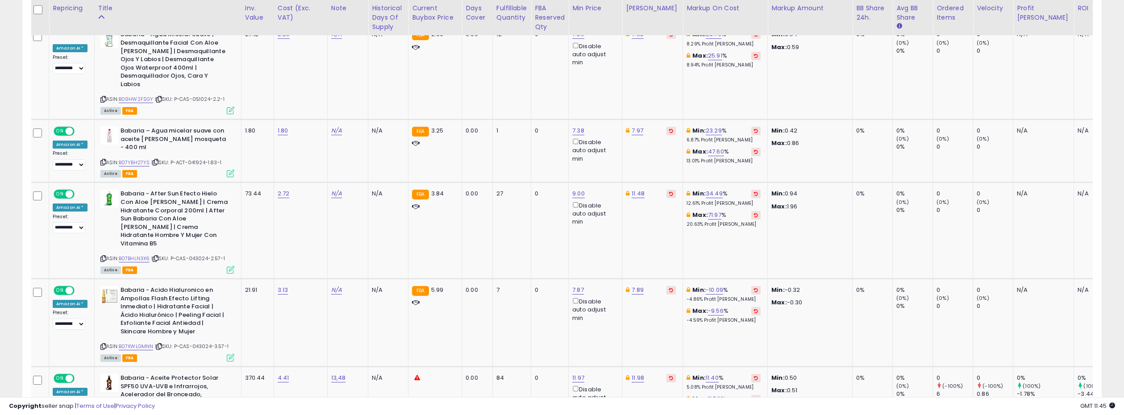
scroll to position [4046, 0]
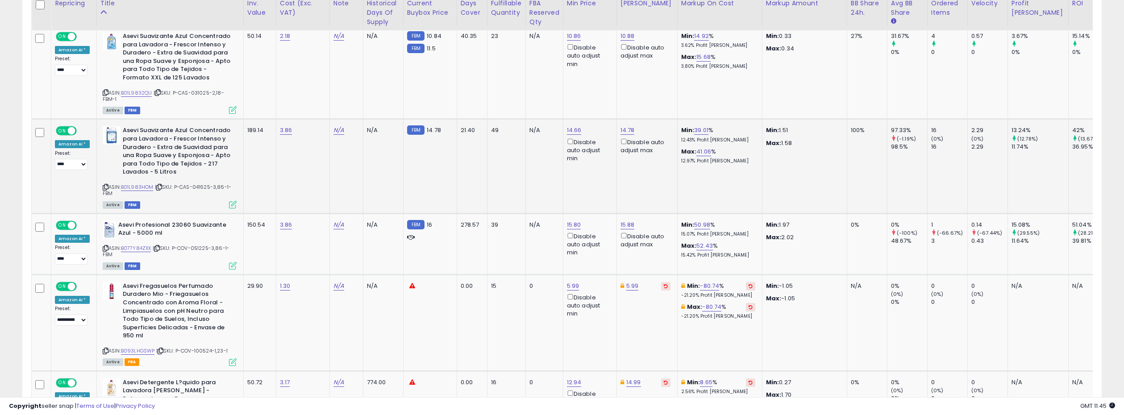
scroll to position [444, 0]
click at [137, 185] on link "B01L983HOM" at bounding box center [137, 186] width 33 height 8
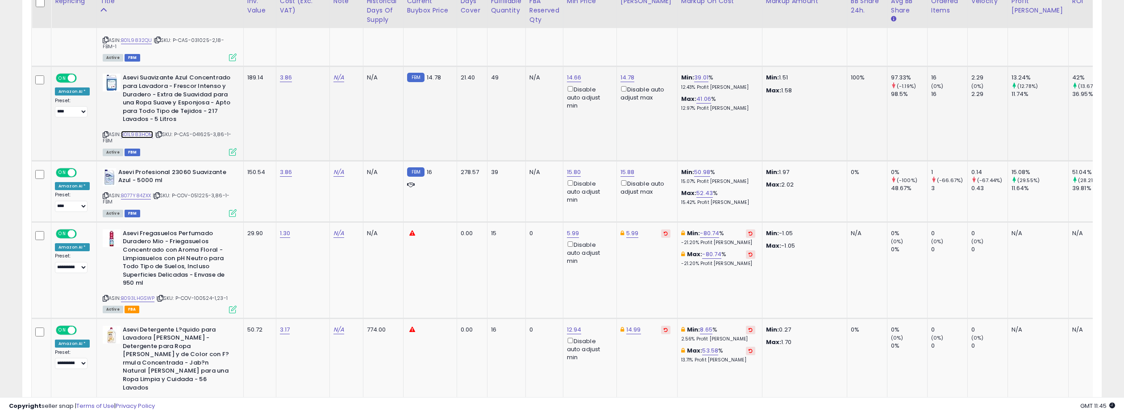
scroll to position [520, 0]
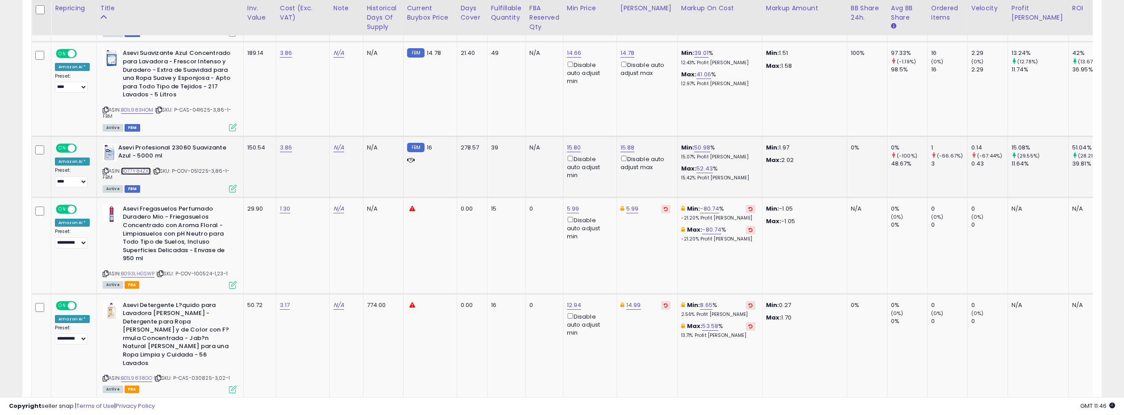
click at [137, 172] on link "B077Y84ZXX" at bounding box center [136, 171] width 30 height 8
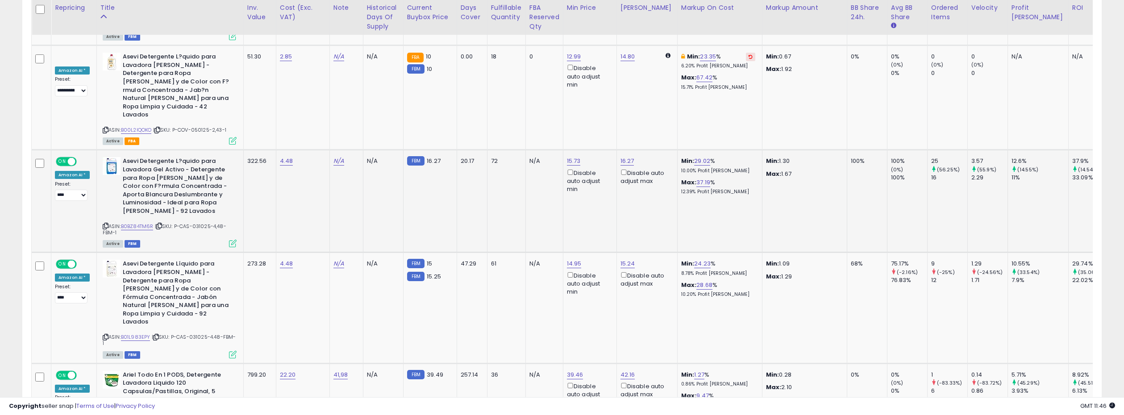
scroll to position [984, 0]
click at [143, 222] on link "B0BZ84TM6R" at bounding box center [137, 226] width 33 height 8
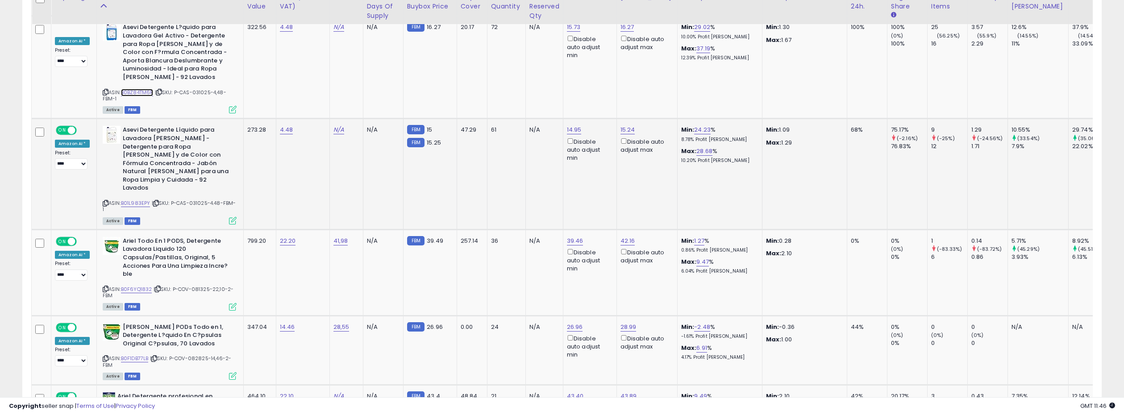
scroll to position [1128, 0]
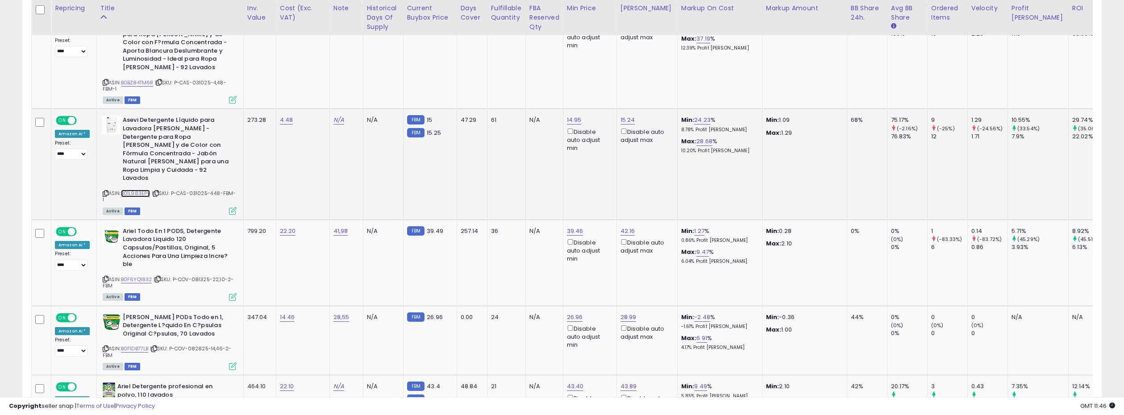
click at [126, 190] on link "B01L983EPY" at bounding box center [135, 194] width 29 height 8
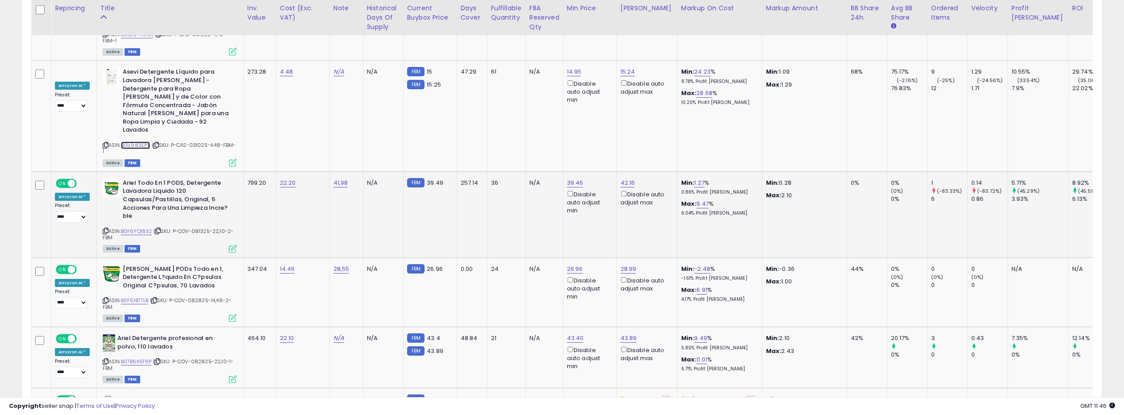
scroll to position [1177, 0]
click at [124, 227] on link "B0F6YQ1832" at bounding box center [136, 231] width 31 height 8
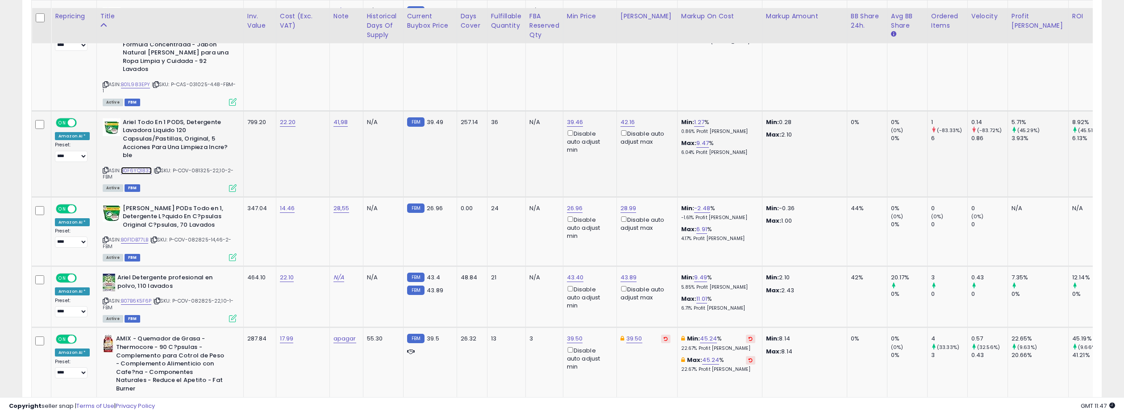
scroll to position [1264, 0]
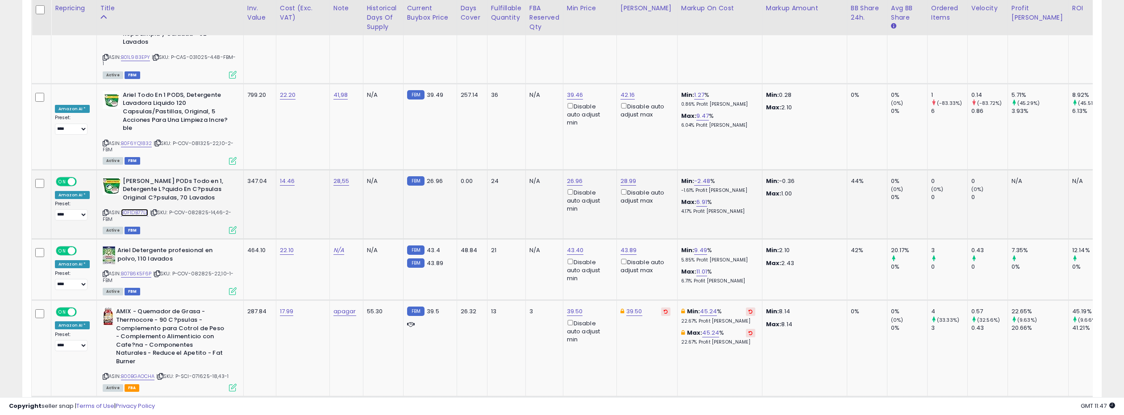
click at [139, 209] on link "B0F1DB77LB" at bounding box center [135, 213] width 28 height 8
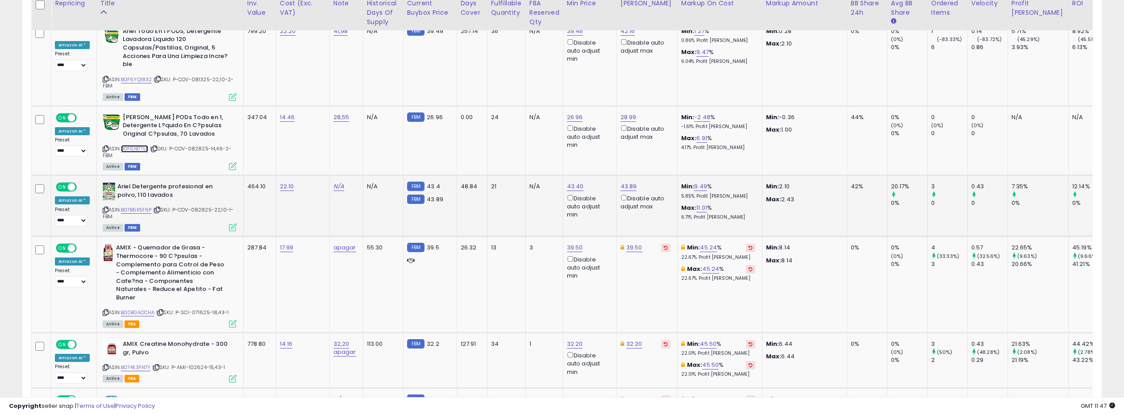
scroll to position [1331, 0]
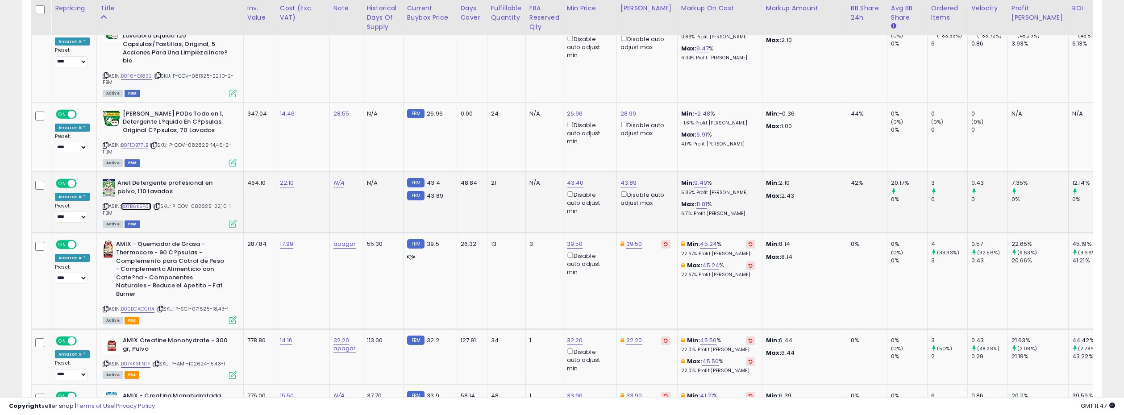
click at [142, 203] on link "B07B6K5F6P" at bounding box center [136, 207] width 31 height 8
click at [71, 241] on span at bounding box center [72, 245] width 8 height 8
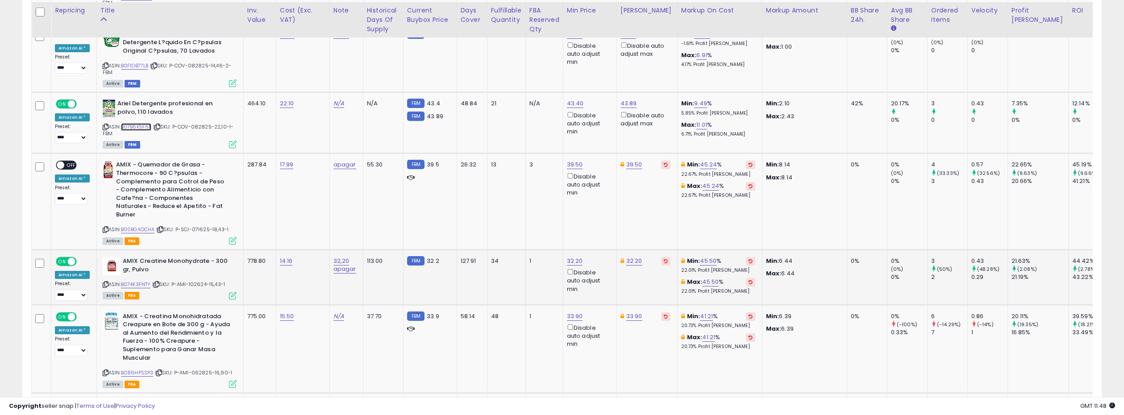
scroll to position [1413, 0]
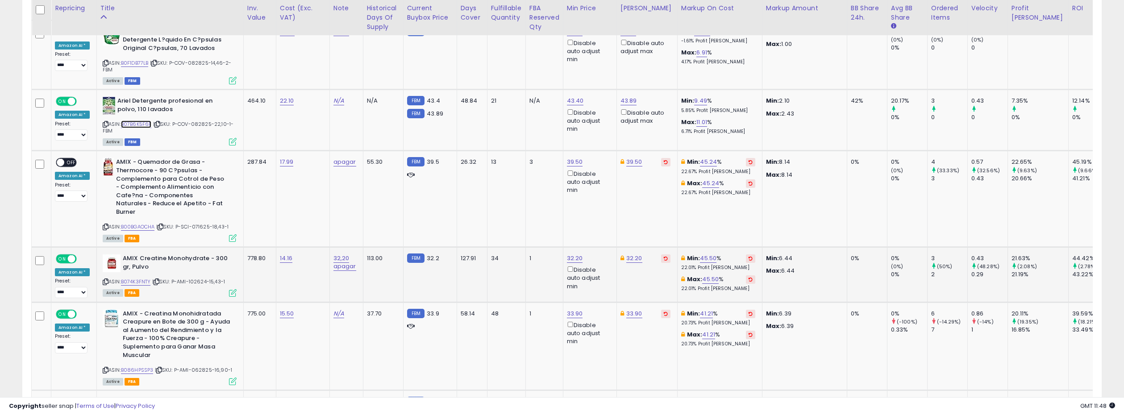
click at [74, 255] on span at bounding box center [72, 259] width 8 height 8
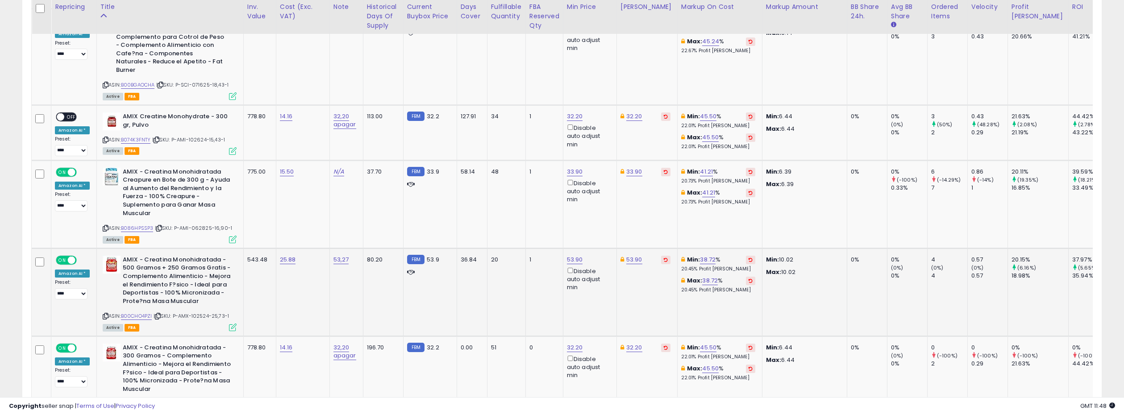
scroll to position [1556, 0]
click at [71, 343] on span at bounding box center [72, 347] width 8 height 8
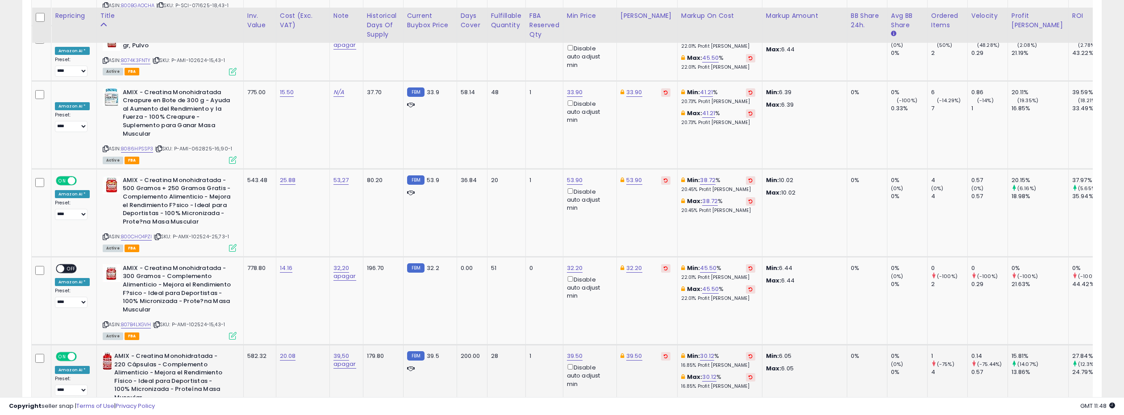
scroll to position [1651, 0]
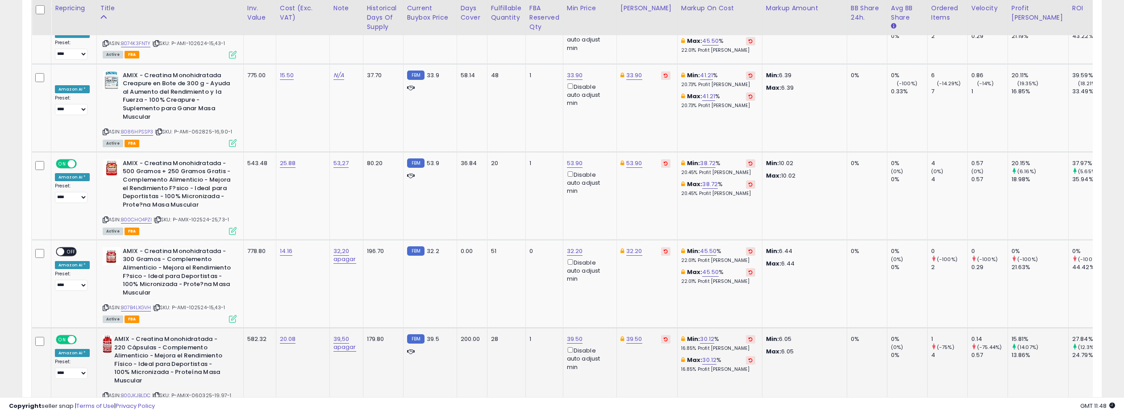
click at [74, 336] on span at bounding box center [72, 340] width 8 height 8
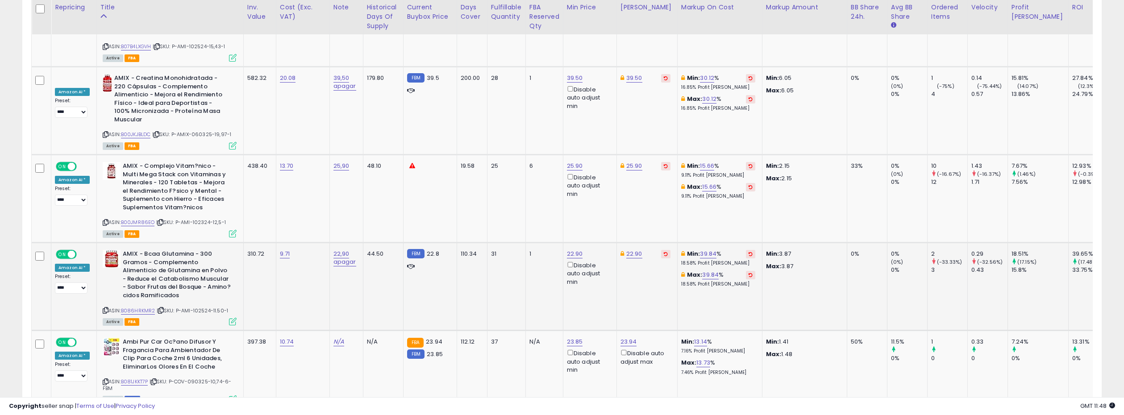
scroll to position [1913, 0]
click at [70, 250] on span at bounding box center [72, 254] width 8 height 8
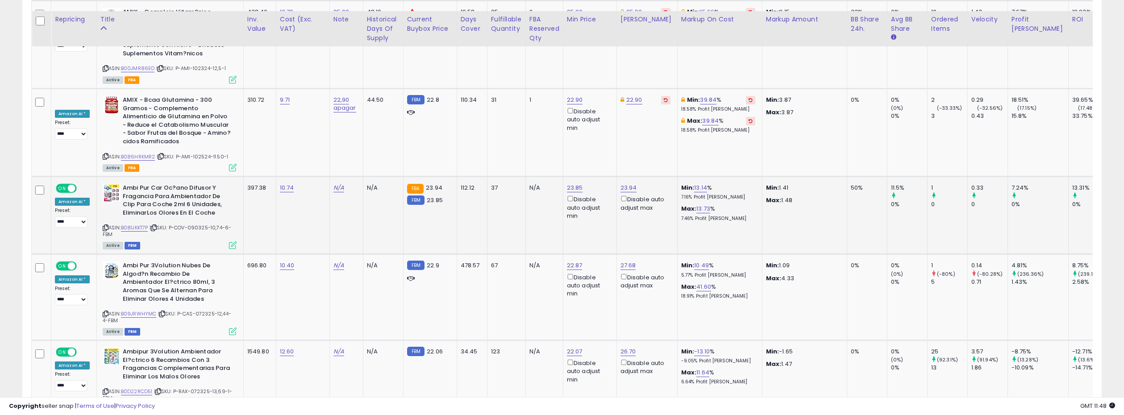
scroll to position [2055, 0]
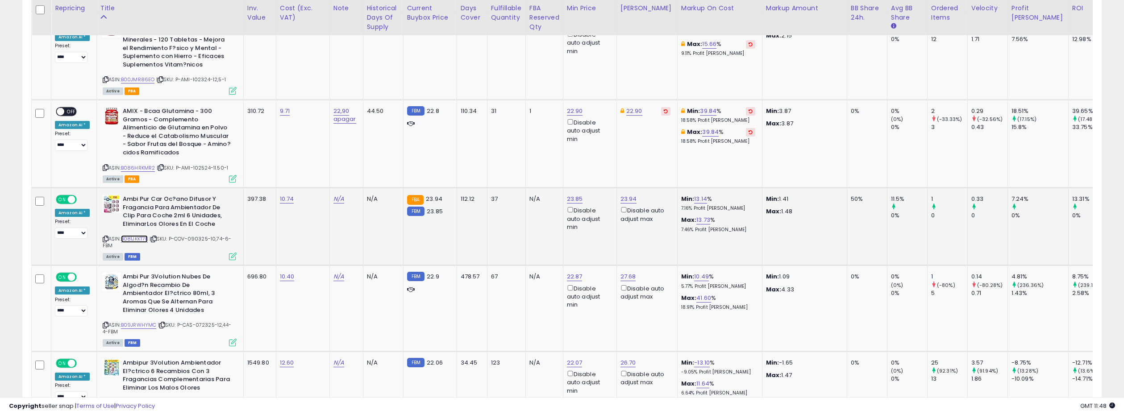
click at [132, 235] on link "B081JKKT7P" at bounding box center [134, 239] width 27 height 8
click at [569, 195] on link "23.85" at bounding box center [575, 199] width 16 height 9
drag, startPoint x: 534, startPoint y: 93, endPoint x: 527, endPoint y: 94, distance: 7.6
click at [527, 94] on input "*****" at bounding box center [550, 93] width 79 height 15
type input "*****"
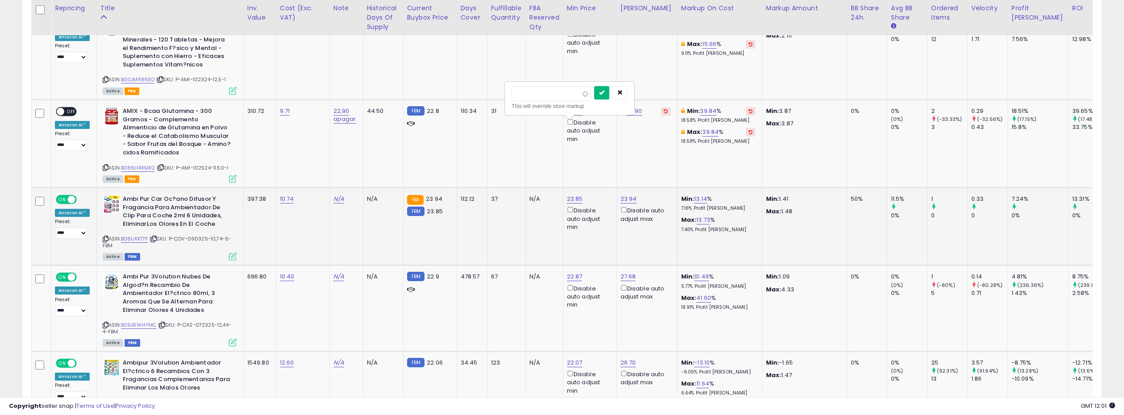
drag, startPoint x: 601, startPoint y: 96, endPoint x: 591, endPoint y: 97, distance: 9.9
click at [601, 96] on button "submit" at bounding box center [601, 92] width 15 height 13
click at [232, 253] on icon at bounding box center [233, 257] width 8 height 8
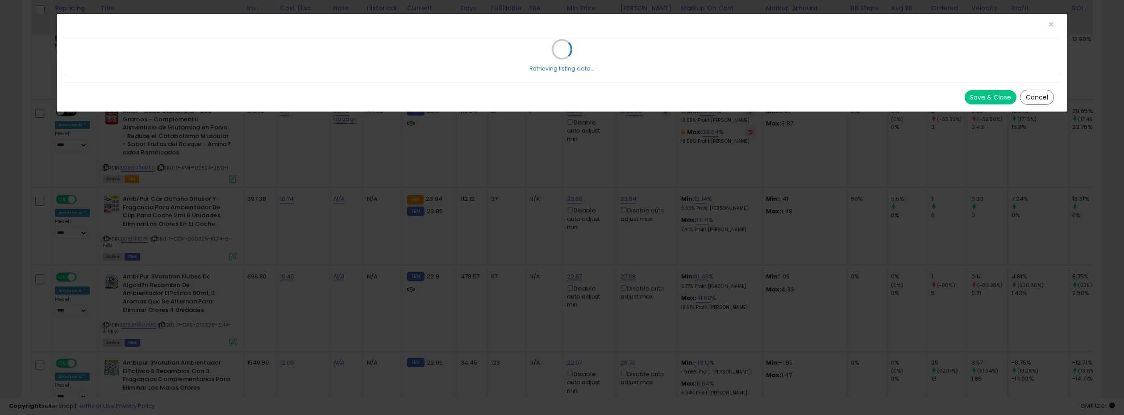
select select "*******"
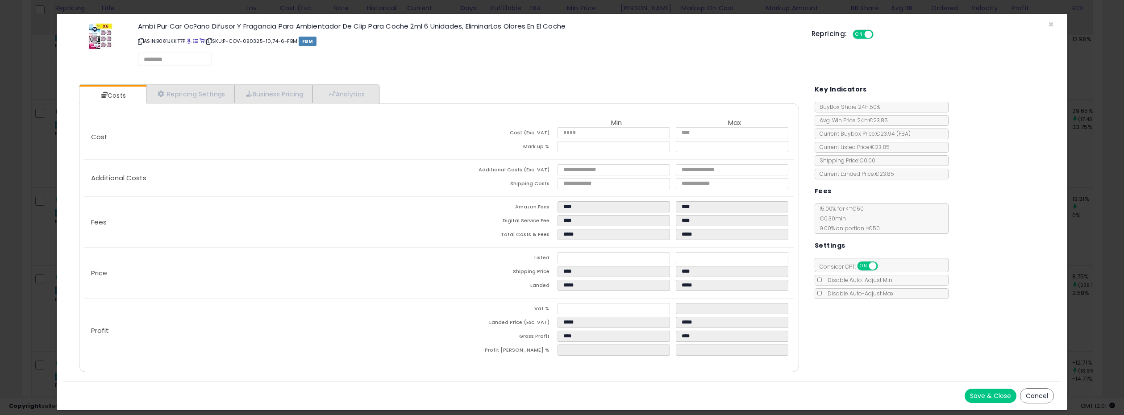
select select "*********"
select select "**********"
select select "******"
click at [195, 92] on link "Repricing Settings" at bounding box center [190, 94] width 88 height 18
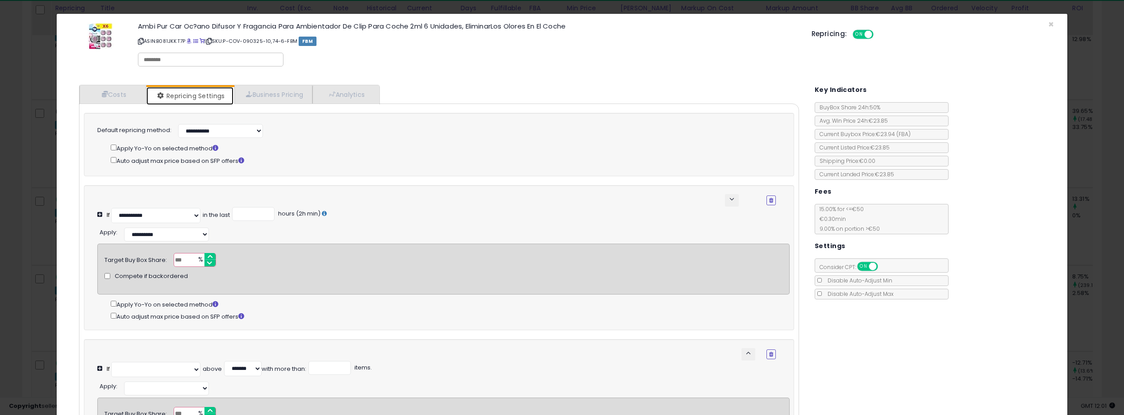
select select "**********"
select select "******"
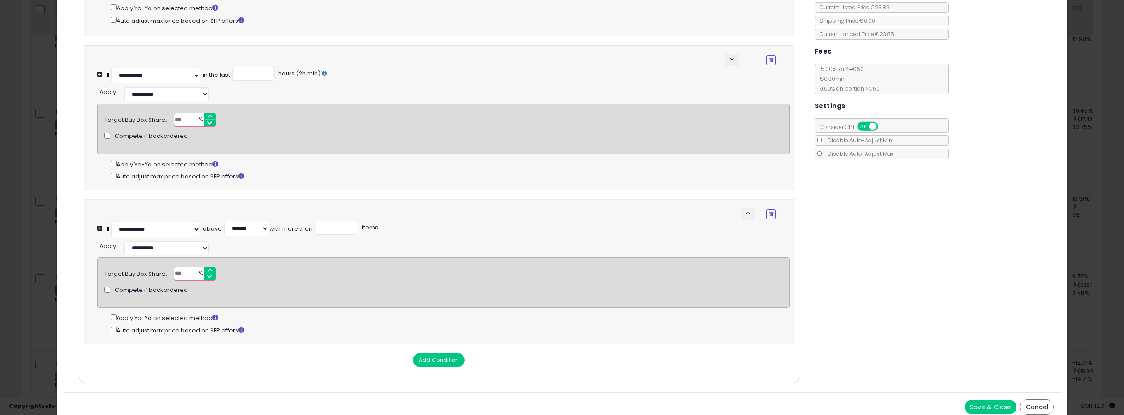
scroll to position [146, 0]
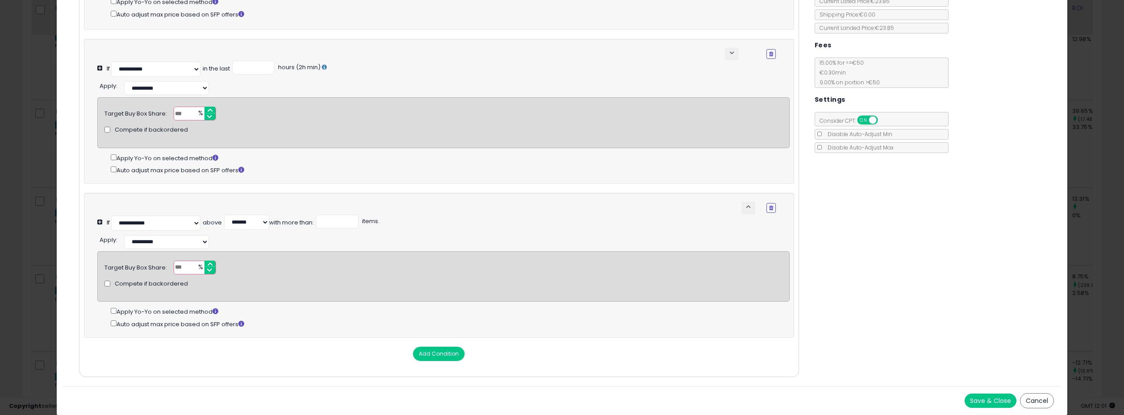
click at [976, 402] on button "Save & Close" at bounding box center [990, 401] width 52 height 14
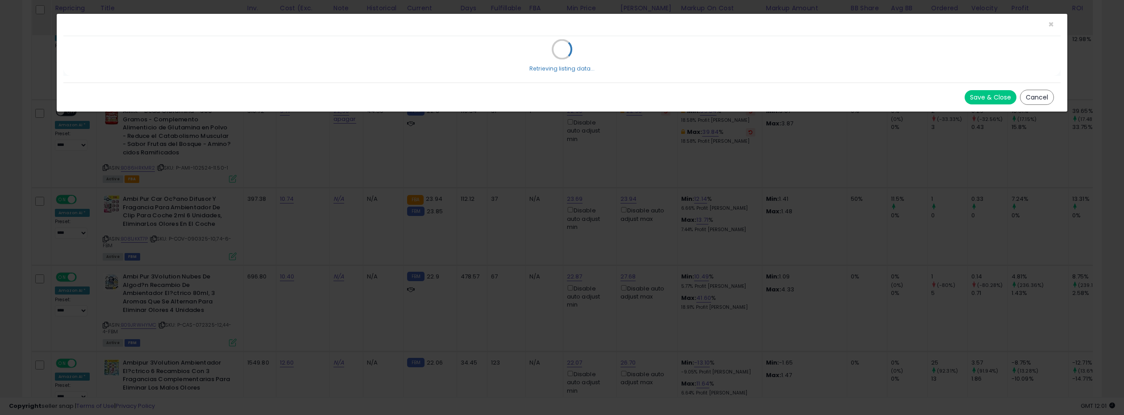
scroll to position [0, 0]
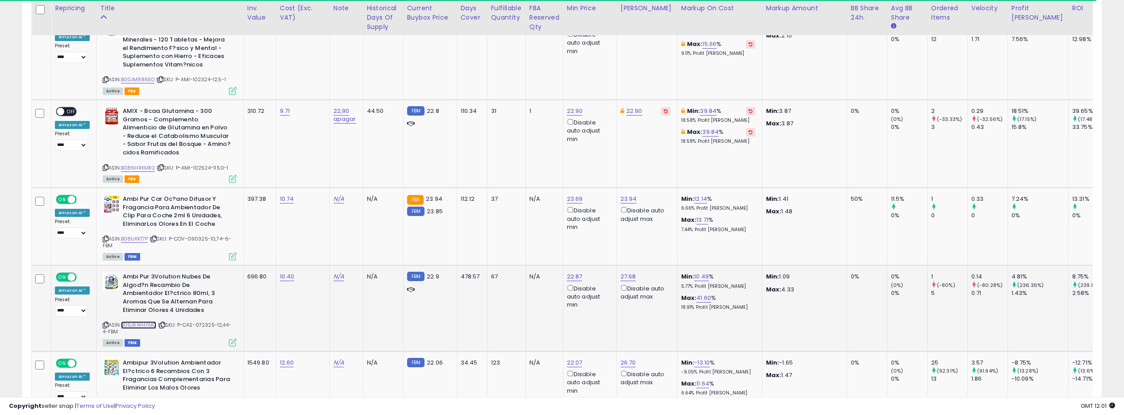
click at [134, 321] on link "B09JRWHYMC" at bounding box center [139, 325] width 36 height 8
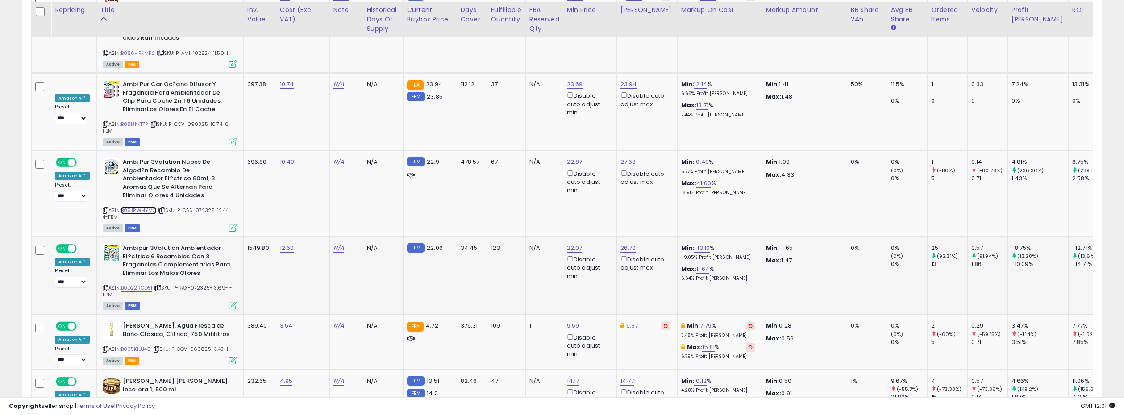
scroll to position [2173, 0]
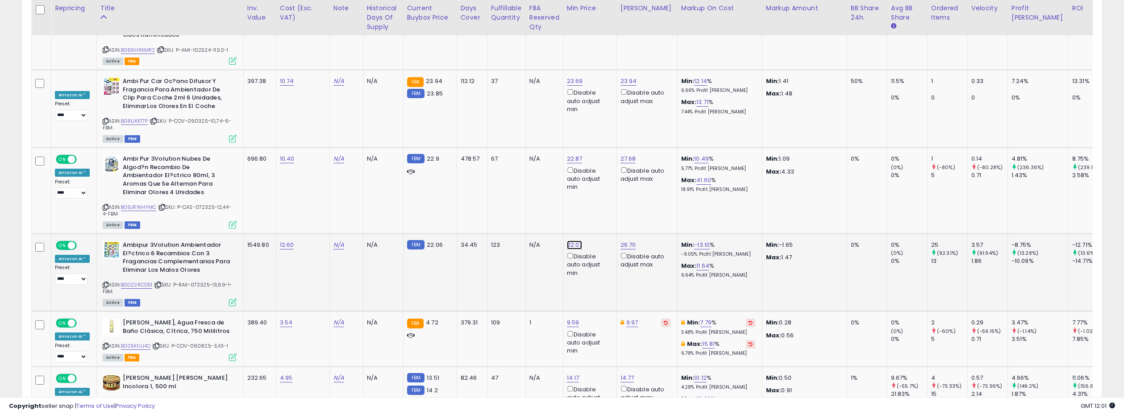
click at [572, 241] on link "22.07" at bounding box center [575, 245] width 16 height 9
type input "*****"
click at [603, 136] on icon "submit" at bounding box center [600, 138] width 5 height 5
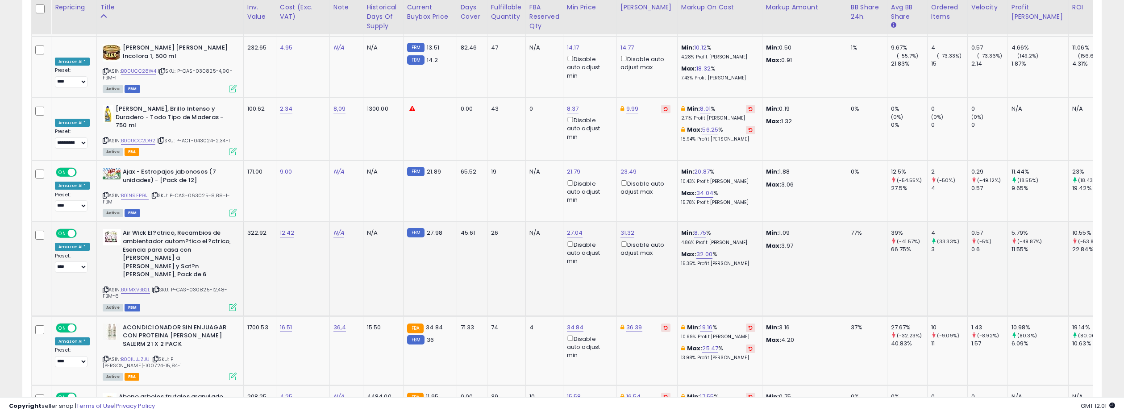
scroll to position [2504, 0]
click at [137, 285] on link "B01MXVBB2L" at bounding box center [135, 289] width 29 height 8
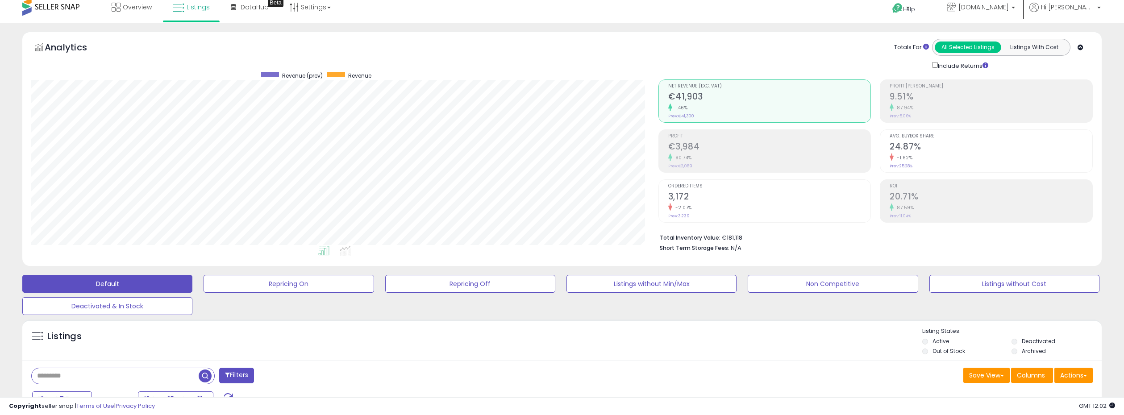
scroll to position [0, 0]
